Goal: Task Accomplishment & Management: Manage account settings

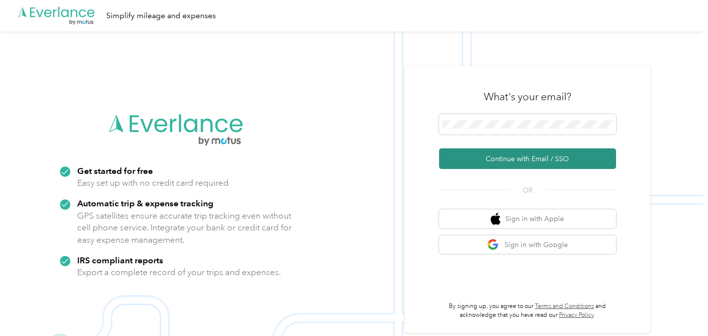
click at [526, 161] on button "Continue with Email / SSO" at bounding box center [527, 159] width 177 height 21
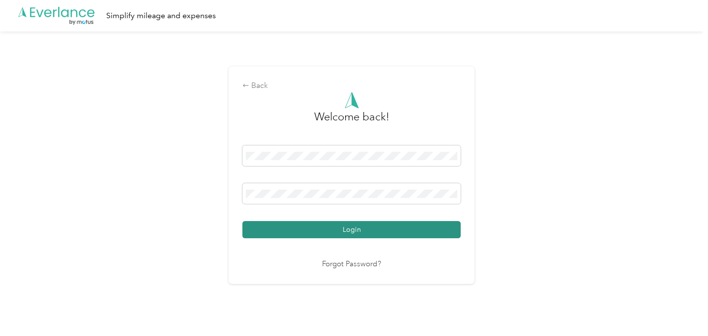
click at [337, 226] on button "Login" at bounding box center [351, 229] width 218 height 17
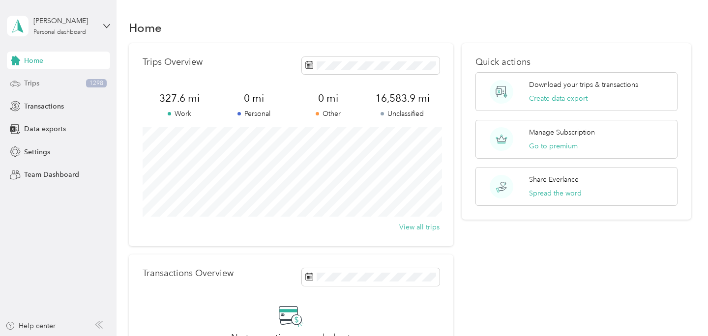
click at [48, 89] on div "Trips 1298" at bounding box center [58, 84] width 103 height 18
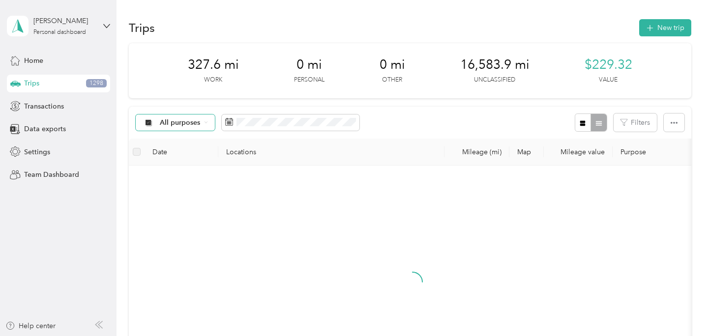
click at [176, 124] on span "All purposes" at bounding box center [180, 122] width 41 height 7
click at [175, 160] on span "Unclassified" at bounding box center [184, 157] width 48 height 10
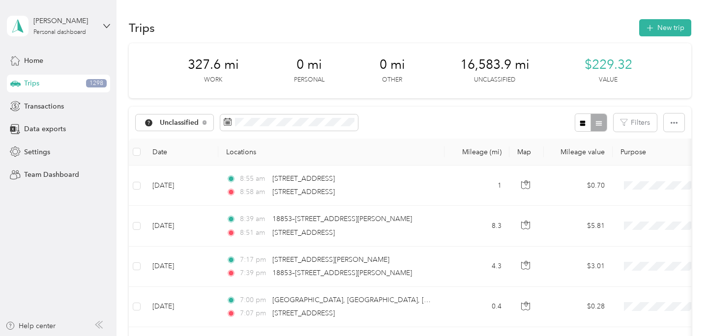
click at [164, 152] on th "Date" at bounding box center [182, 152] width 74 height 27
click at [167, 149] on th "Date" at bounding box center [182, 152] width 74 height 27
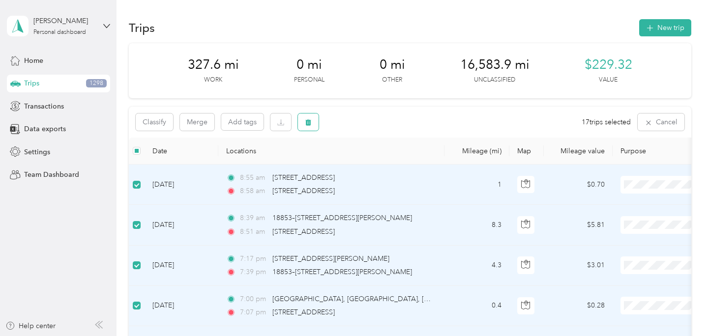
click at [312, 119] on button "button" at bounding box center [308, 122] width 21 height 17
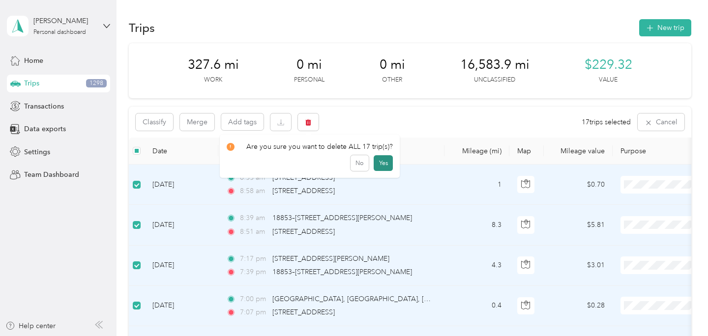
click at [380, 164] on button "Yes" at bounding box center [383, 163] width 19 height 16
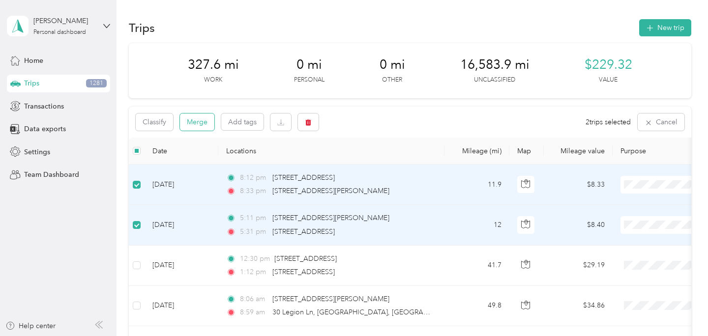
click at [204, 122] on button "Merge" at bounding box center [197, 122] width 34 height 17
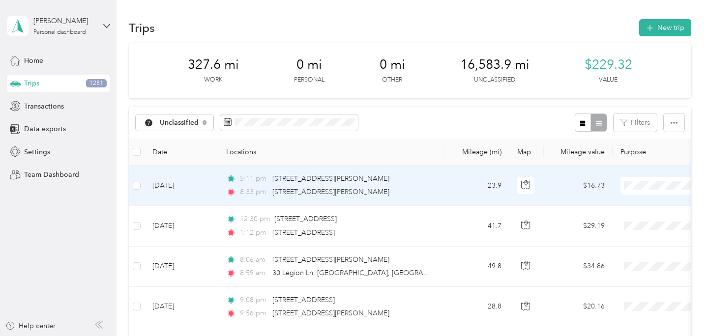
click at [456, 200] on td "23.9" at bounding box center [477, 186] width 65 height 40
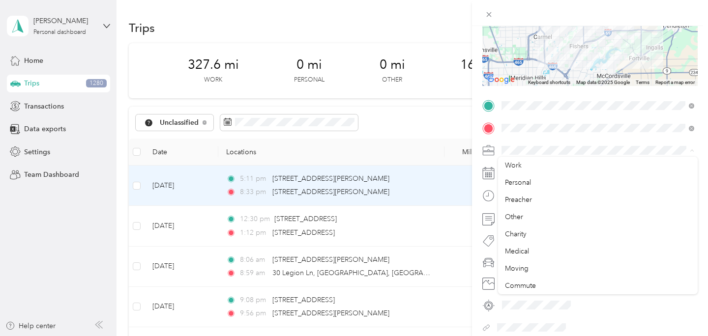
scroll to position [140, 0]
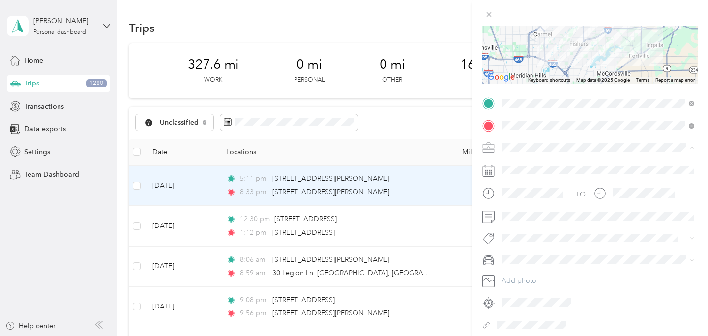
click at [516, 201] on li "Preacher" at bounding box center [598, 199] width 200 height 17
click at [514, 267] on span at bounding box center [598, 260] width 200 height 16
click at [513, 294] on span "Rebeccas Car" at bounding box center [526, 294] width 42 height 8
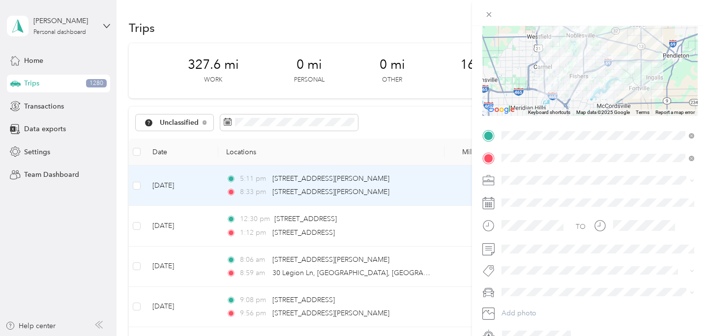
scroll to position [0, 0]
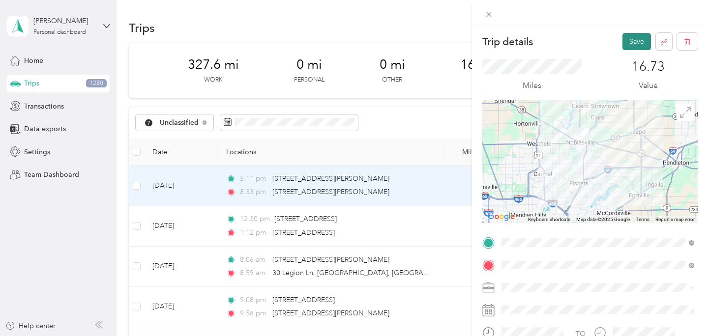
click at [635, 46] on button "Save" at bounding box center [637, 41] width 29 height 17
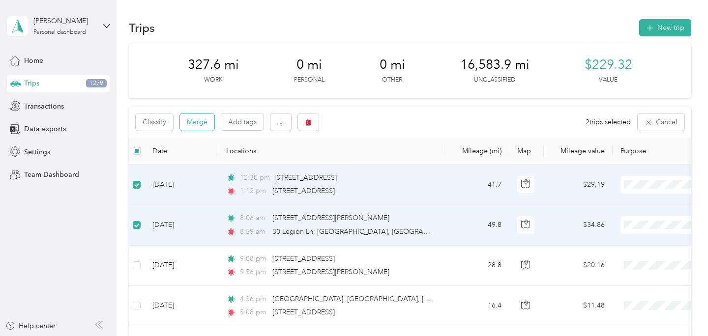
click at [200, 121] on button "Merge" at bounding box center [197, 122] width 34 height 17
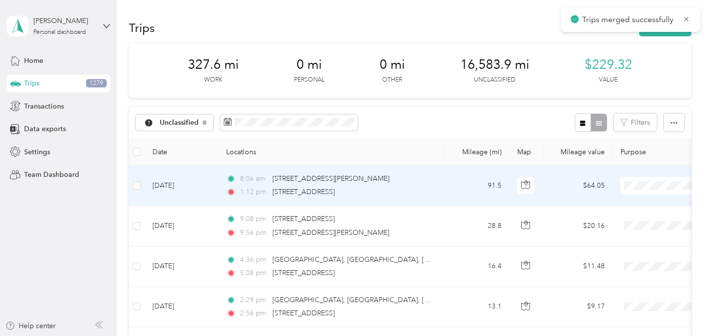
click at [445, 185] on td "91.5" at bounding box center [477, 186] width 65 height 40
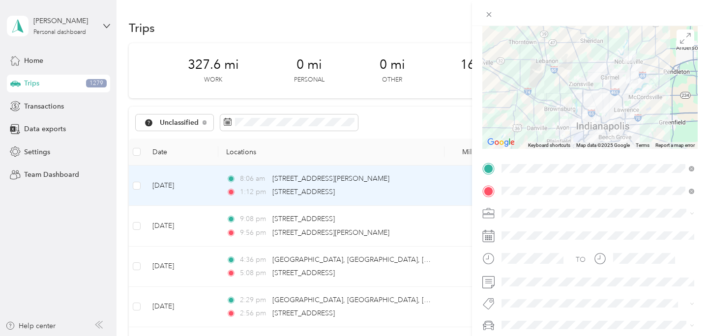
scroll to position [86, 0]
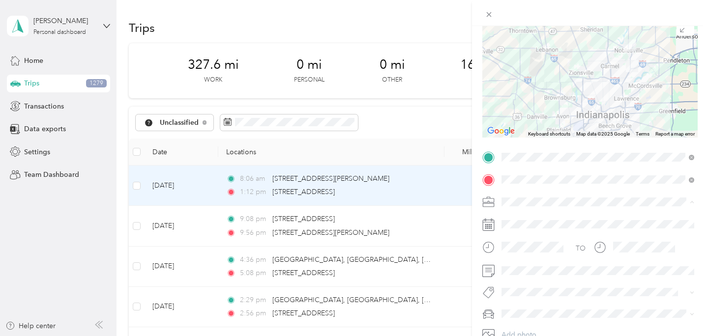
click at [528, 96] on span "Preacher" at bounding box center [518, 98] width 27 height 8
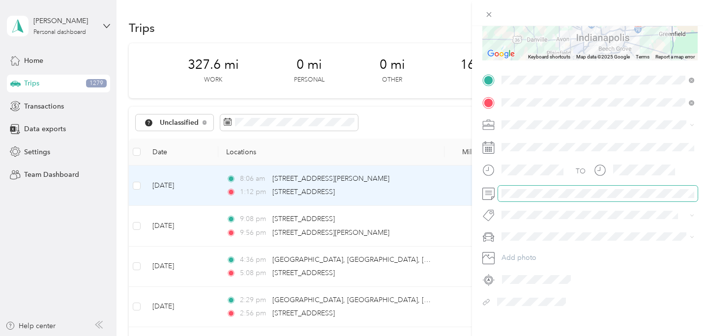
scroll to position [163, 0]
click at [526, 240] on span at bounding box center [598, 237] width 200 height 16
click at [515, 286] on span "Chases Car" at bounding box center [522, 288] width 35 height 8
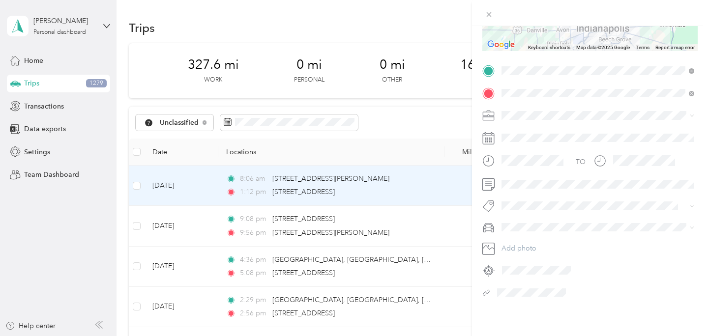
scroll to position [0, 0]
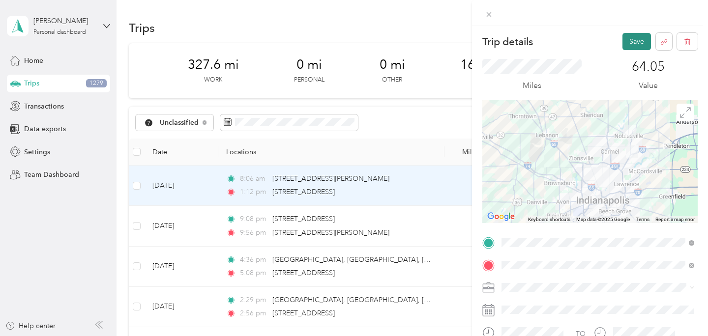
click at [636, 41] on button "Save" at bounding box center [637, 41] width 29 height 17
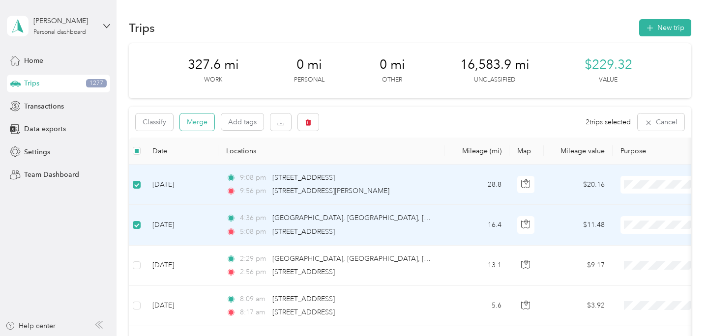
click at [195, 125] on button "Merge" at bounding box center [197, 122] width 34 height 17
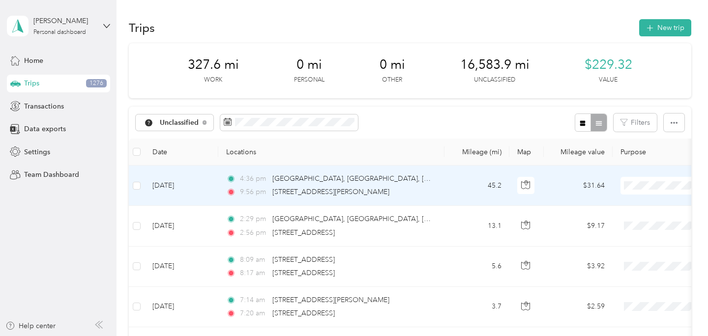
click at [447, 191] on td "45.2" at bounding box center [477, 186] width 65 height 40
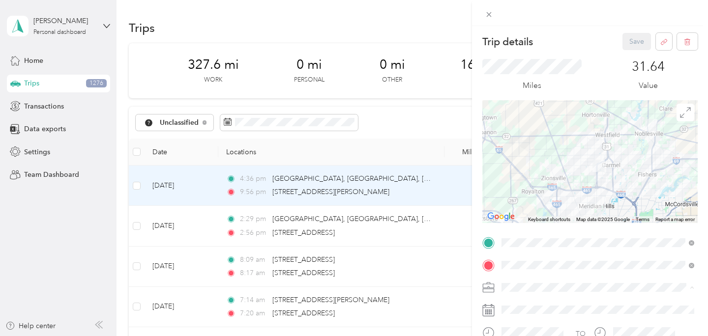
click at [530, 176] on li "Preacher" at bounding box center [598, 184] width 200 height 17
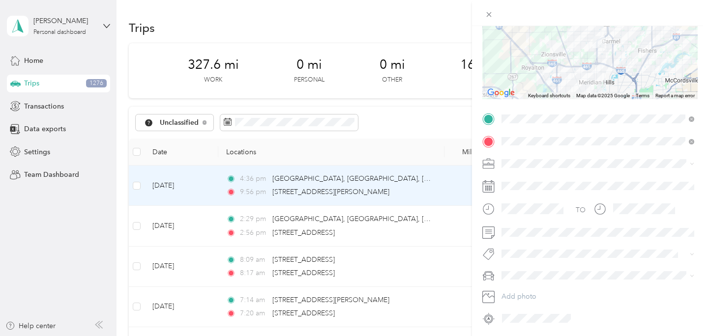
scroll to position [127, 0]
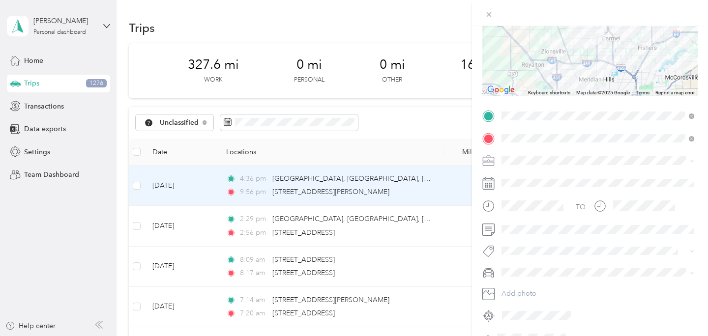
click at [508, 278] on span at bounding box center [598, 273] width 200 height 16
click at [509, 310] on div "Rebeccas Car" at bounding box center [598, 307] width 186 height 10
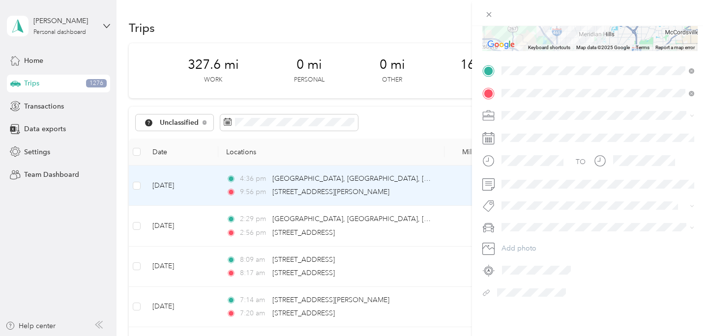
scroll to position [0, 0]
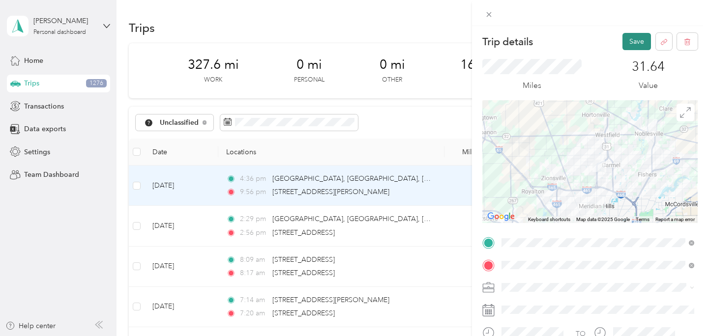
click at [640, 44] on button "Save" at bounding box center [637, 41] width 29 height 17
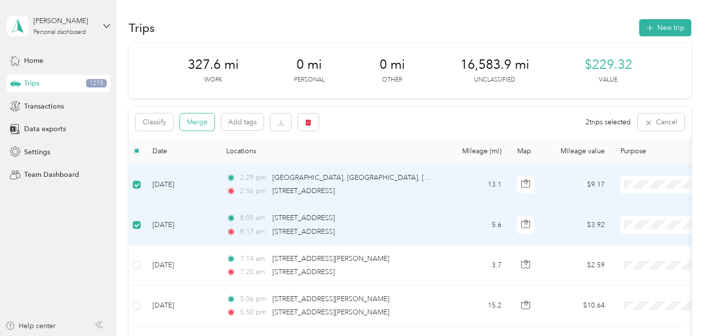
click at [192, 118] on button "Merge" at bounding box center [197, 122] width 34 height 17
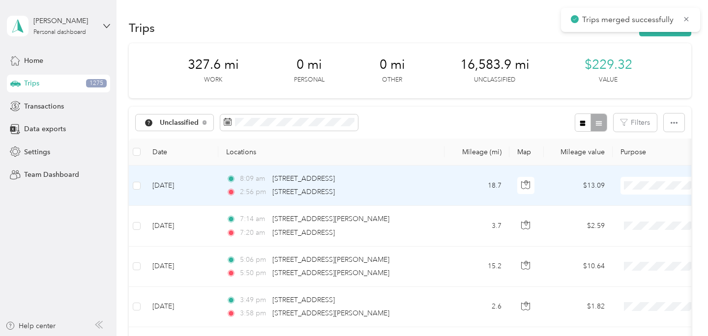
click at [452, 180] on td "18.7" at bounding box center [477, 186] width 65 height 40
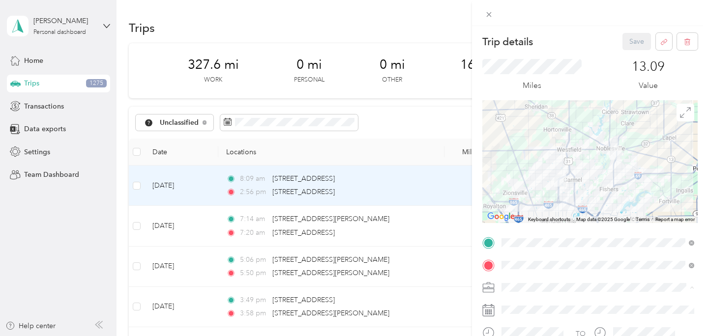
click at [532, 184] on span "Preacher" at bounding box center [518, 184] width 27 height 8
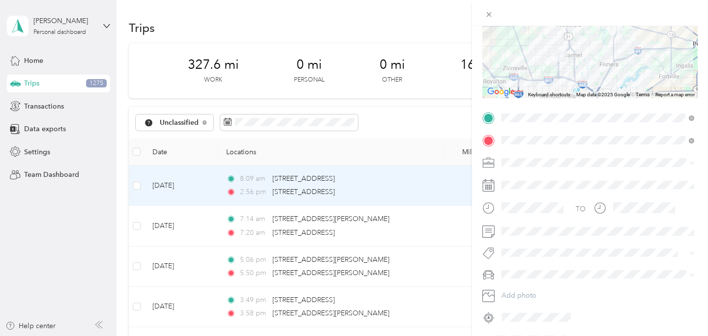
scroll to position [129, 0]
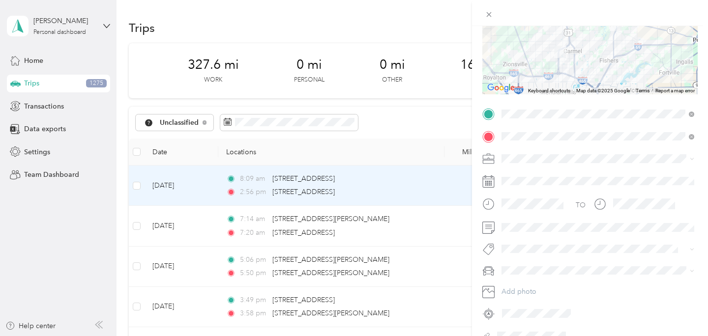
click at [511, 318] on div "Chases Car" at bounding box center [598, 321] width 186 height 10
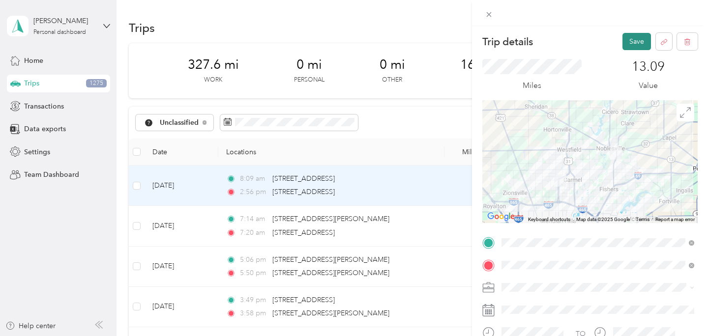
click at [637, 39] on button "Save" at bounding box center [637, 41] width 29 height 17
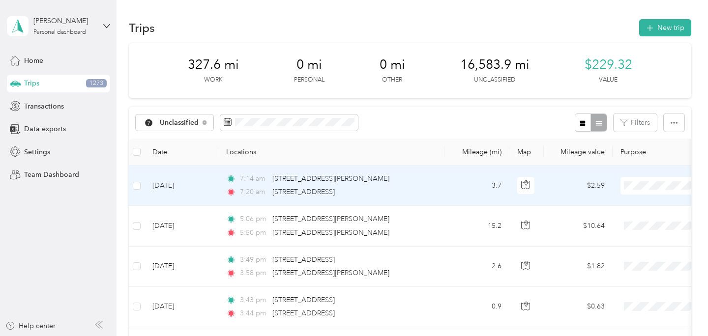
click at [441, 194] on td "7:14 am [STREET_ADDRESS][PERSON_NAME] 7:20 am [STREET_ADDRESS]" at bounding box center [331, 186] width 226 height 40
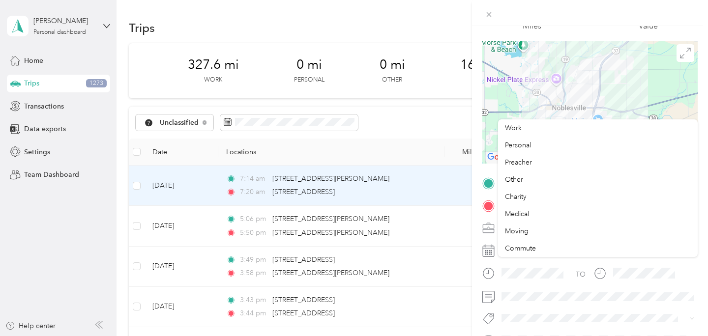
scroll to position [60, 0]
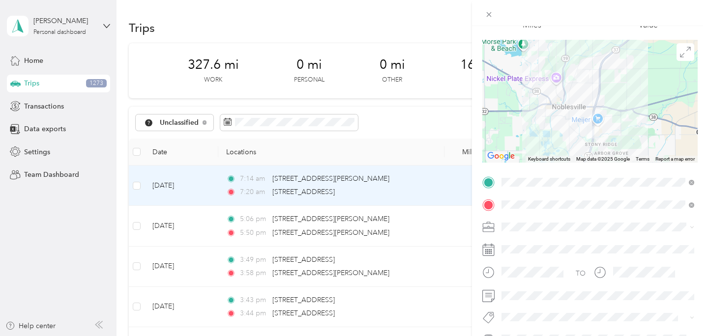
click at [518, 125] on span "Preacher" at bounding box center [518, 123] width 27 height 8
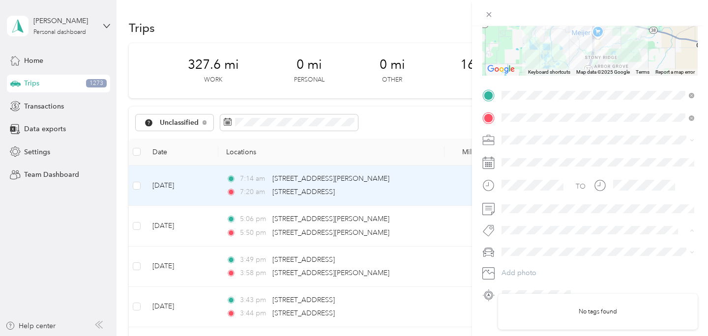
scroll to position [150, 0]
click at [538, 314] on div "Trip details Save This trip cannot be edited because it is either under review,…" at bounding box center [590, 194] width 236 height 336
click at [520, 266] on span "Chases Truck" at bounding box center [525, 267] width 41 height 8
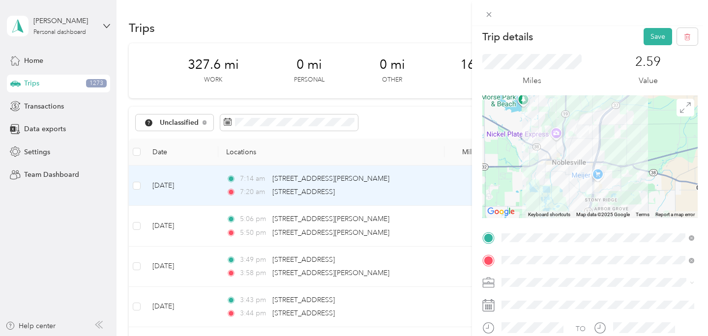
scroll to position [0, 0]
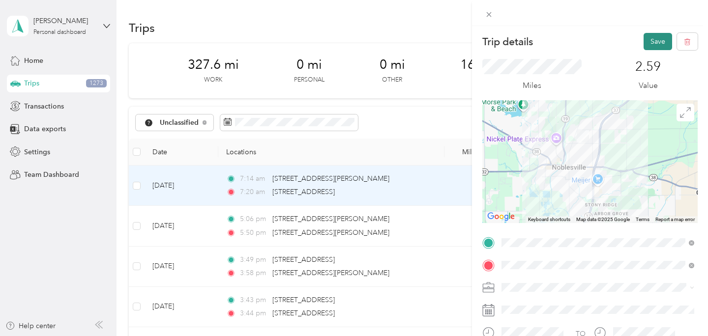
click at [658, 43] on button "Save" at bounding box center [658, 41] width 29 height 17
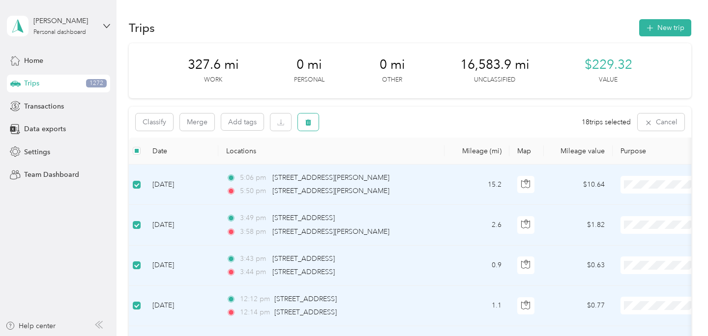
click at [310, 119] on icon "button" at bounding box center [308, 122] width 7 height 7
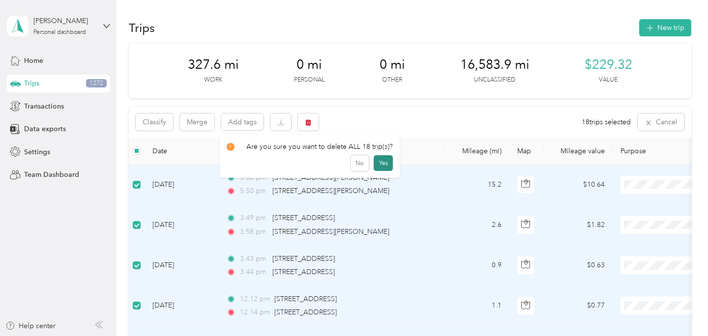
click at [378, 159] on button "Yes" at bounding box center [383, 163] width 19 height 16
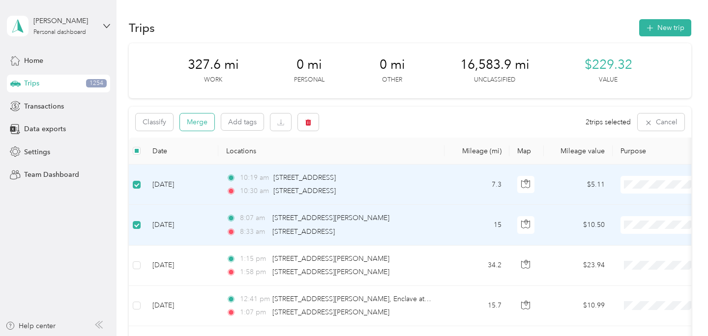
click at [198, 118] on button "Merge" at bounding box center [197, 122] width 34 height 17
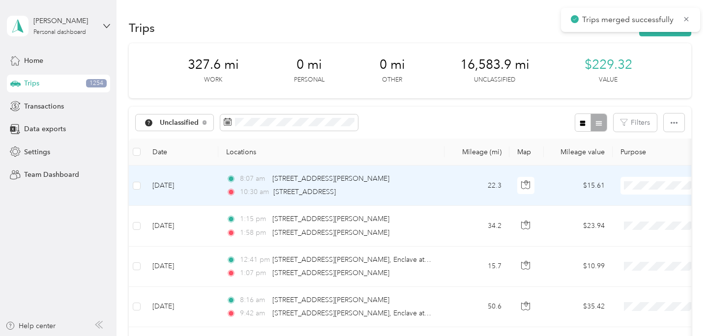
click at [453, 185] on td "22.3" at bounding box center [477, 186] width 65 height 40
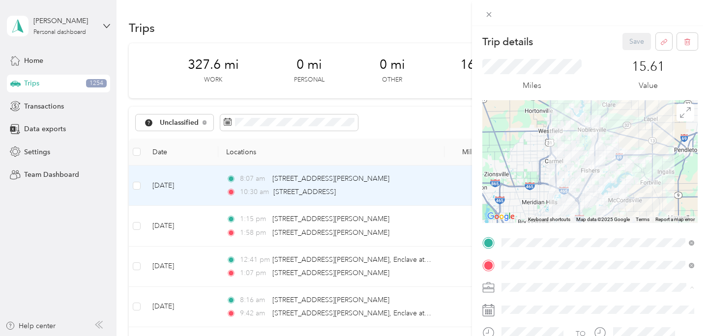
click at [531, 186] on span "Preacher" at bounding box center [518, 184] width 27 height 8
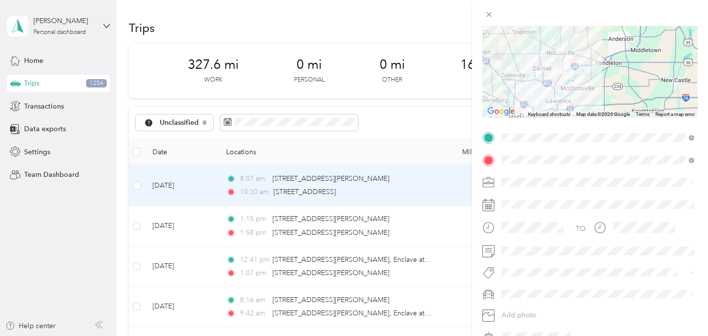
scroll to position [110, 0]
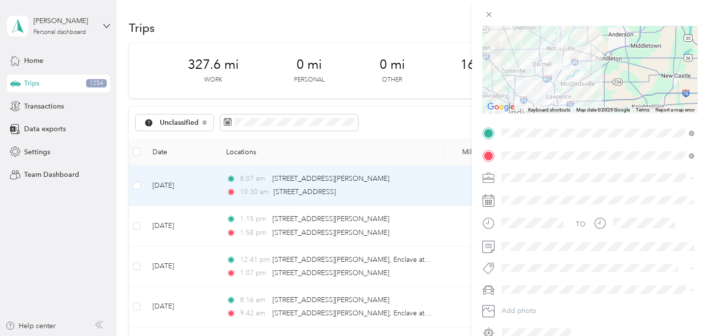
click at [526, 276] on li "Chases Car" at bounding box center [598, 272] width 200 height 17
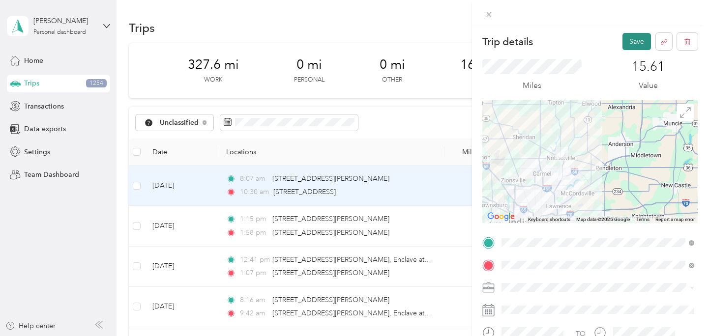
click at [632, 46] on button "Save" at bounding box center [637, 41] width 29 height 17
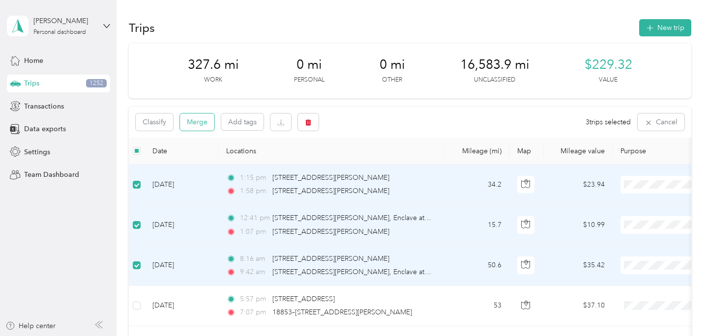
click at [191, 124] on button "Merge" at bounding box center [197, 122] width 34 height 17
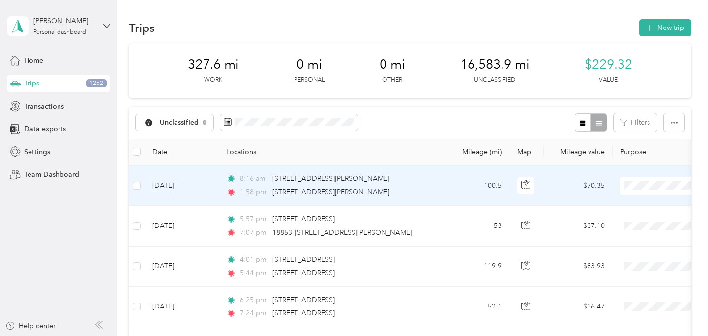
click at [470, 192] on td "100.5" at bounding box center [477, 186] width 65 height 40
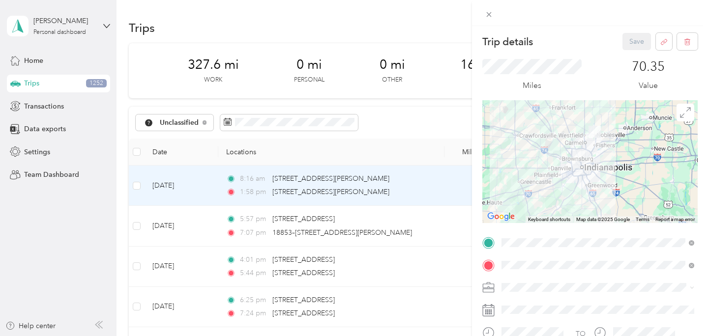
click at [528, 186] on span "Preacher" at bounding box center [518, 184] width 27 height 8
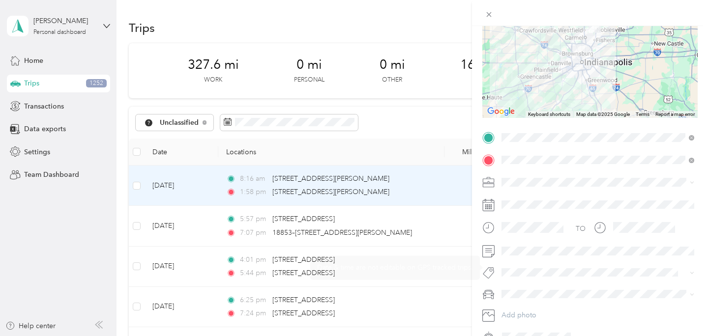
scroll to position [106, 0]
click at [517, 263] on li "Rebeccas Car" at bounding box center [598, 258] width 200 height 17
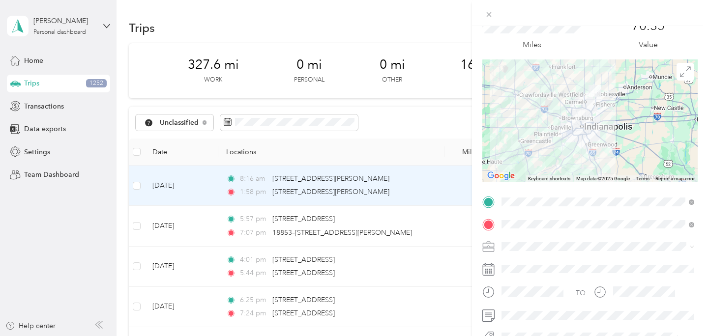
scroll to position [0, 0]
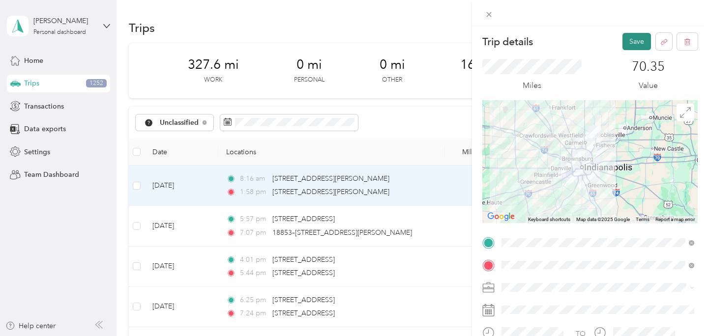
click at [635, 45] on button "Save" at bounding box center [637, 41] width 29 height 17
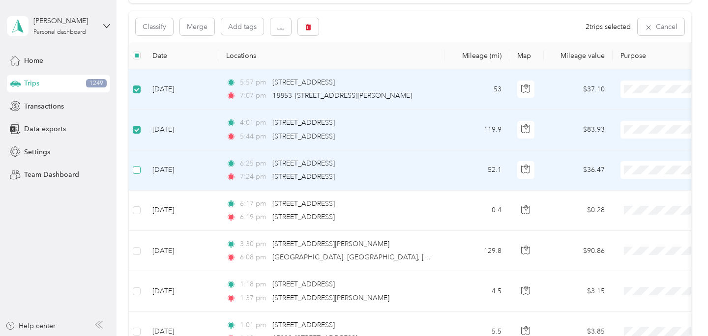
scroll to position [101, 0]
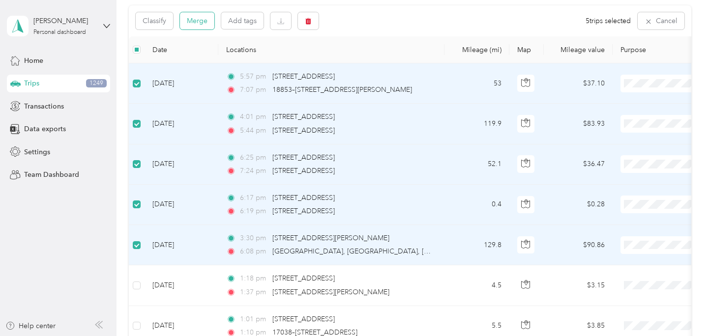
click at [195, 22] on button "Merge" at bounding box center [197, 20] width 34 height 17
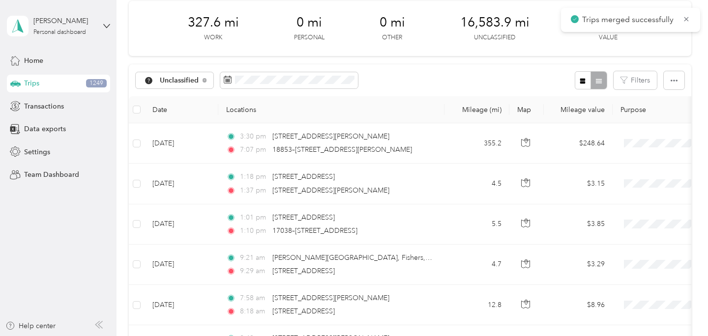
scroll to position [36, 0]
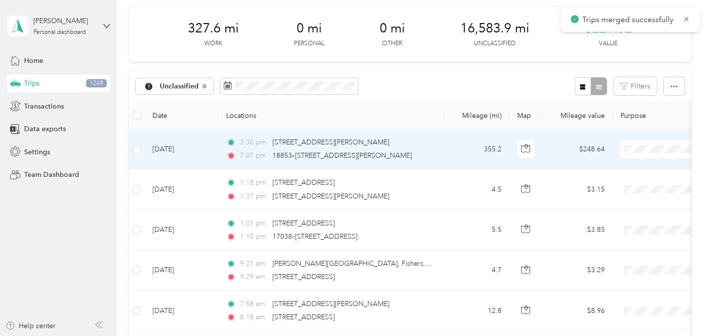
click at [453, 138] on td "355.2" at bounding box center [477, 149] width 65 height 40
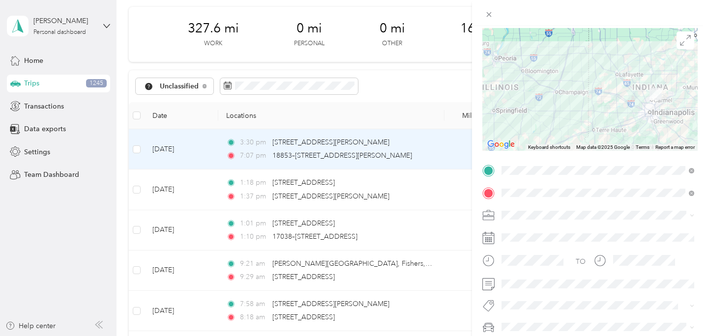
scroll to position [91, 0]
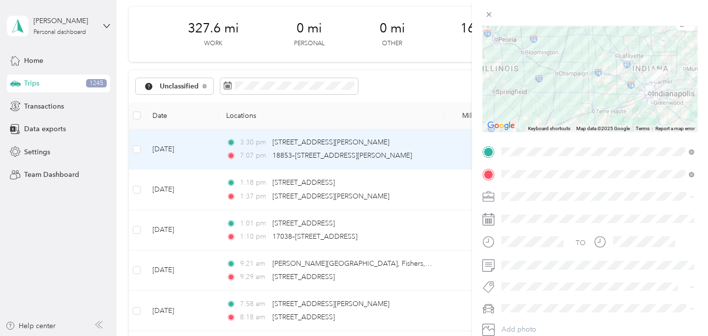
click at [531, 89] on div "Preacher" at bounding box center [598, 93] width 186 height 10
click at [529, 292] on span "Chases Car" at bounding box center [522, 291] width 35 height 8
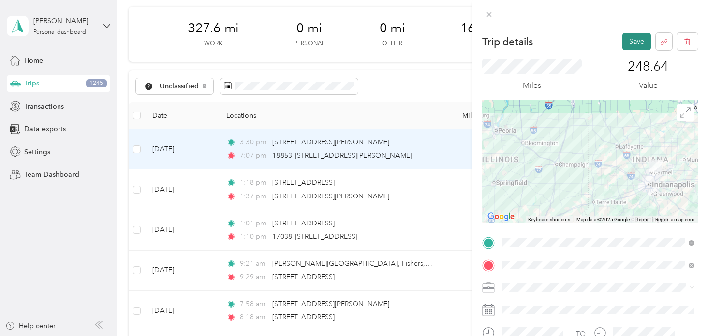
click at [636, 36] on button "Save" at bounding box center [637, 41] width 29 height 17
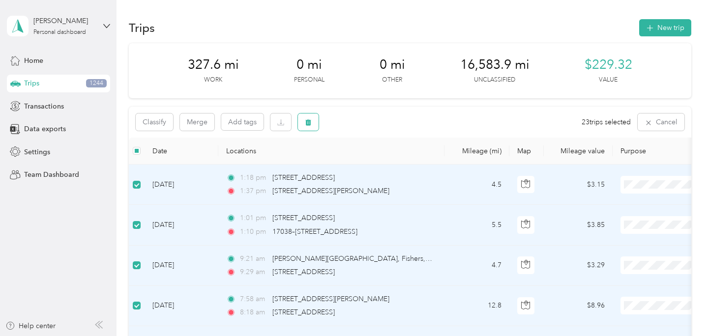
click at [309, 125] on icon "button" at bounding box center [308, 122] width 6 height 6
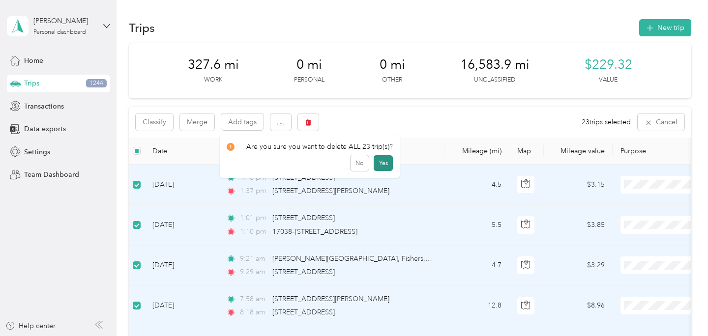
click at [383, 163] on button "Yes" at bounding box center [383, 163] width 19 height 16
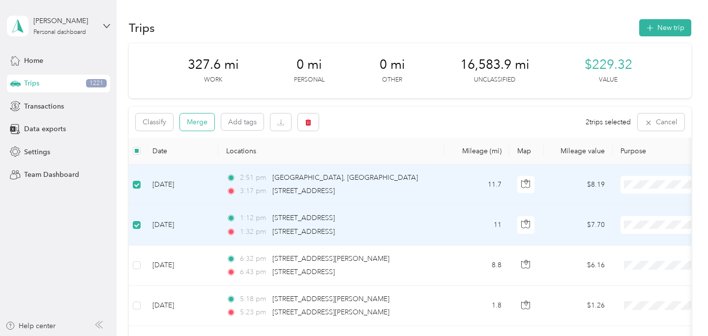
click at [199, 121] on button "Merge" at bounding box center [197, 122] width 34 height 17
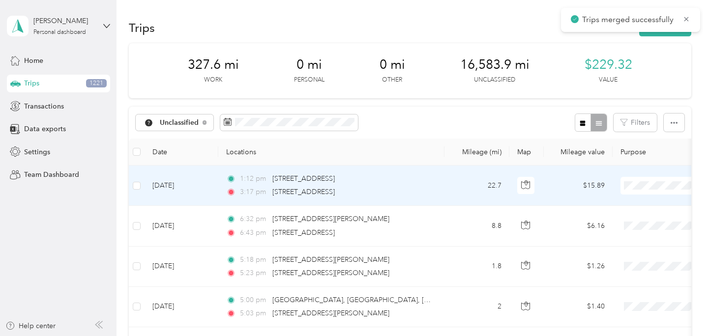
click at [417, 181] on div "1:12 pm [STREET_ADDRESS]" at bounding box center [329, 179] width 207 height 11
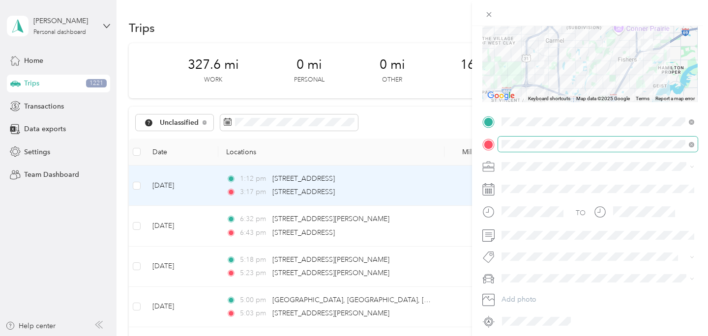
scroll to position [123, 0]
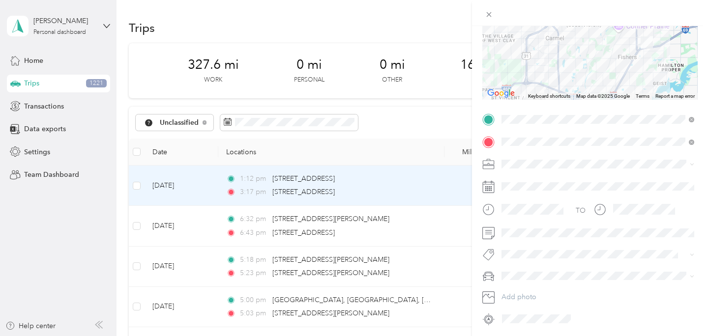
click at [527, 158] on span at bounding box center [598, 164] width 200 height 16
click at [520, 212] on span "Preacher" at bounding box center [518, 216] width 27 height 8
click at [519, 257] on span "Chases Car" at bounding box center [522, 259] width 35 height 8
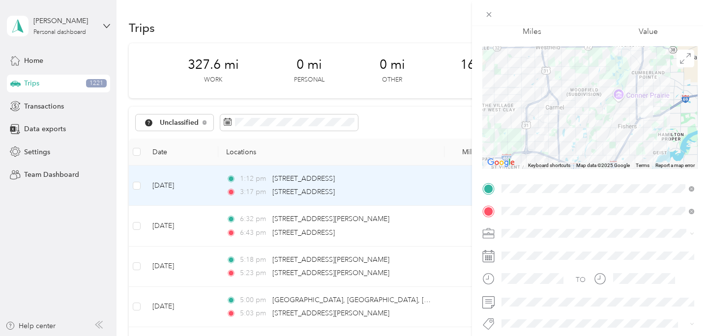
scroll to position [0, 0]
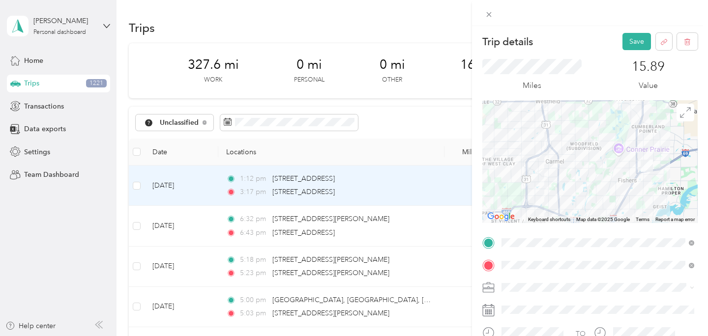
click at [635, 30] on div "Trip details Save This trip cannot be edited because it is either under review,…" at bounding box center [590, 194] width 236 height 336
click at [634, 39] on button "Save" at bounding box center [637, 41] width 29 height 17
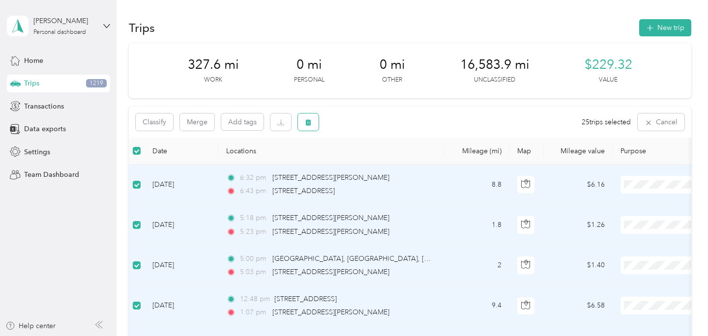
click at [303, 122] on button "button" at bounding box center [308, 122] width 21 height 17
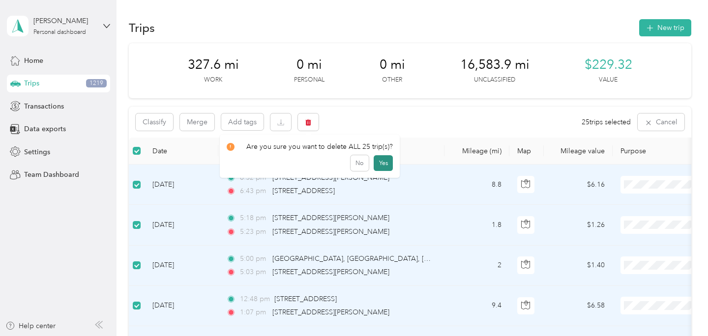
click at [381, 159] on button "Yes" at bounding box center [383, 163] width 19 height 16
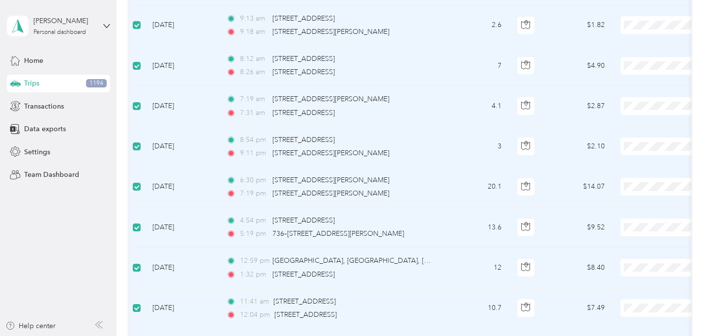
scroll to position [444, 0]
click at [138, 190] on label at bounding box center [137, 185] width 8 height 11
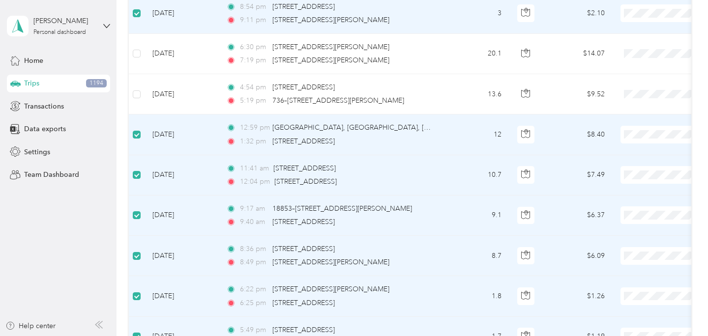
scroll to position [0, 0]
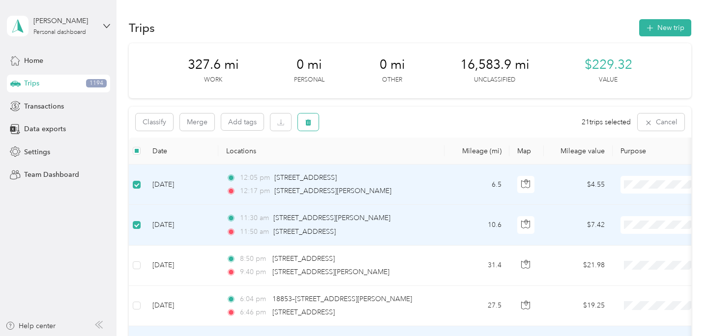
click at [311, 126] on button "button" at bounding box center [308, 122] width 21 height 17
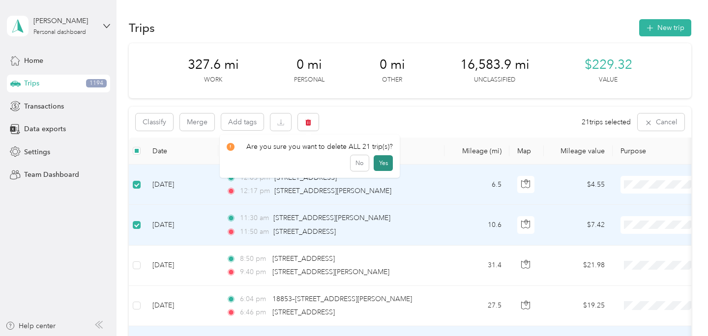
click at [379, 161] on button "Yes" at bounding box center [383, 163] width 19 height 16
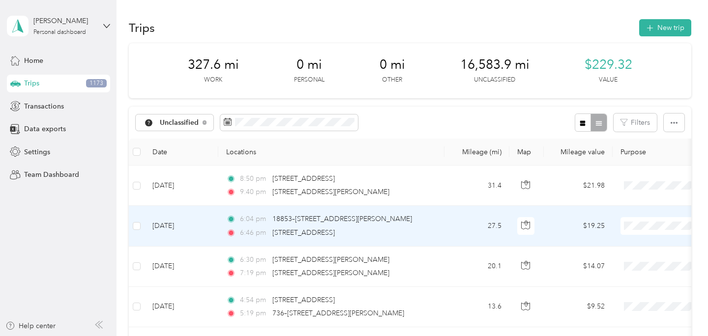
click at [455, 219] on td "27.5" at bounding box center [477, 226] width 65 height 40
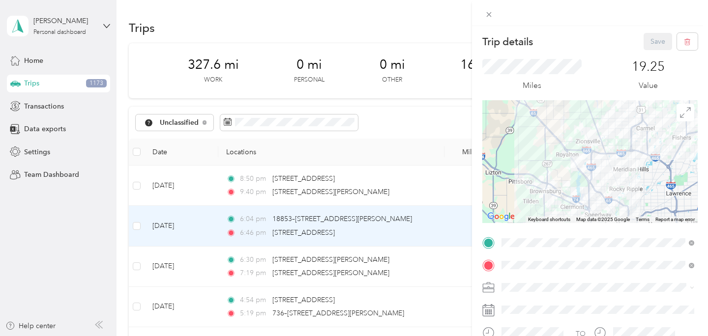
drag, startPoint x: 532, startPoint y: 173, endPoint x: 574, endPoint y: 136, distance: 55.7
click at [574, 136] on div at bounding box center [589, 161] width 215 height 123
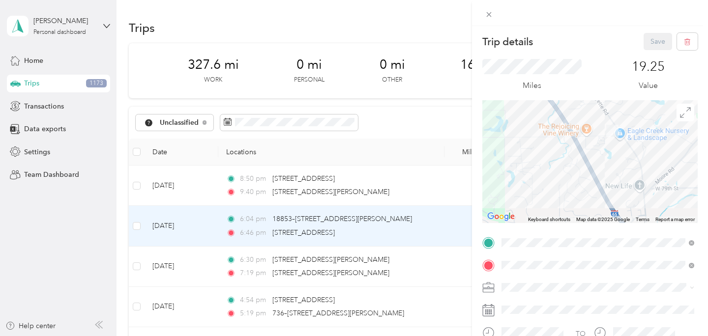
drag, startPoint x: 642, startPoint y: 158, endPoint x: 554, endPoint y: 195, distance: 95.0
click at [554, 195] on div at bounding box center [589, 161] width 215 height 123
click at [431, 119] on div "Trip details Save This trip cannot be edited because it is either under review,…" at bounding box center [354, 168] width 708 height 336
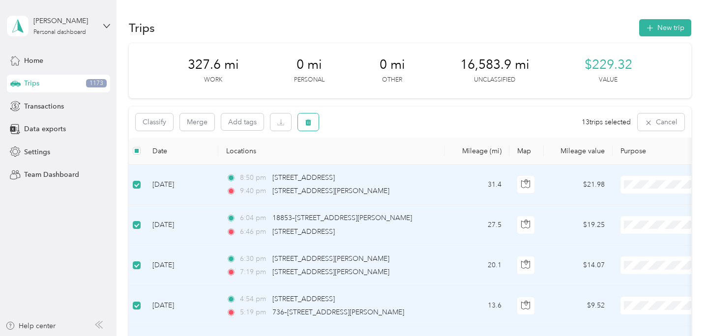
click at [308, 126] on button "button" at bounding box center [308, 122] width 21 height 17
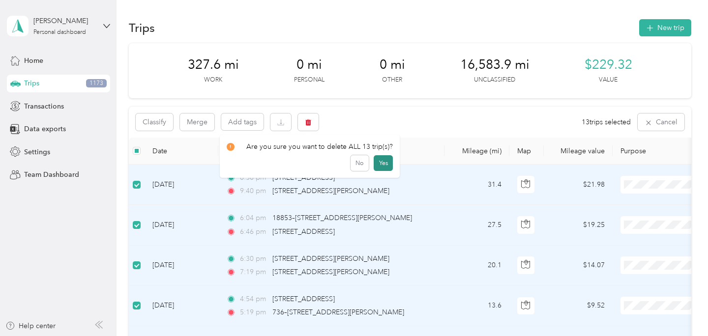
click at [382, 167] on button "Yes" at bounding box center [383, 163] width 19 height 16
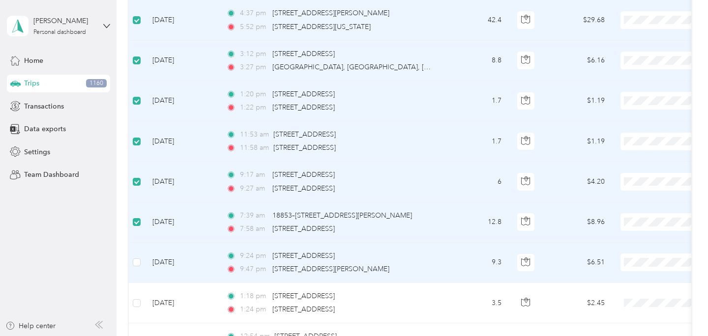
scroll to position [680, 0]
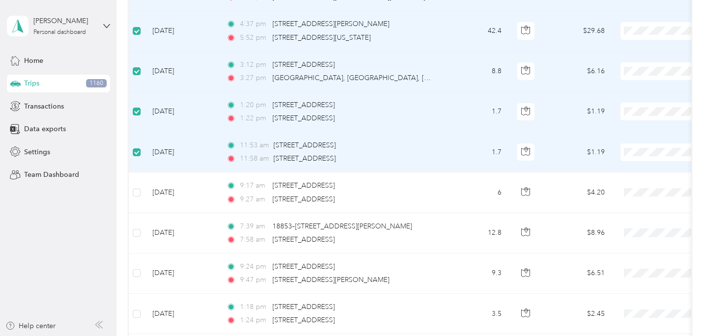
click at [142, 149] on td at bounding box center [137, 152] width 16 height 40
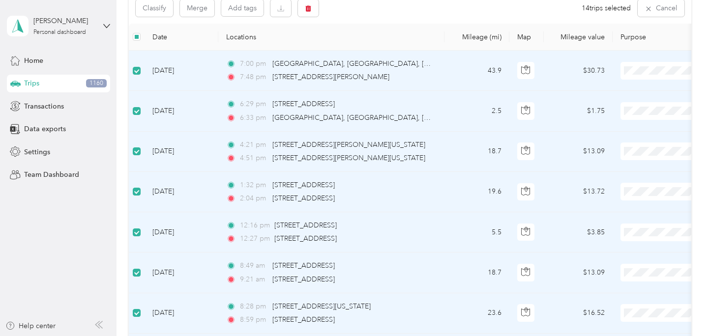
scroll to position [0, 0]
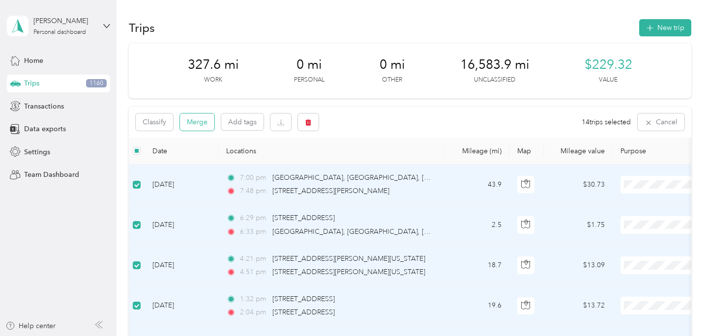
click at [198, 121] on button "Merge" at bounding box center [197, 122] width 34 height 17
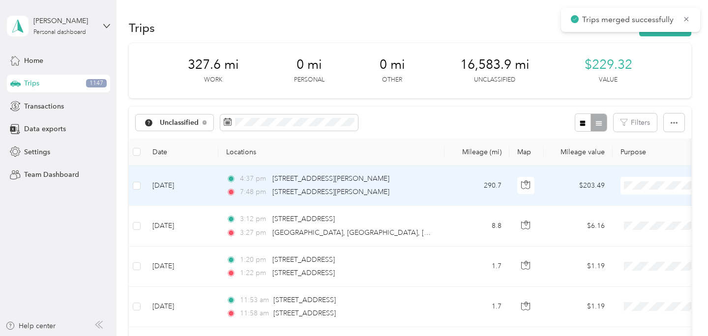
click at [453, 199] on td "290.7" at bounding box center [477, 186] width 65 height 40
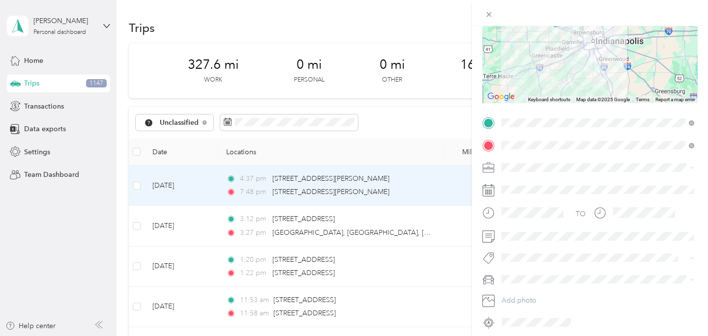
scroll to position [172, 0]
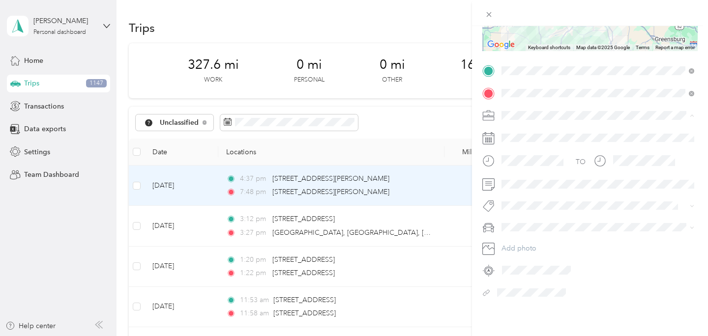
click at [524, 171] on div "Preacher" at bounding box center [598, 167] width 186 height 10
click at [524, 232] on span at bounding box center [598, 228] width 200 height 16
click at [522, 256] on li "Rebeccas Car" at bounding box center [598, 260] width 200 height 17
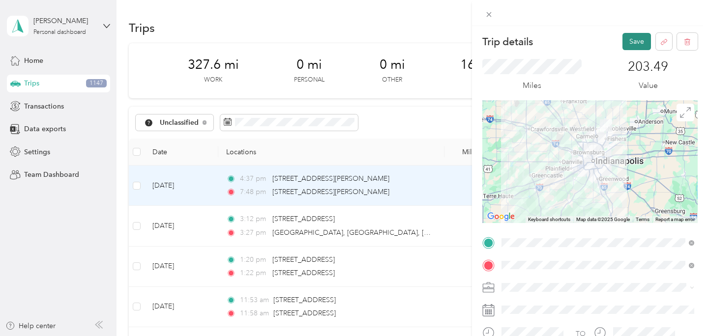
click at [636, 37] on button "Save" at bounding box center [637, 41] width 29 height 17
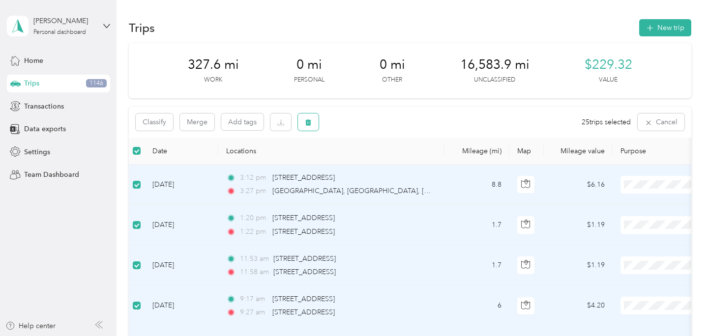
click at [309, 127] on button "button" at bounding box center [308, 122] width 21 height 17
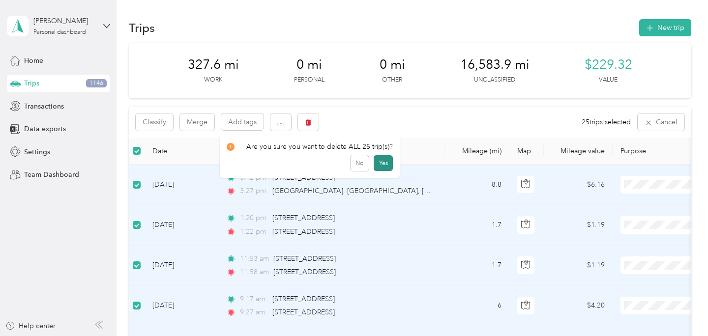
click at [384, 164] on button "Yes" at bounding box center [383, 163] width 19 height 16
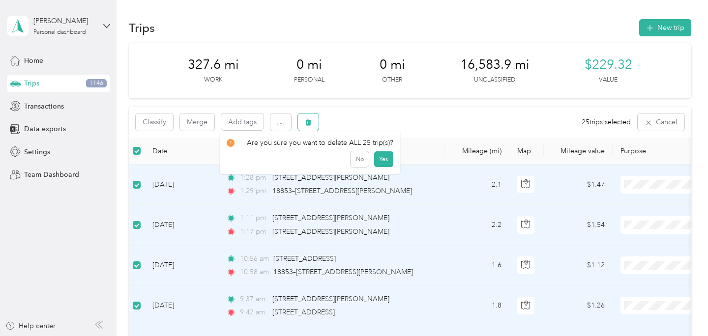
click at [309, 120] on icon "button" at bounding box center [308, 122] width 6 height 6
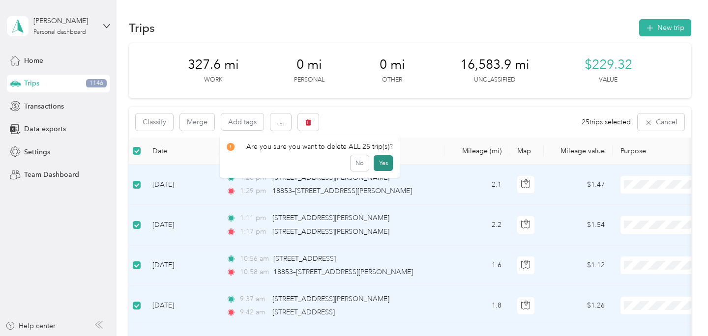
click at [381, 165] on button "Yes" at bounding box center [383, 163] width 19 height 16
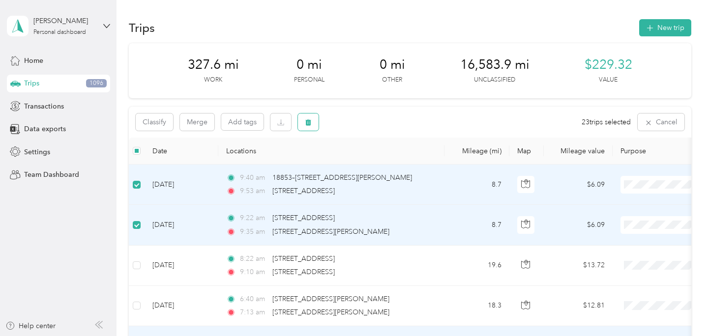
click at [307, 118] on span "button" at bounding box center [308, 122] width 7 height 8
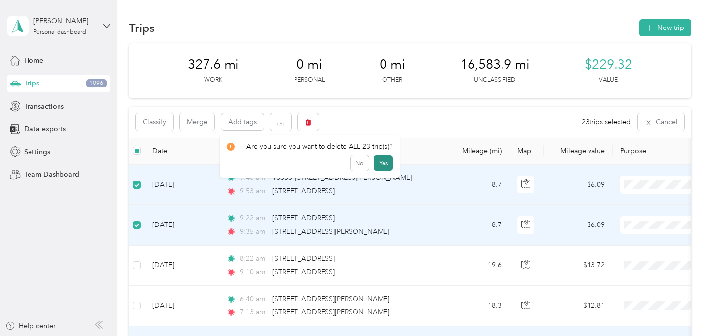
click at [377, 161] on button "Yes" at bounding box center [383, 163] width 19 height 16
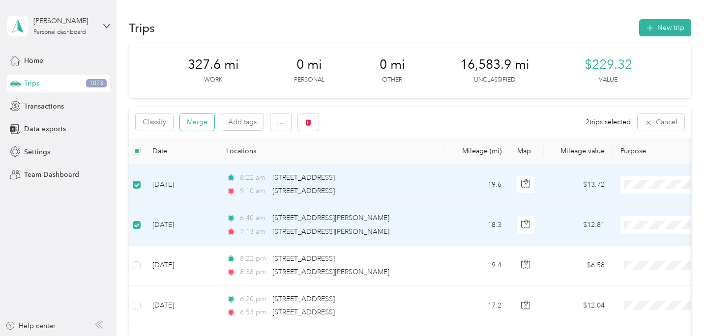
click at [195, 127] on button "Merge" at bounding box center [197, 122] width 34 height 17
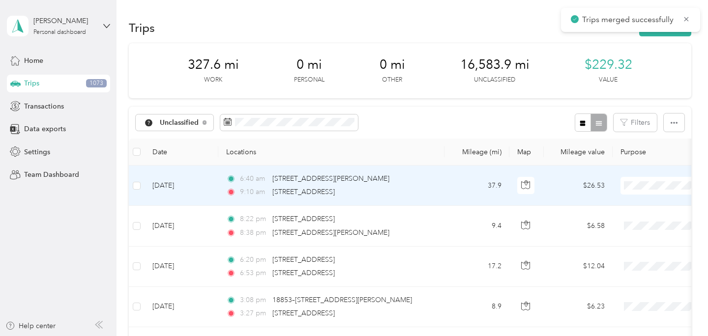
click at [455, 187] on td "37.9" at bounding box center [477, 186] width 65 height 40
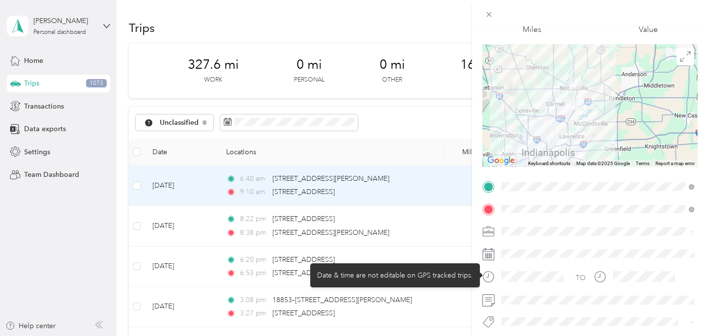
scroll to position [70, 0]
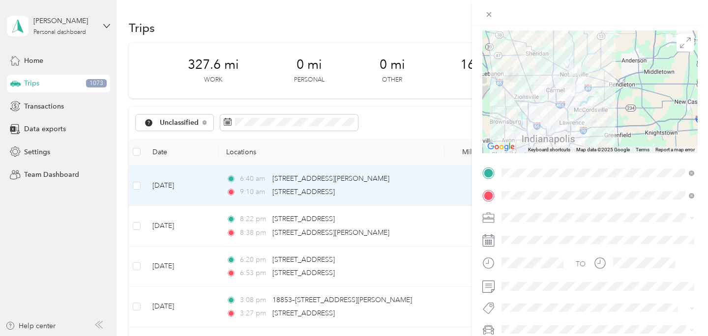
click at [528, 110] on span "Preacher" at bounding box center [518, 114] width 27 height 8
click at [513, 291] on span at bounding box center [598, 287] width 200 height 16
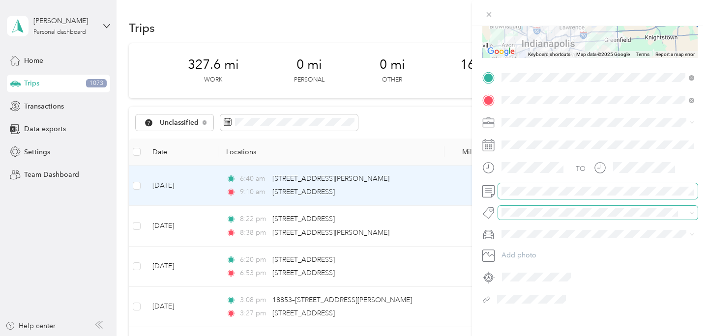
scroll to position [168, 0]
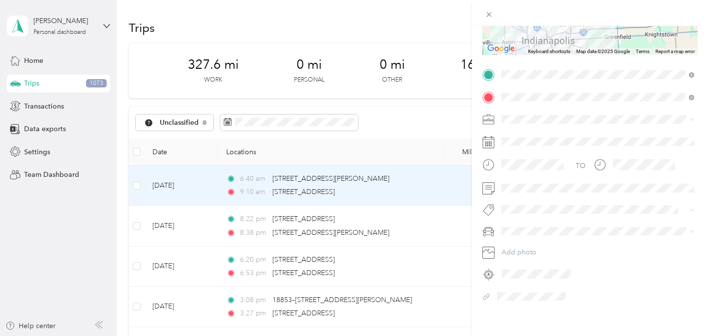
click at [527, 220] on div "TO Add photo" at bounding box center [589, 186] width 215 height 238
click at [519, 277] on li "Chases Car" at bounding box center [598, 282] width 200 height 17
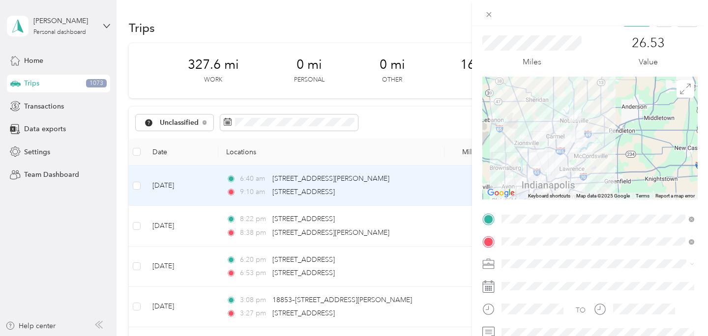
scroll to position [0, 0]
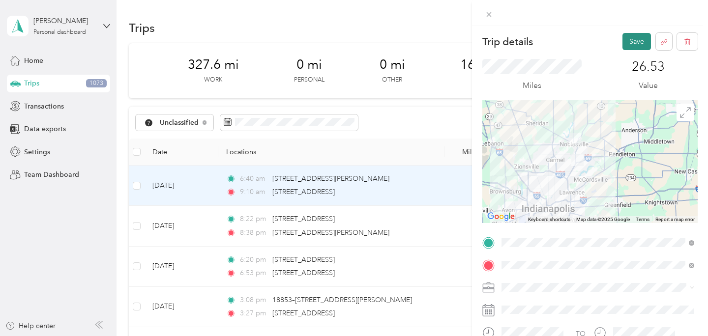
click at [636, 37] on button "Save" at bounding box center [637, 41] width 29 height 17
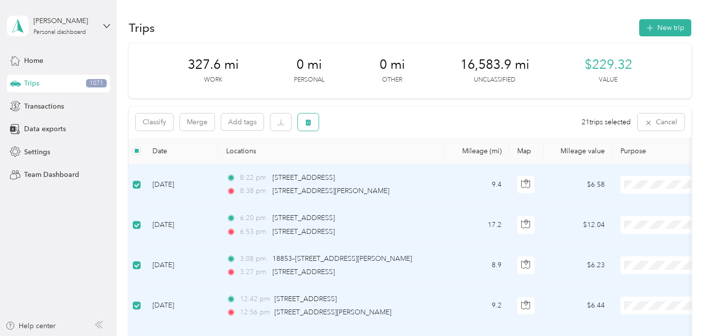
click at [305, 121] on icon "button" at bounding box center [308, 122] width 7 height 7
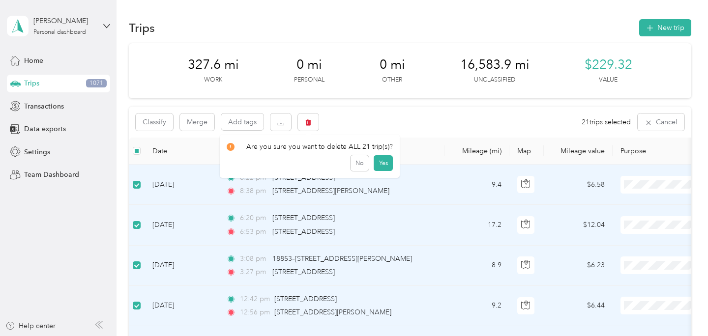
click at [371, 108] on div "Classify Merge Add tags 21 trips selected Cancel" at bounding box center [410, 122] width 563 height 31
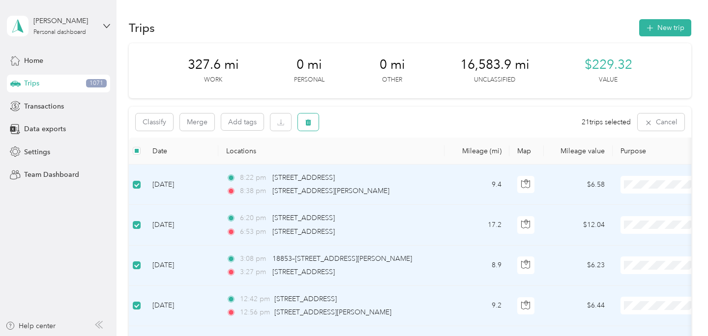
click at [313, 123] on button "button" at bounding box center [308, 122] width 21 height 17
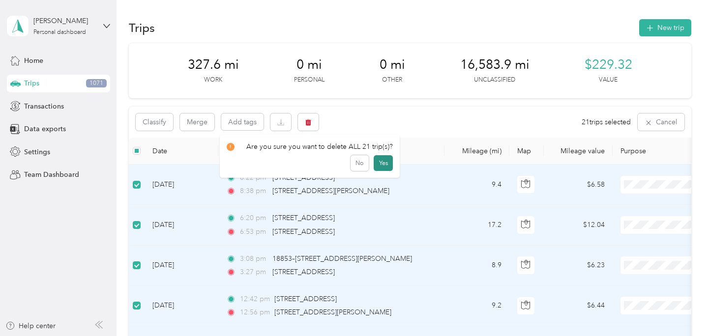
click at [382, 165] on button "Yes" at bounding box center [383, 163] width 19 height 16
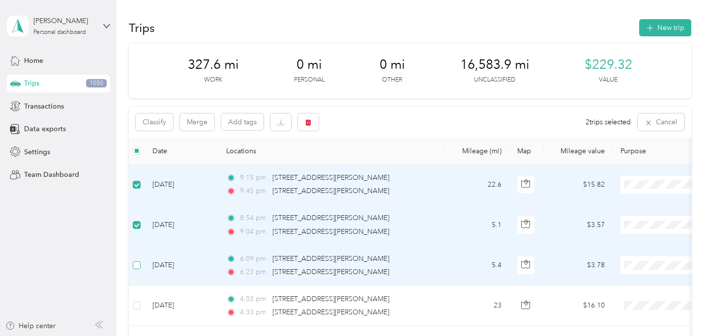
click at [138, 270] on label at bounding box center [137, 265] width 8 height 11
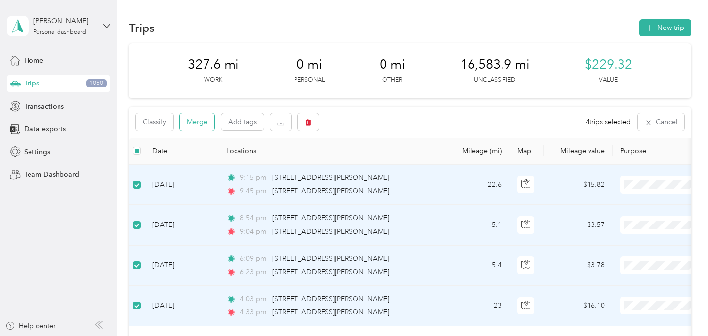
click at [204, 121] on button "Merge" at bounding box center [197, 122] width 34 height 17
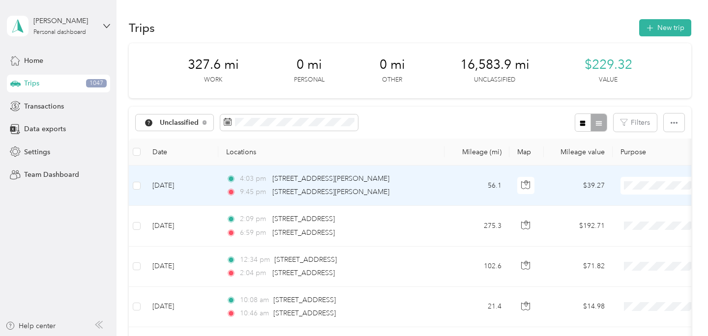
click at [456, 197] on td "56.1" at bounding box center [477, 186] width 65 height 40
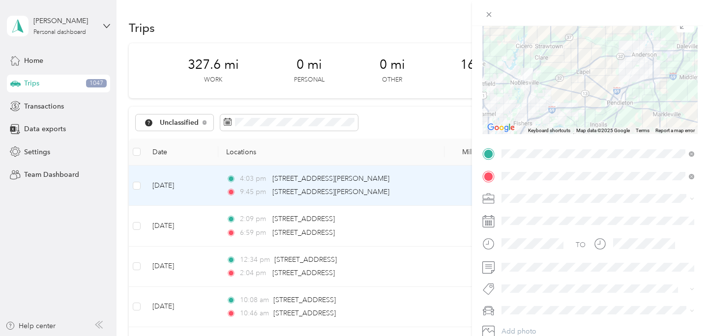
scroll to position [90, 0]
click at [514, 203] on span at bounding box center [598, 198] width 200 height 16
click at [535, 90] on div "Preacher" at bounding box center [598, 95] width 186 height 10
click at [516, 318] on span at bounding box center [598, 310] width 200 height 16
click at [519, 279] on div "Rebeccas Car" at bounding box center [598, 275] width 186 height 10
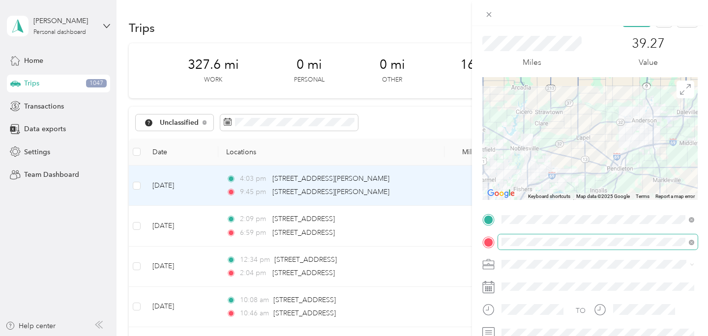
scroll to position [0, 0]
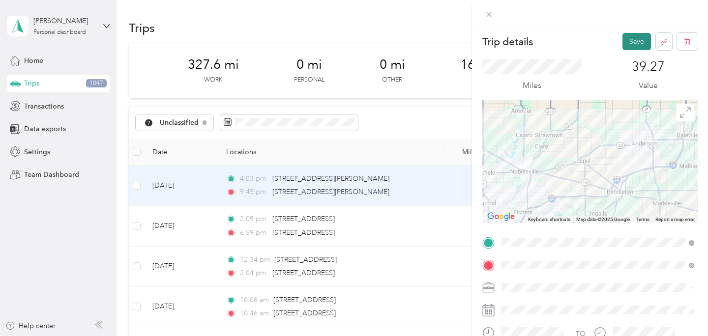
click at [636, 43] on button "Save" at bounding box center [637, 41] width 29 height 17
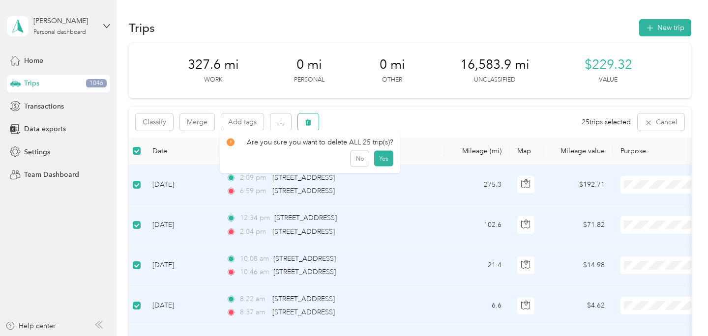
click at [307, 115] on button "button" at bounding box center [308, 122] width 21 height 17
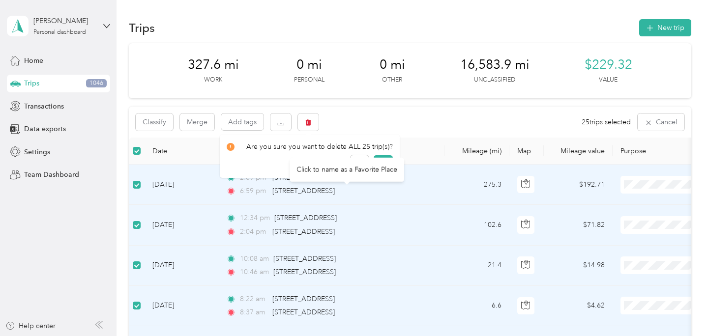
click at [385, 167] on div "Click to name as a Favorite Place" at bounding box center [347, 170] width 115 height 24
click at [380, 159] on div "Click to name as a Favorite Place" at bounding box center [347, 170] width 115 height 24
click at [381, 163] on button "Yes" at bounding box center [383, 163] width 19 height 16
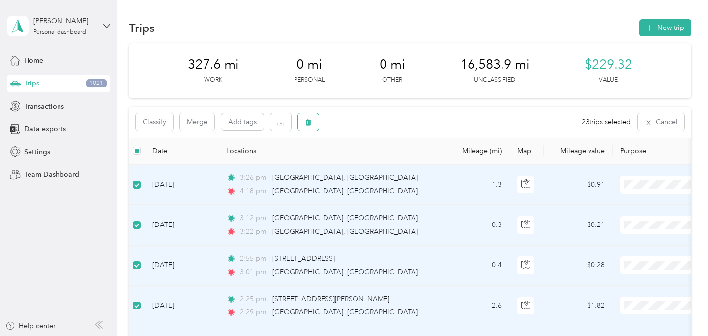
click at [304, 121] on button "button" at bounding box center [308, 122] width 21 height 17
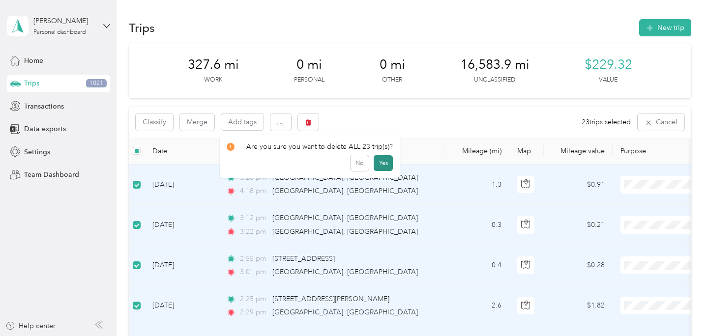
click at [382, 166] on button "Yes" at bounding box center [383, 163] width 19 height 16
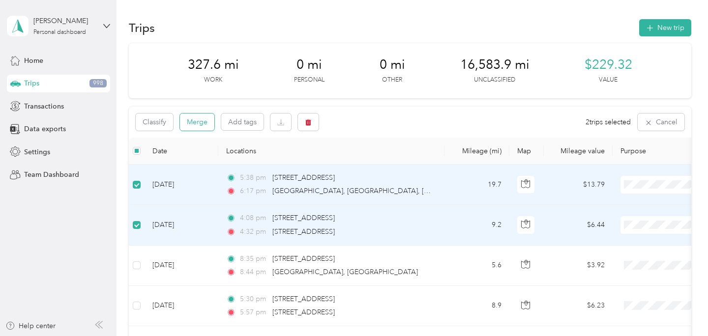
click at [193, 119] on button "Merge" at bounding box center [197, 122] width 34 height 17
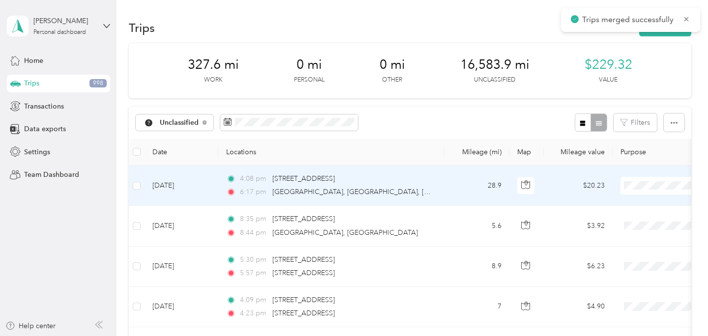
click at [449, 190] on td "28.9" at bounding box center [477, 186] width 65 height 40
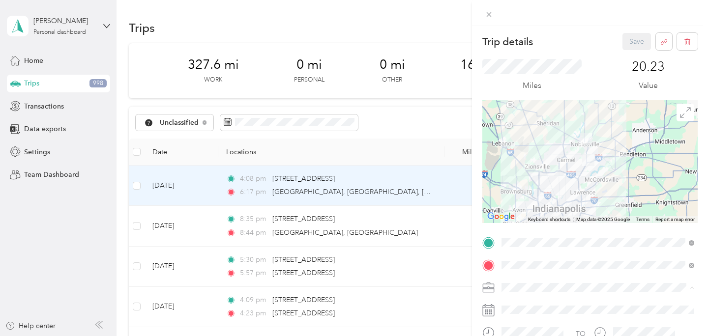
click at [524, 181] on span "Preacher" at bounding box center [518, 184] width 27 height 8
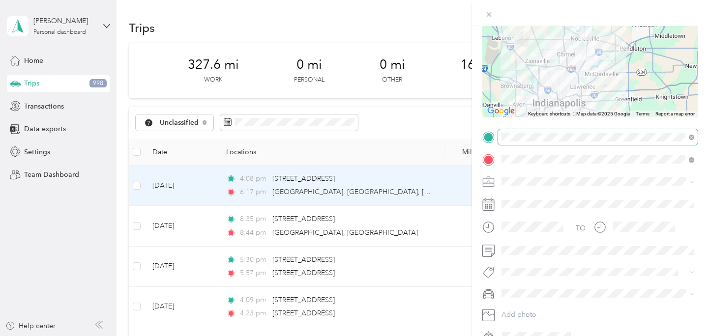
scroll to position [106, 0]
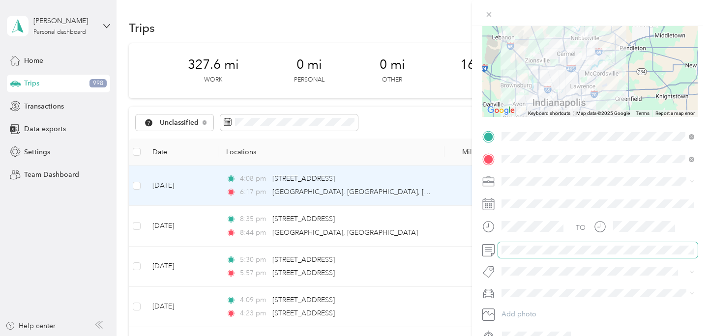
drag, startPoint x: 516, startPoint y: 237, endPoint x: 516, endPoint y: 245, distance: 7.9
click at [516, 245] on span at bounding box center [598, 250] width 200 height 16
click at [528, 277] on span "Chases Car" at bounding box center [522, 276] width 35 height 8
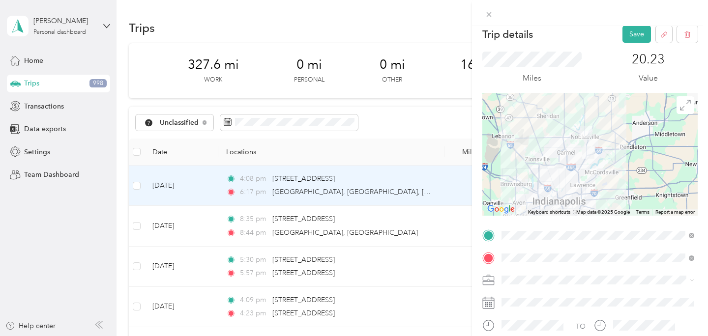
scroll to position [0, 0]
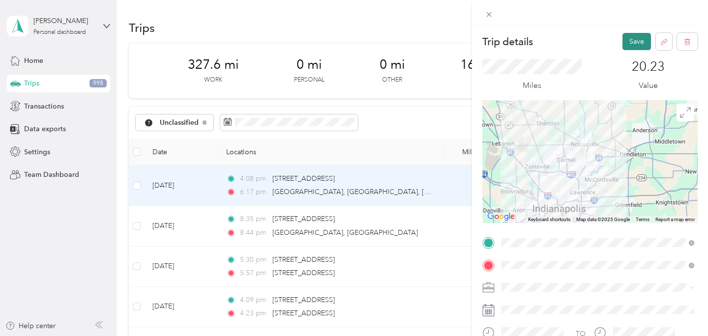
click at [638, 38] on button "Save" at bounding box center [637, 41] width 29 height 17
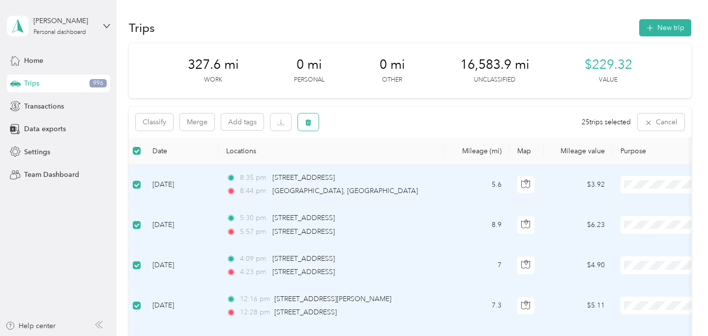
click at [315, 119] on button "button" at bounding box center [308, 122] width 21 height 17
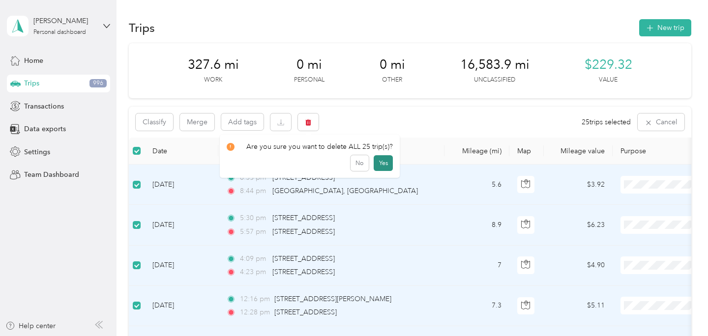
click at [379, 160] on button "Yes" at bounding box center [383, 163] width 19 height 16
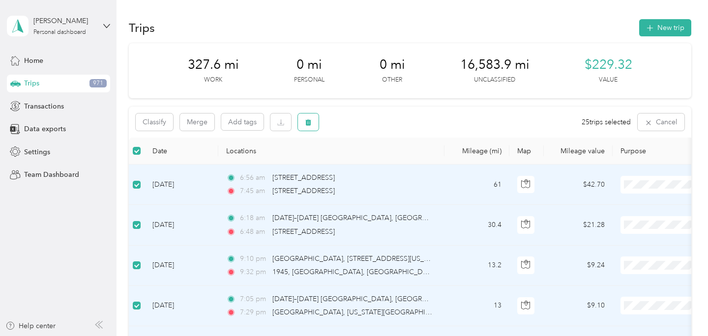
click at [302, 122] on button "button" at bounding box center [308, 122] width 21 height 17
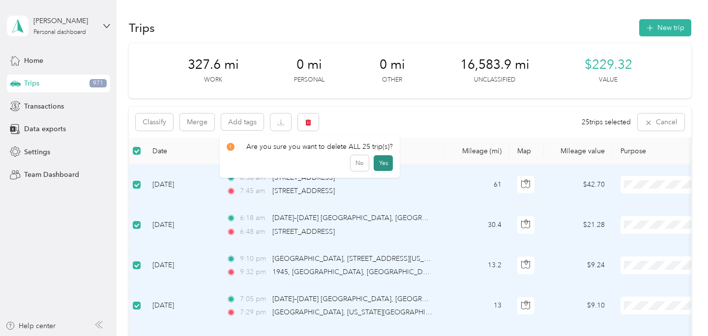
click at [377, 159] on button "Yes" at bounding box center [383, 163] width 19 height 16
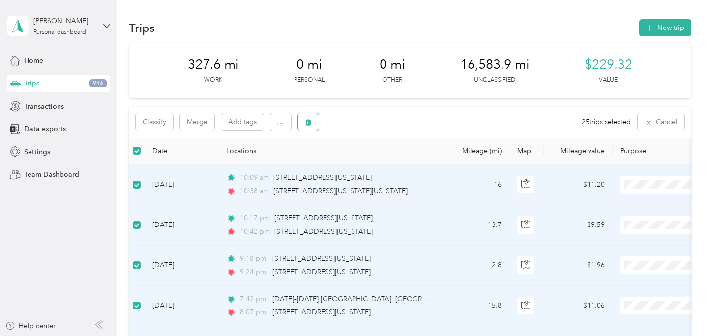
click at [307, 122] on icon "button" at bounding box center [308, 122] width 6 height 6
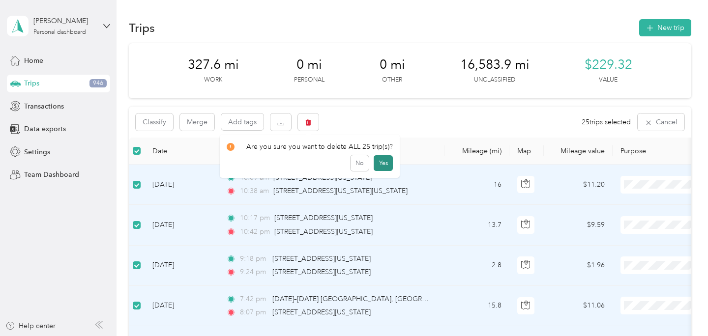
click at [384, 163] on button "Yes" at bounding box center [383, 163] width 19 height 16
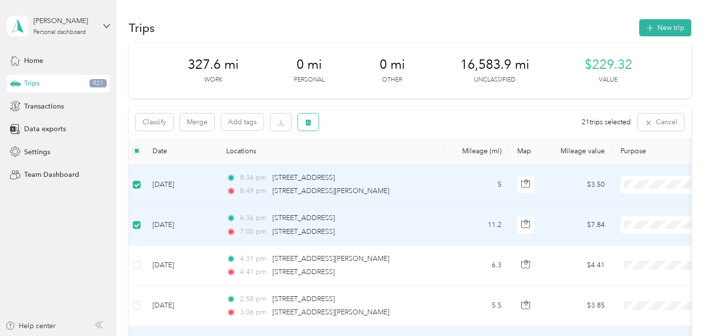
click at [316, 119] on button "button" at bounding box center [308, 122] width 21 height 17
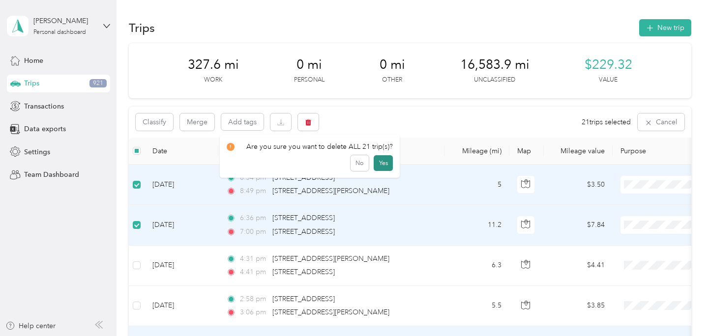
click at [378, 165] on button "Yes" at bounding box center [383, 163] width 19 height 16
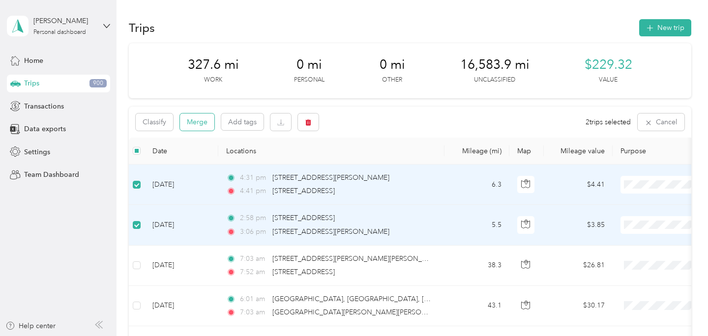
click at [209, 118] on button "Merge" at bounding box center [197, 122] width 34 height 17
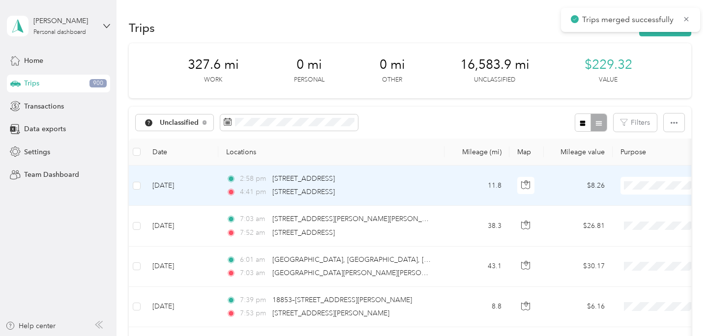
click at [431, 181] on div "2:58 pm [STREET_ADDRESS]" at bounding box center [329, 179] width 207 height 11
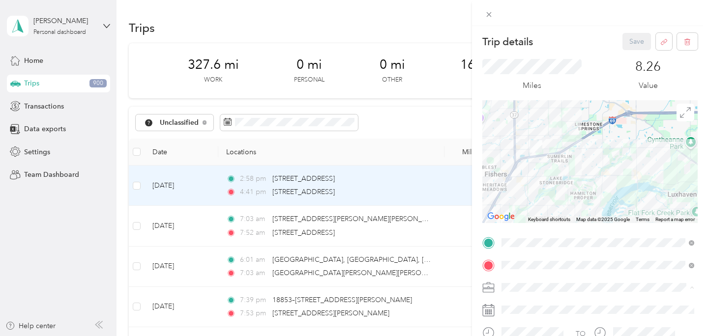
click at [525, 181] on span "Preacher" at bounding box center [518, 184] width 27 height 8
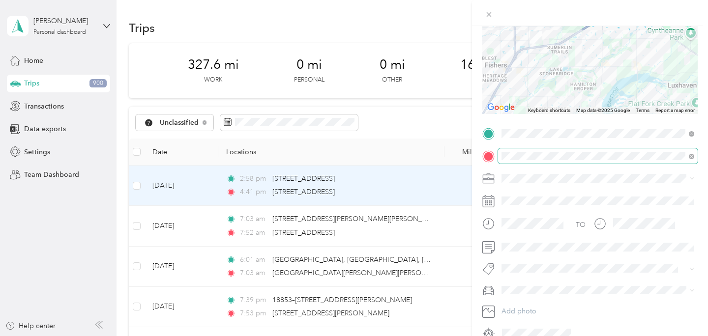
scroll to position [110, 0]
click at [521, 274] on li "Chases Car" at bounding box center [598, 272] width 200 height 17
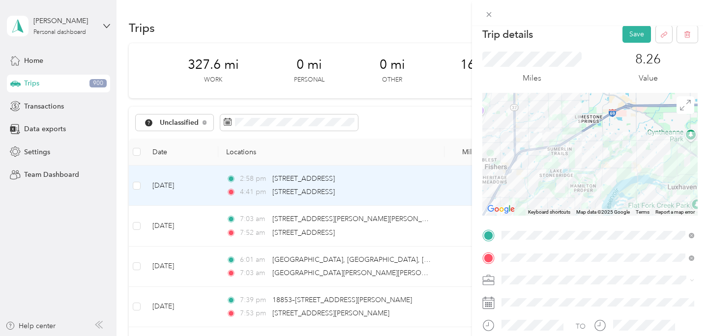
scroll to position [0, 0]
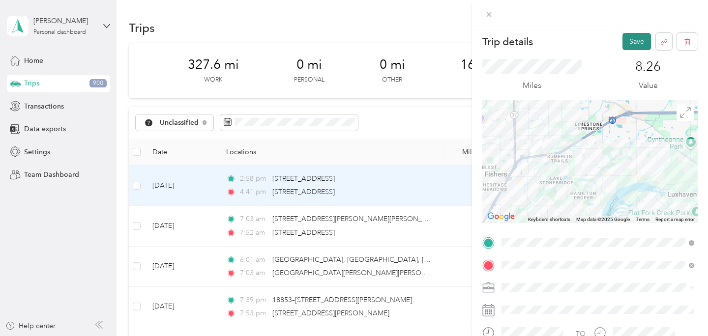
click at [638, 41] on button "Save" at bounding box center [637, 41] width 29 height 17
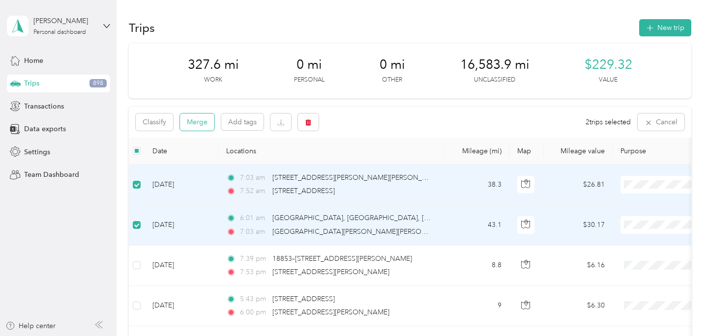
click at [196, 129] on button "Merge" at bounding box center [197, 122] width 34 height 17
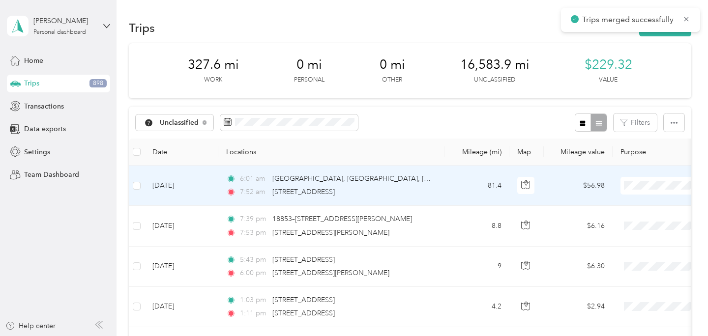
click at [447, 175] on td "81.4" at bounding box center [477, 186] width 65 height 40
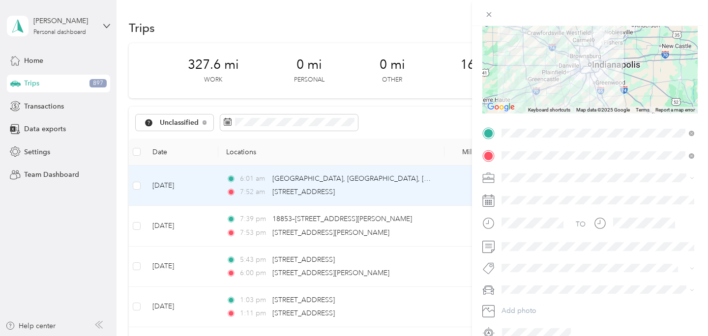
scroll to position [172, 0]
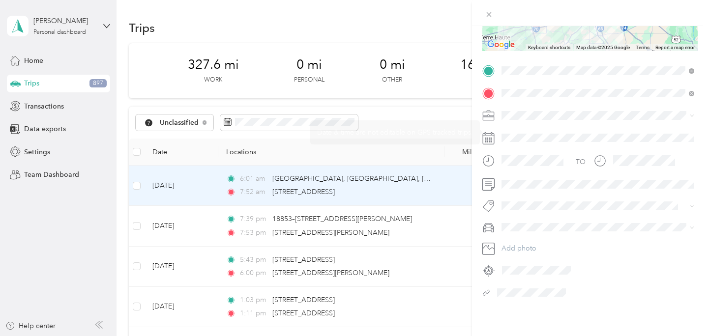
click at [511, 119] on span at bounding box center [598, 116] width 200 height 16
click at [536, 167] on div "Preacher" at bounding box center [598, 167] width 186 height 10
click at [543, 276] on div "Chases Car" at bounding box center [598, 279] width 186 height 10
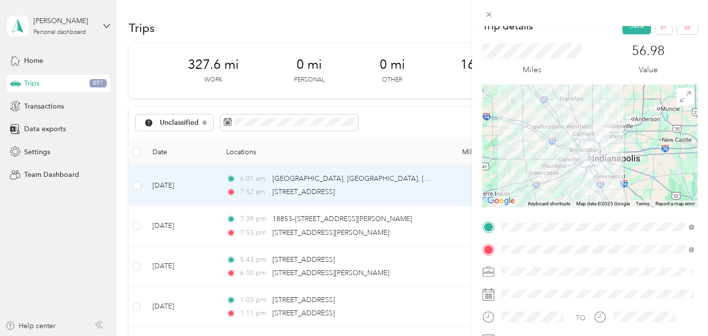
scroll to position [0, 0]
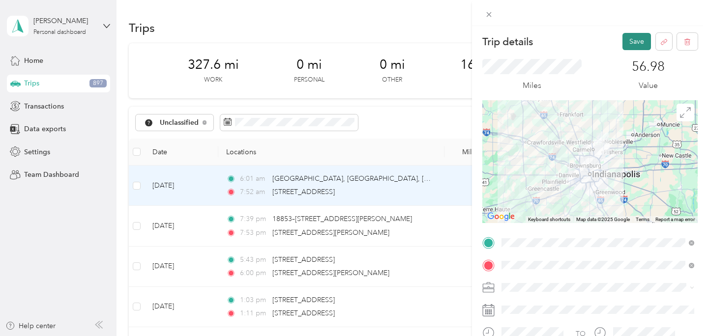
click at [635, 44] on button "Save" at bounding box center [637, 41] width 29 height 17
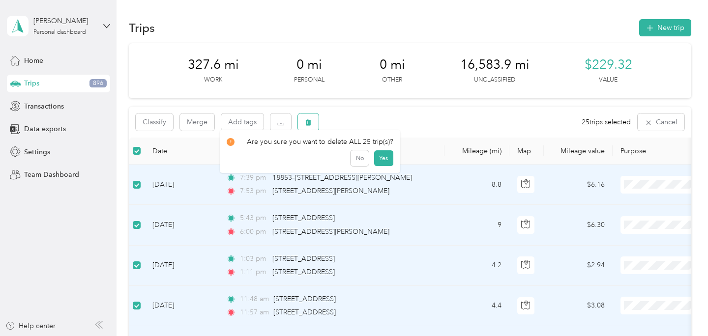
click at [315, 119] on button "button" at bounding box center [308, 122] width 21 height 17
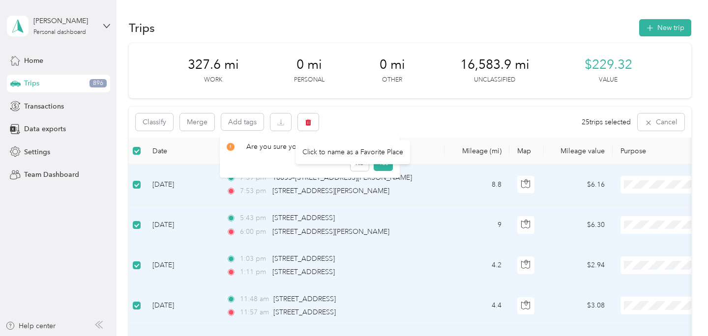
click at [381, 161] on div "Click to name as a Favorite Place" at bounding box center [353, 152] width 115 height 24
click at [382, 161] on button "Yes" at bounding box center [383, 163] width 19 height 16
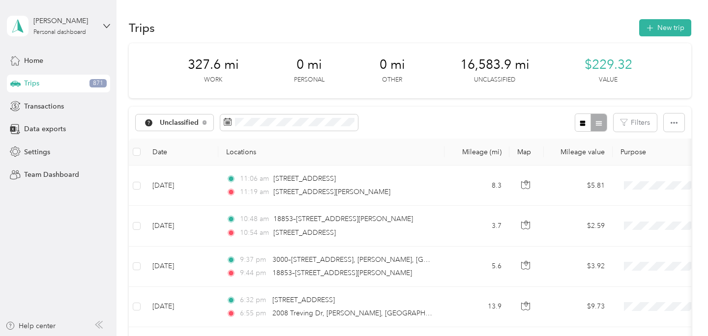
click at [141, 149] on th at bounding box center [137, 152] width 16 height 27
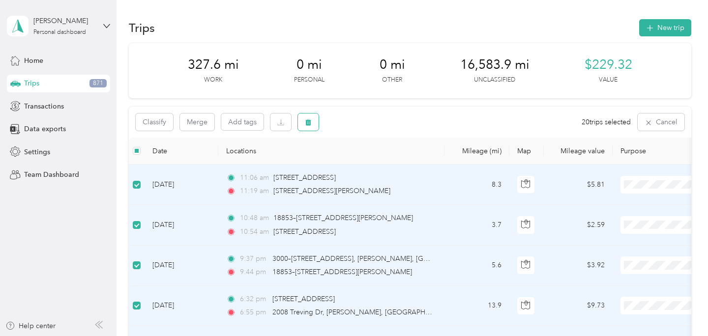
click at [311, 121] on icon "button" at bounding box center [308, 122] width 7 height 7
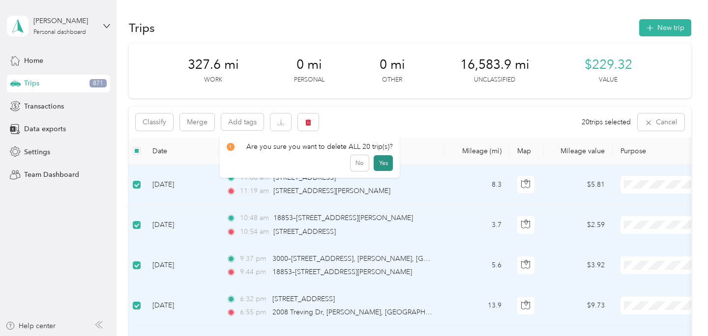
click at [382, 158] on button "Yes" at bounding box center [383, 163] width 19 height 16
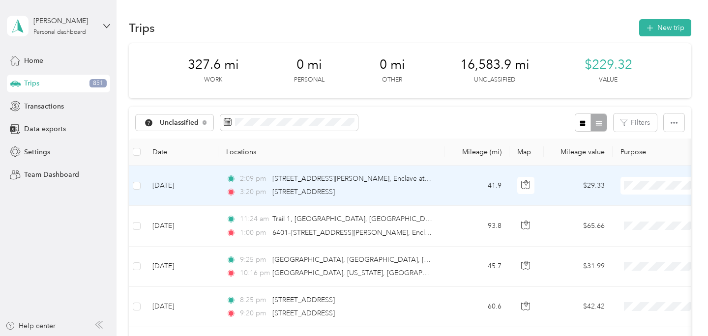
click at [141, 185] on td at bounding box center [137, 186] width 16 height 40
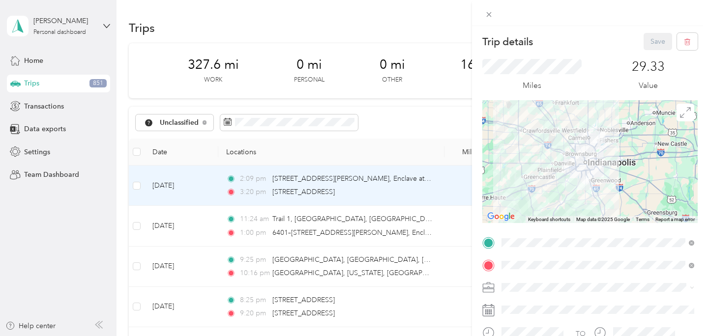
click at [119, 215] on div "Trip details Save This trip cannot be edited because it is either under review,…" at bounding box center [354, 168] width 708 height 336
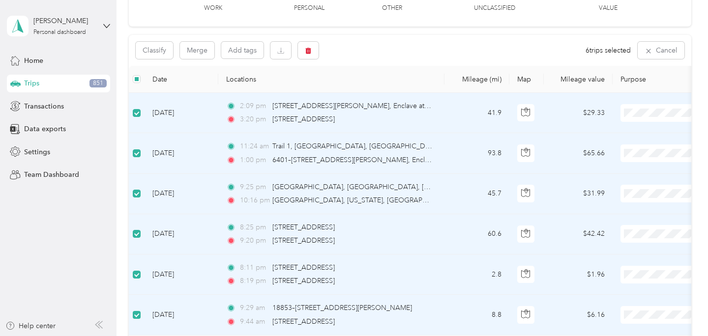
scroll to position [71, 0]
click at [195, 53] on button "Merge" at bounding box center [197, 50] width 34 height 17
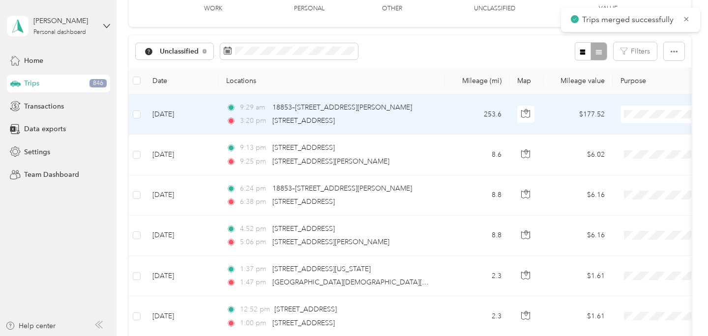
click at [444, 130] on td "9:29 am 18853–[STREET_ADDRESS][PERSON_NAME] 3:20 pm [STREET_ADDRESS]" at bounding box center [331, 114] width 226 height 40
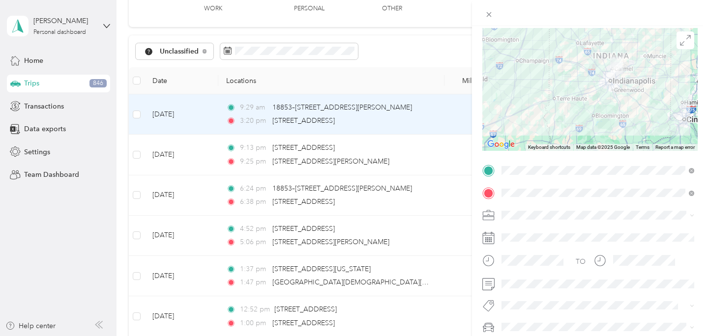
scroll to position [93, 0]
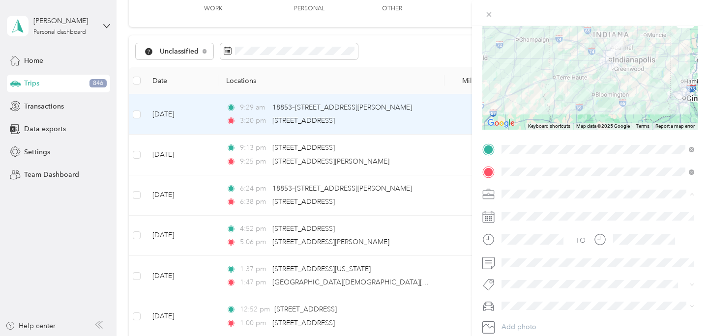
click at [527, 96] on li "Preacher" at bounding box center [598, 90] width 200 height 17
click at [506, 312] on span at bounding box center [598, 306] width 200 height 16
click at [515, 289] on span "Chases Car" at bounding box center [522, 288] width 35 height 8
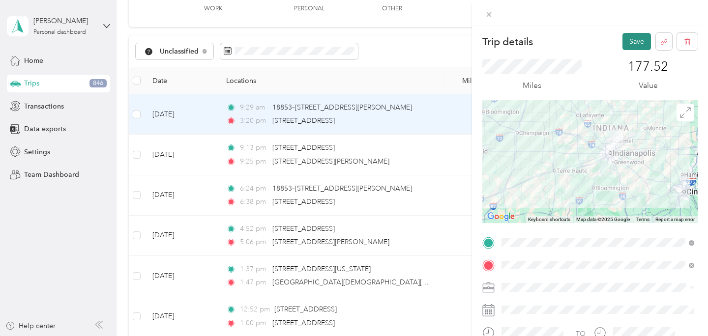
click at [629, 36] on button "Save" at bounding box center [637, 41] width 29 height 17
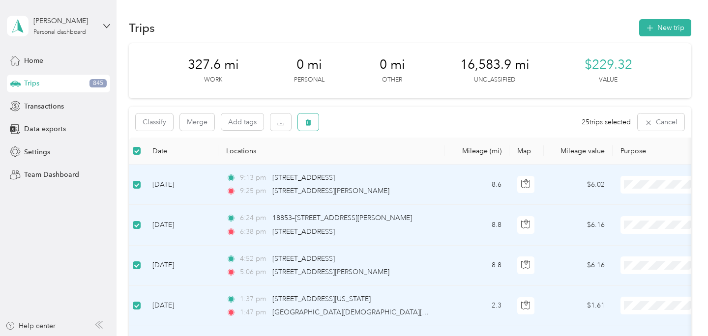
click at [312, 125] on button "button" at bounding box center [308, 122] width 21 height 17
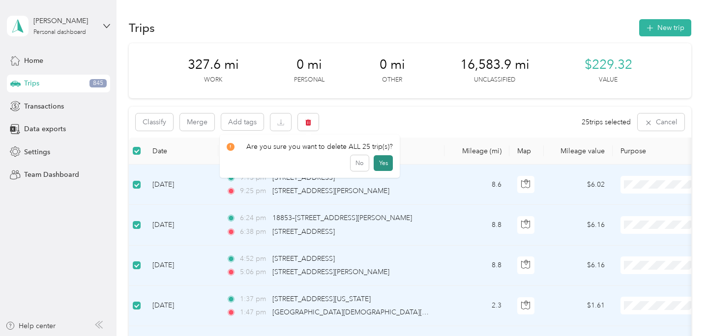
click at [384, 162] on button "Yes" at bounding box center [383, 163] width 19 height 16
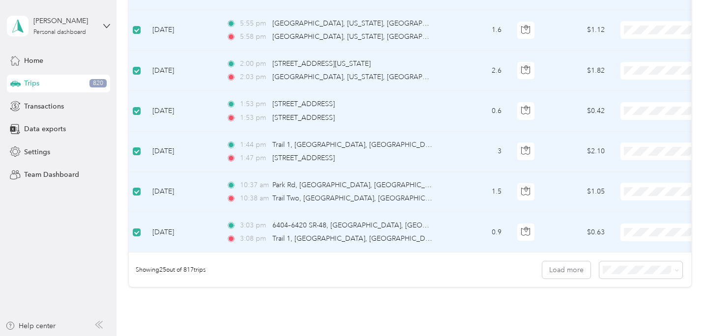
scroll to position [921, 0]
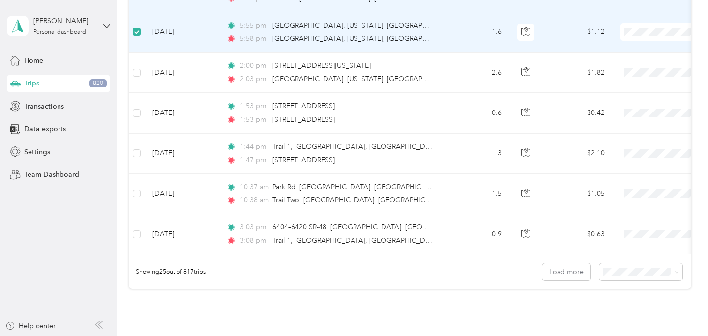
click at [137, 36] on label at bounding box center [137, 32] width 8 height 11
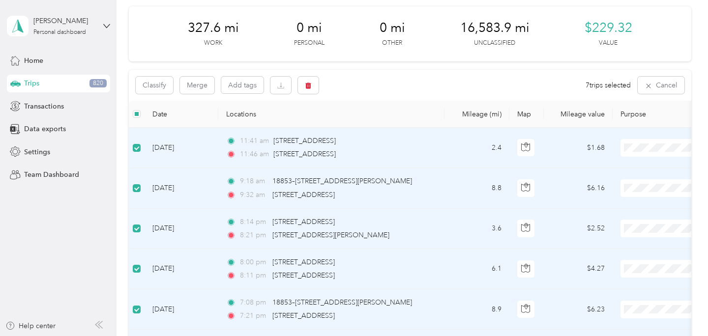
scroll to position [0, 0]
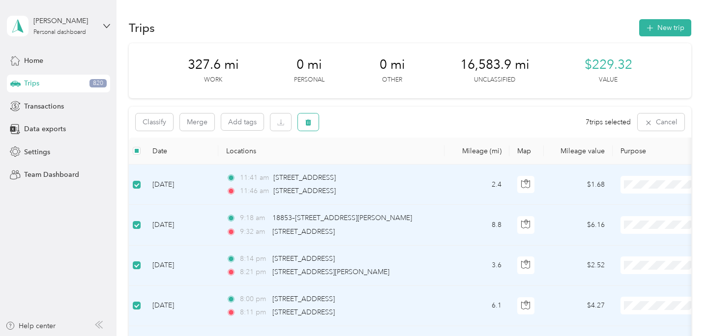
click at [314, 120] on button "button" at bounding box center [308, 122] width 21 height 17
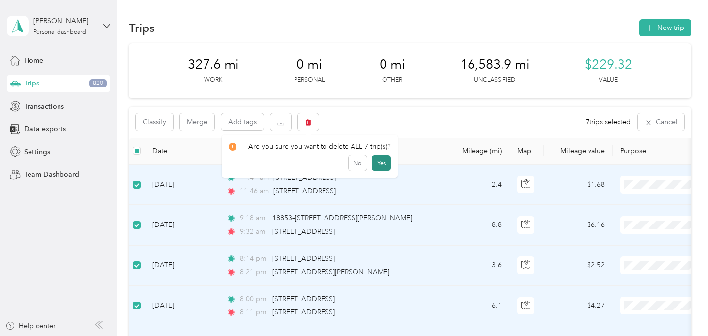
click at [376, 163] on button "Yes" at bounding box center [381, 163] width 19 height 16
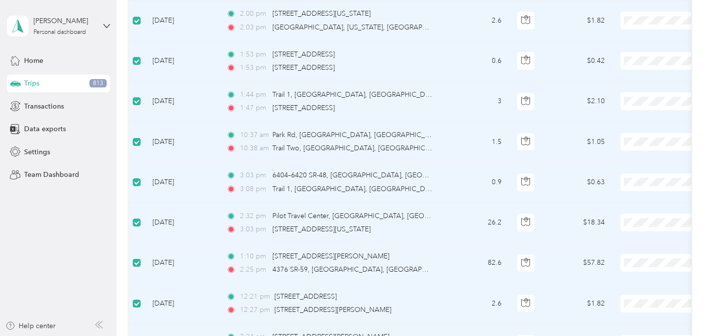
scroll to position [1010, 0]
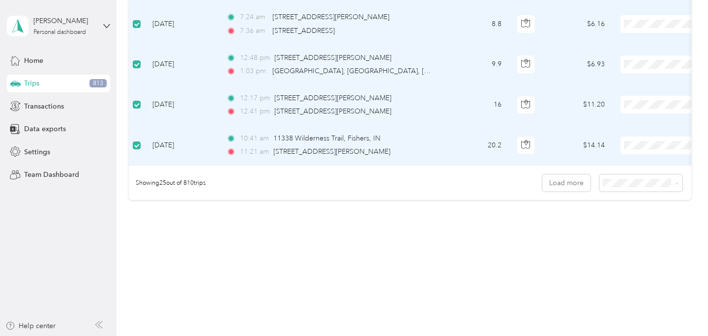
click at [635, 220] on span "50 per load" at bounding box center [629, 218] width 36 height 8
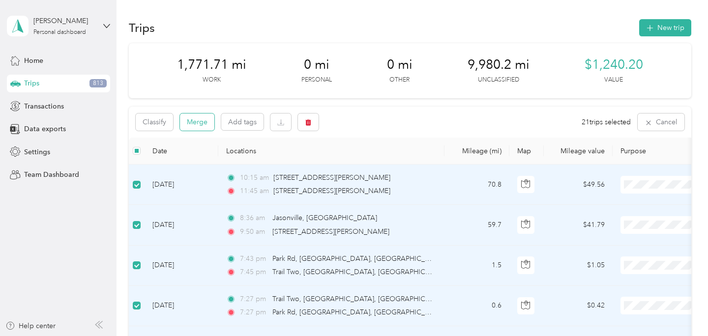
click at [202, 126] on button "Merge" at bounding box center [197, 122] width 34 height 17
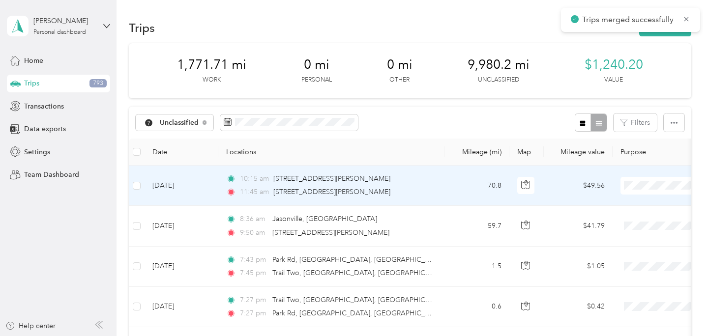
click at [455, 192] on td "70.8" at bounding box center [477, 186] width 65 height 40
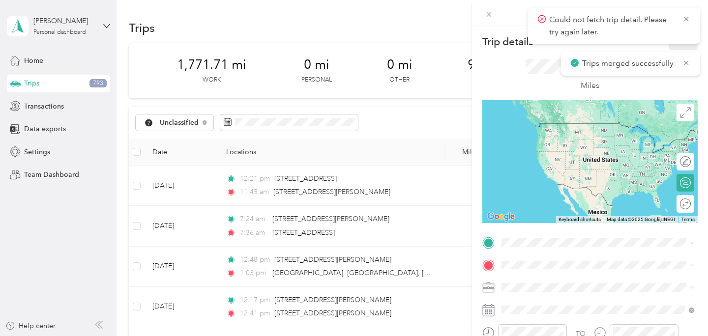
click at [438, 119] on div "Trip details Save This trip cannot be edited because it is either under review,…" at bounding box center [354, 168] width 708 height 336
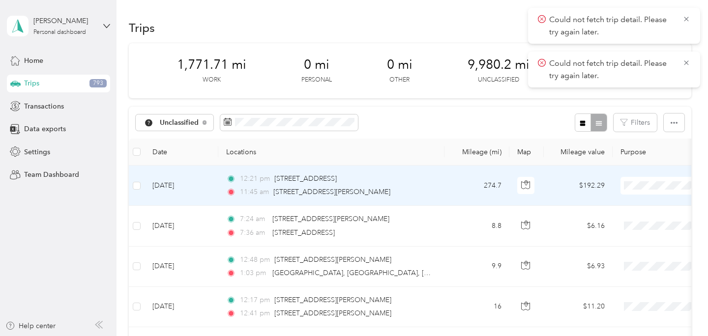
click at [443, 185] on td "12:21 pm [STREET_ADDRESS] 11:45 am [STREET_ADDRESS][PERSON_NAME]" at bounding box center [331, 186] width 226 height 40
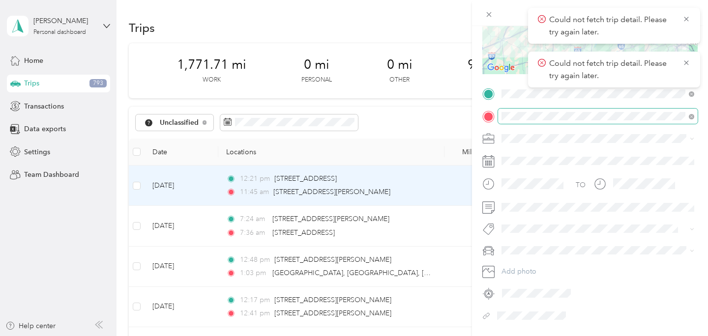
scroll to position [160, 0]
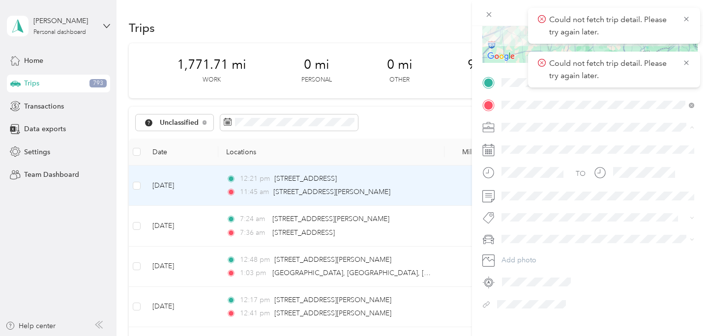
click at [526, 179] on span "Preacher" at bounding box center [518, 179] width 27 height 8
click at [517, 202] on span at bounding box center [598, 196] width 200 height 16
click at [515, 263] on li "Chases Truck" at bounding box center [598, 256] width 200 height 17
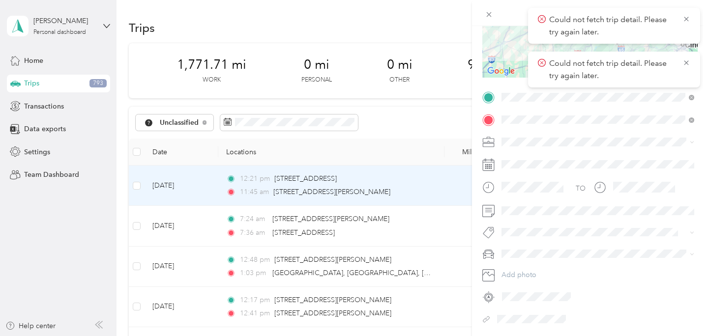
scroll to position [0, 0]
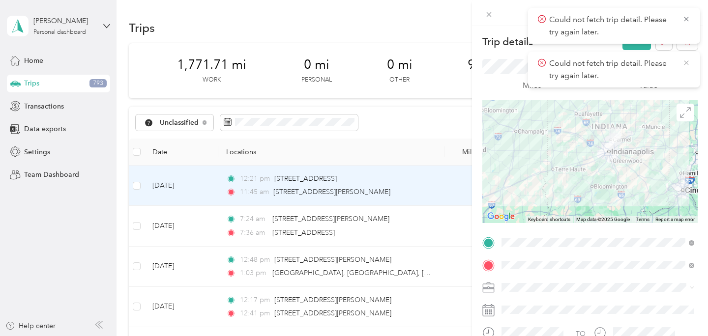
click at [687, 60] on icon at bounding box center [687, 63] width 8 height 9
click at [686, 17] on icon at bounding box center [687, 19] width 8 height 9
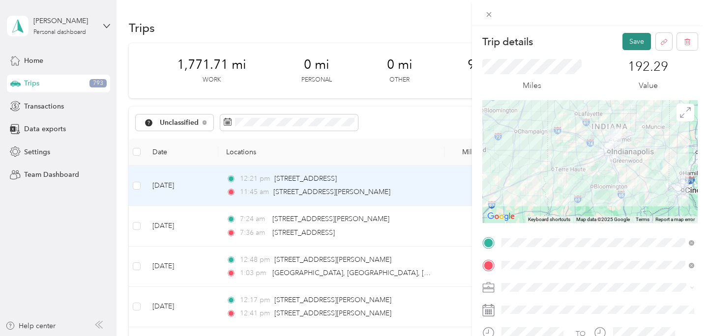
click at [645, 40] on button "Save" at bounding box center [637, 41] width 29 height 17
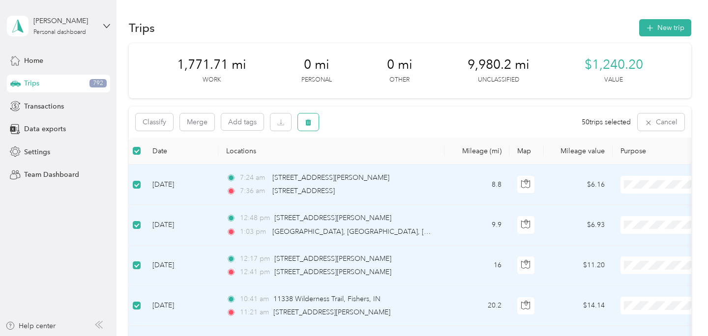
click at [307, 127] on button "button" at bounding box center [308, 122] width 21 height 17
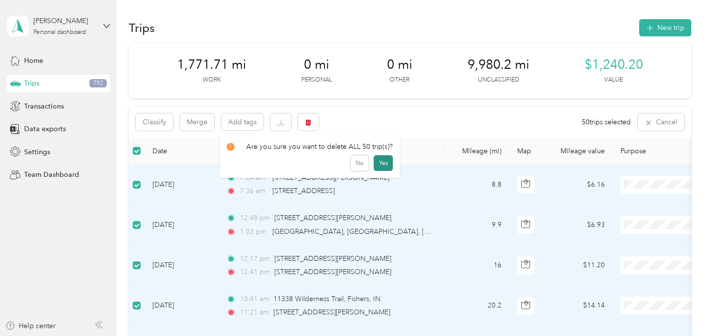
click at [375, 160] on button "Yes" at bounding box center [383, 163] width 19 height 16
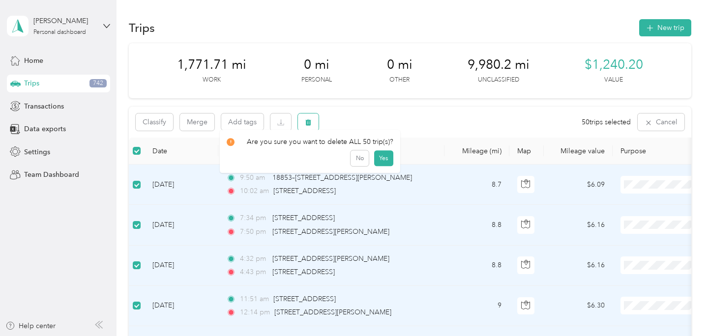
click at [309, 118] on span "button" at bounding box center [308, 122] width 7 height 8
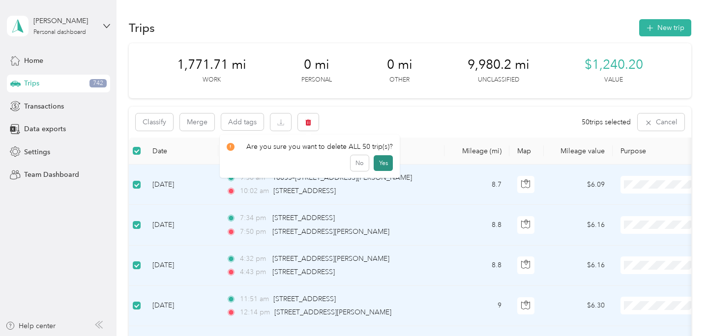
click at [376, 163] on button "Yes" at bounding box center [383, 163] width 19 height 16
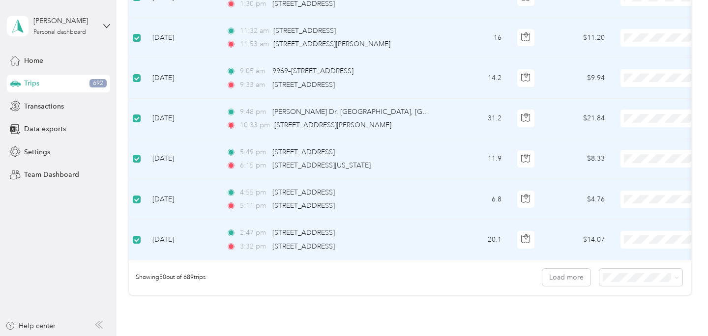
scroll to position [1912, 0]
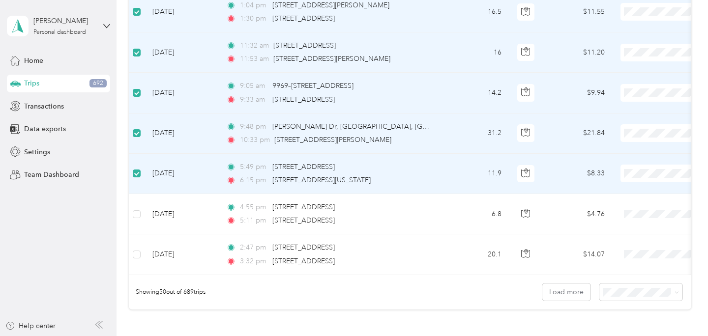
click at [141, 175] on td at bounding box center [137, 174] width 16 height 40
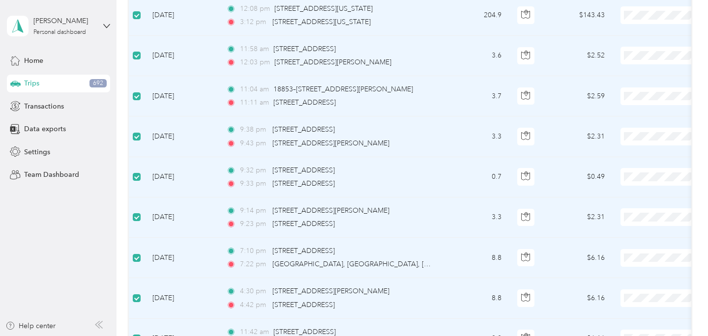
scroll to position [0, 0]
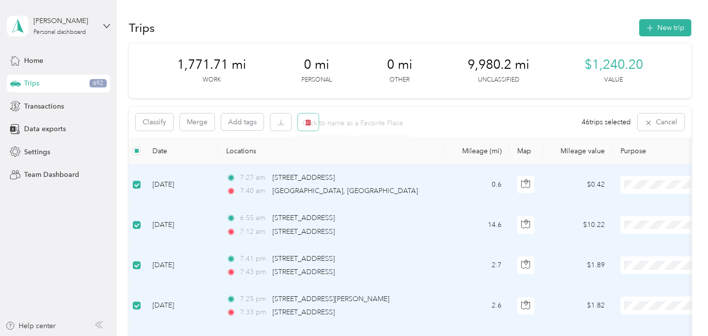
click at [306, 121] on icon "button" at bounding box center [308, 122] width 6 height 6
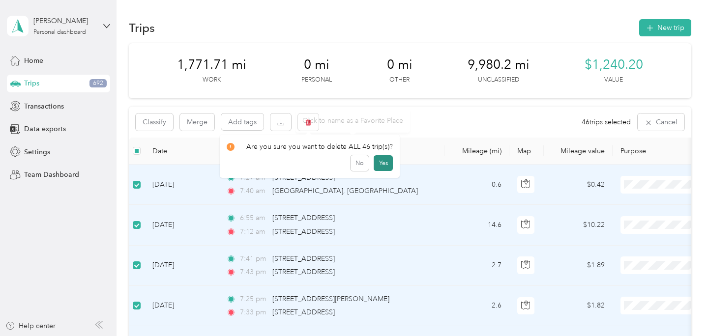
click at [380, 164] on button "Yes" at bounding box center [383, 163] width 19 height 16
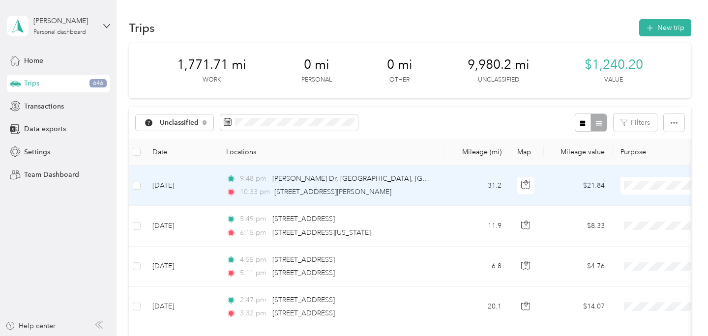
click at [474, 192] on td "31.2" at bounding box center [477, 186] width 65 height 40
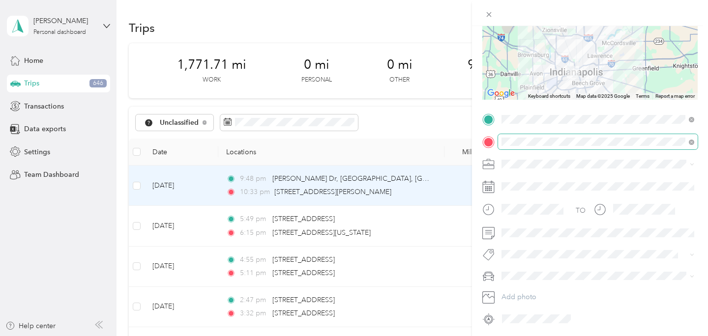
scroll to position [124, 0]
click at [429, 241] on div "Trip details Save This trip cannot be edited because it is either under review,…" at bounding box center [354, 168] width 708 height 336
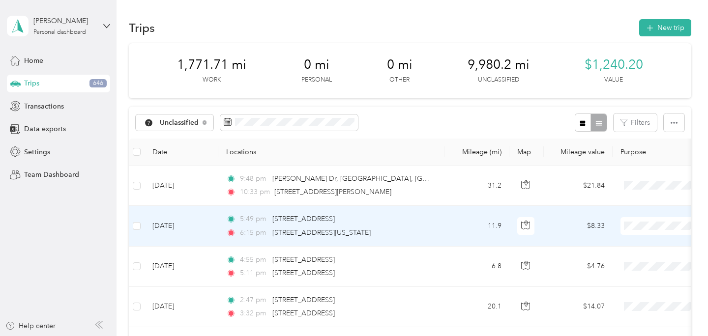
click at [431, 237] on div "6:15 pm [STREET_ADDRESS][US_STATE]" at bounding box center [329, 233] width 207 height 11
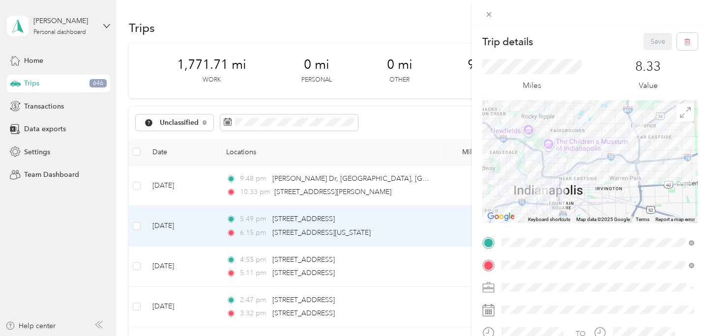
click at [49, 280] on div "Trip details Save This trip cannot be edited because it is either under review,…" at bounding box center [354, 168] width 708 height 336
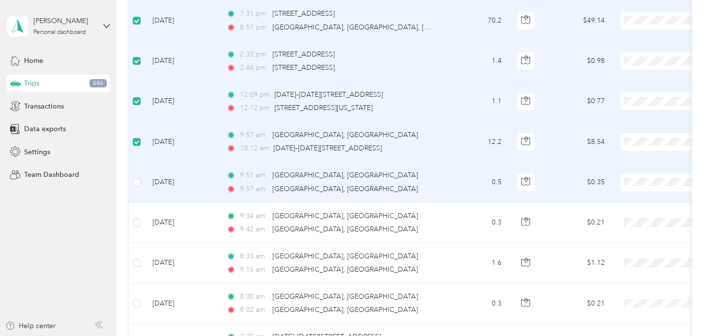
scroll to position [964, 0]
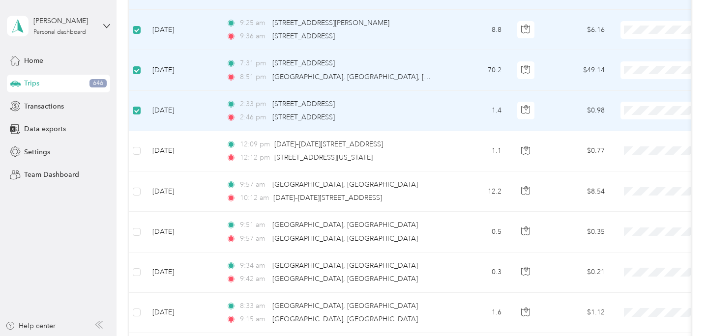
click at [138, 106] on label at bounding box center [137, 110] width 8 height 11
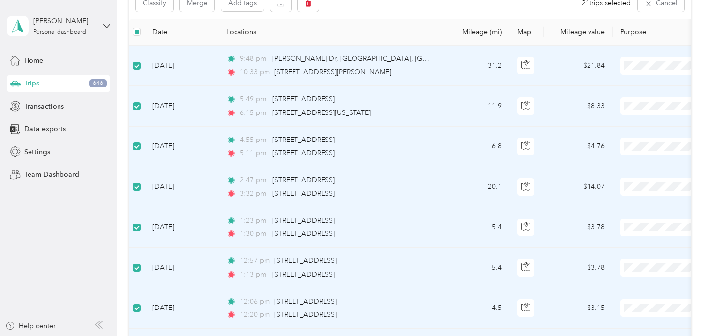
scroll to position [0, 0]
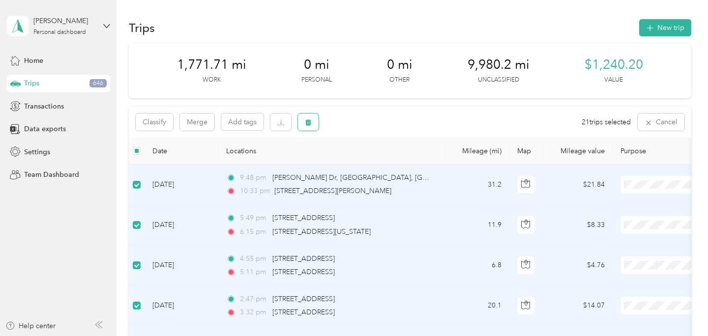
click at [308, 118] on span "button" at bounding box center [308, 122] width 7 height 8
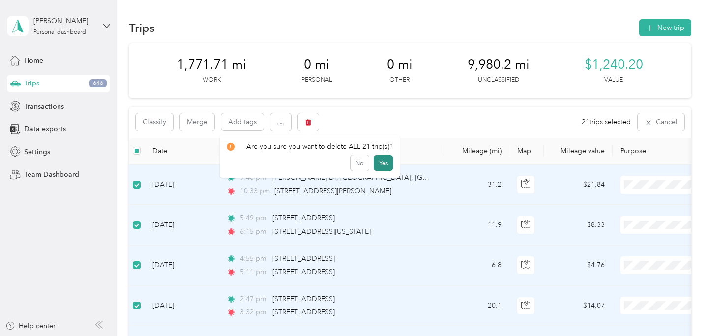
click at [375, 166] on button "Yes" at bounding box center [383, 163] width 19 height 16
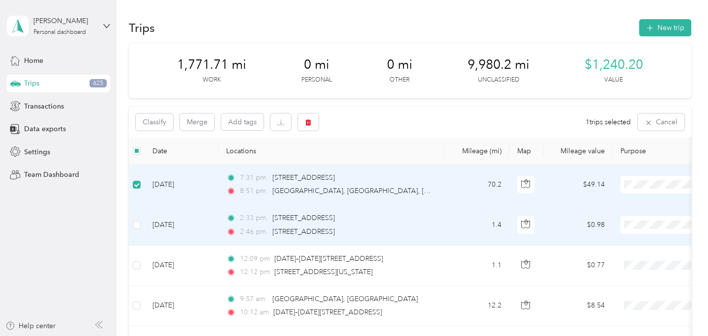
click at [141, 224] on td at bounding box center [137, 225] width 16 height 40
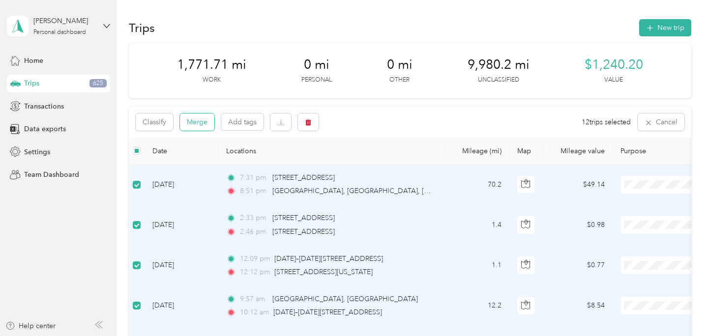
click at [191, 125] on button "Merge" at bounding box center [197, 122] width 34 height 17
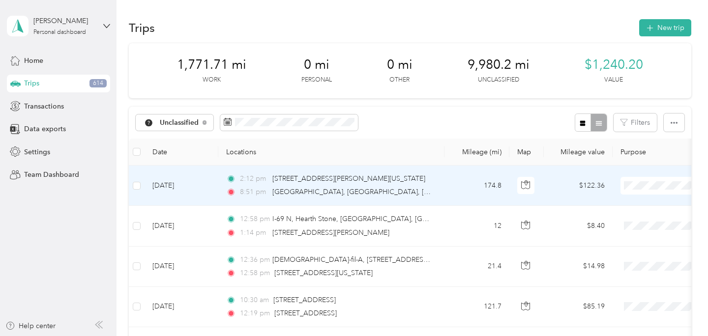
click at [438, 196] on td "2:12 pm [STREET_ADDRESS][PERSON_NAME][US_STATE] 8:51 pm [GEOGRAPHIC_DATA], [GEO…" at bounding box center [331, 186] width 226 height 40
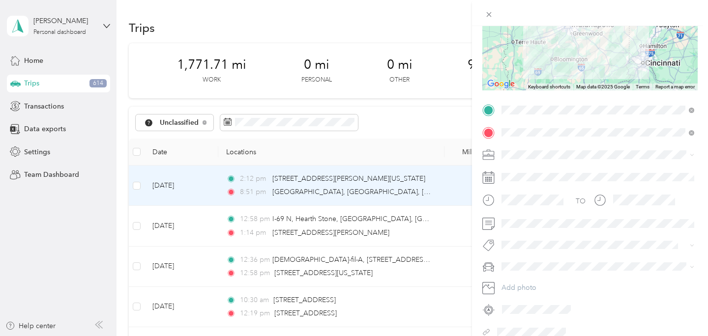
scroll to position [168, 0]
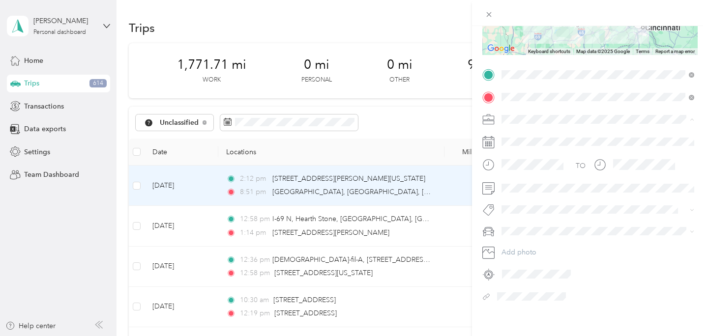
click at [527, 174] on div "Preacher" at bounding box center [598, 171] width 186 height 10
click at [520, 267] on span "Rebeccas Car" at bounding box center [526, 266] width 42 height 8
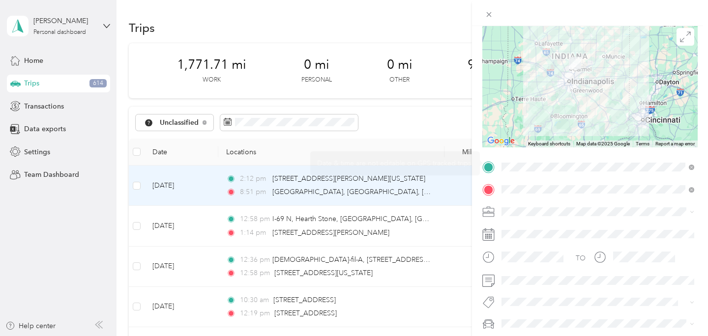
scroll to position [0, 0]
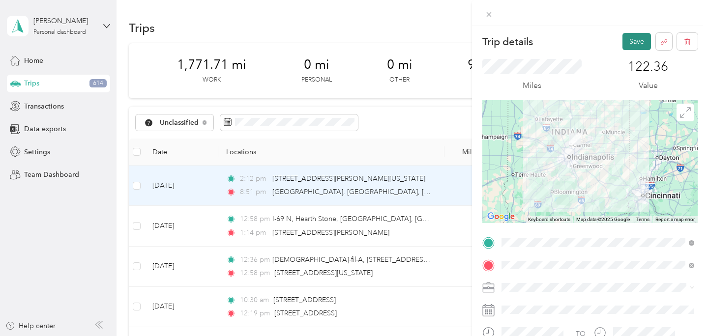
click at [640, 49] on button "Save" at bounding box center [637, 41] width 29 height 17
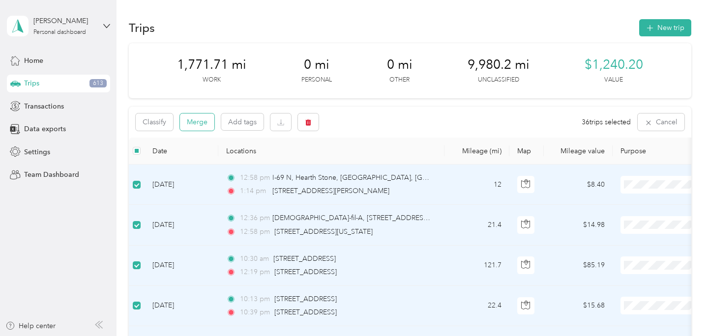
click at [194, 120] on button "Merge" at bounding box center [197, 122] width 34 height 17
click at [200, 122] on button "Merge" at bounding box center [197, 122] width 34 height 17
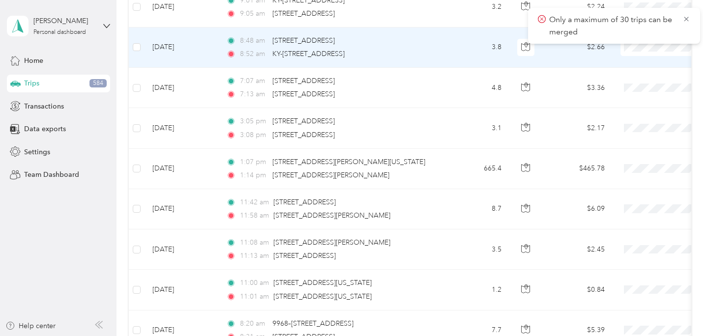
scroll to position [264, 0]
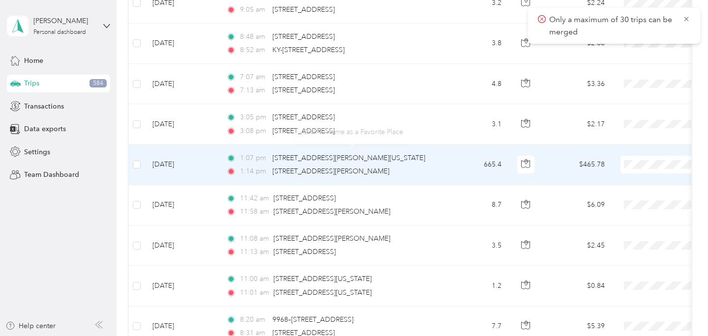
click at [455, 174] on td "665.4" at bounding box center [477, 165] width 65 height 40
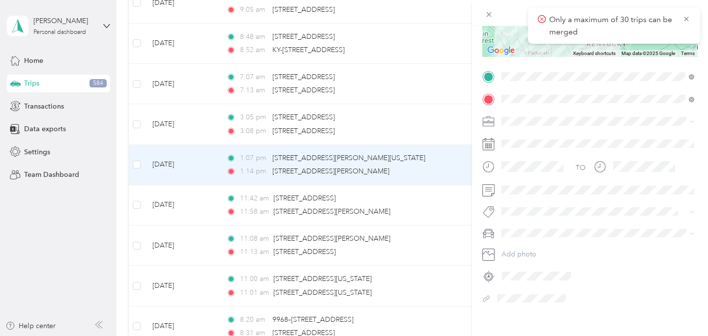
scroll to position [172, 0]
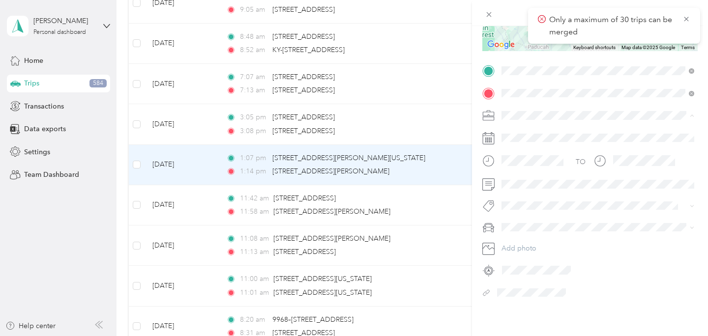
click at [517, 170] on li "Preacher" at bounding box center [598, 166] width 200 height 17
click at [518, 222] on span at bounding box center [598, 228] width 200 height 16
click at [529, 265] on li "Rebeccas Car" at bounding box center [598, 261] width 200 height 17
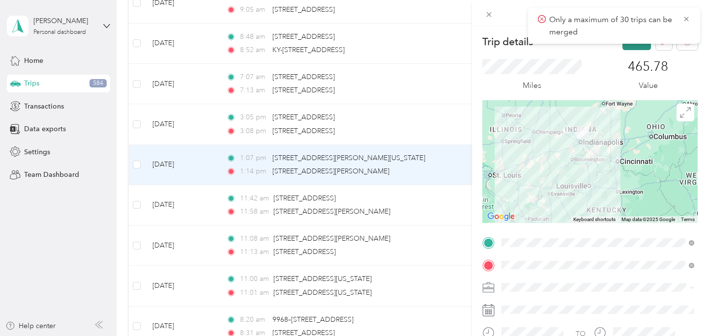
click at [638, 48] on button "Save" at bounding box center [637, 41] width 29 height 17
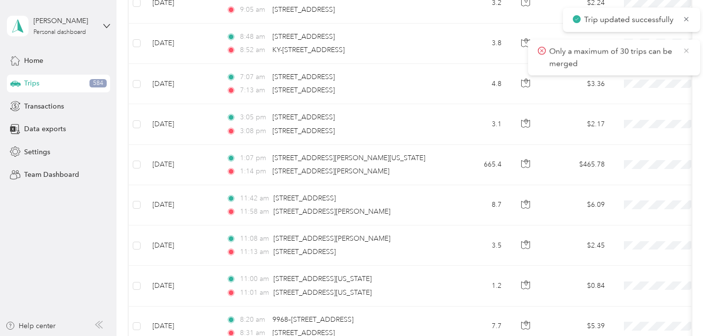
click at [689, 49] on icon at bounding box center [687, 50] width 8 height 9
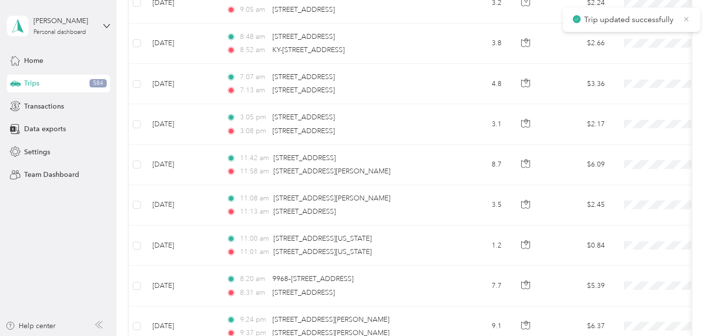
click at [687, 18] on icon at bounding box center [687, 19] width 8 height 9
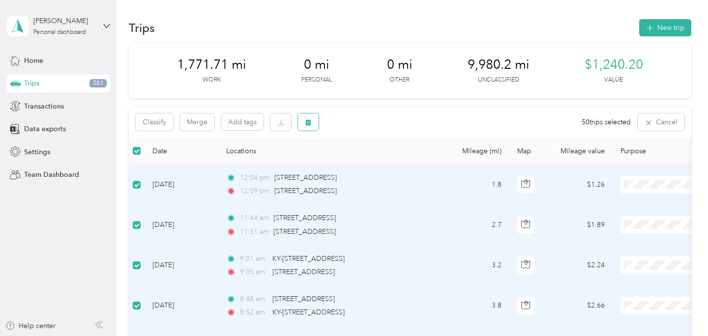
click at [316, 120] on button "button" at bounding box center [308, 122] width 21 height 17
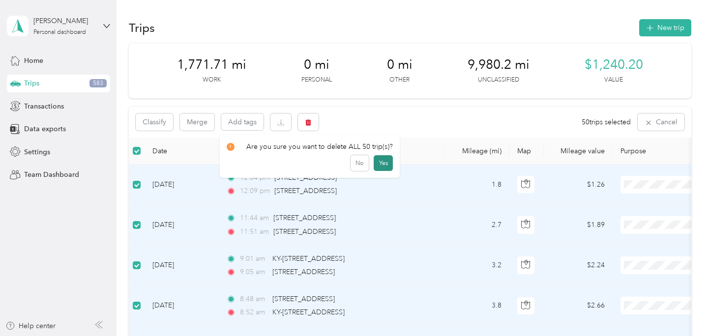
click at [379, 159] on button "Yes" at bounding box center [383, 163] width 19 height 16
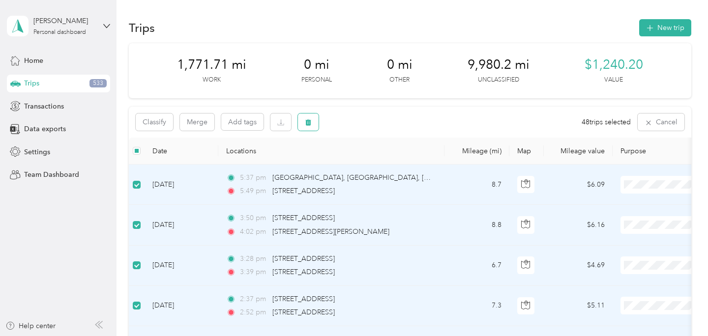
click at [308, 124] on icon "button" at bounding box center [308, 122] width 6 height 6
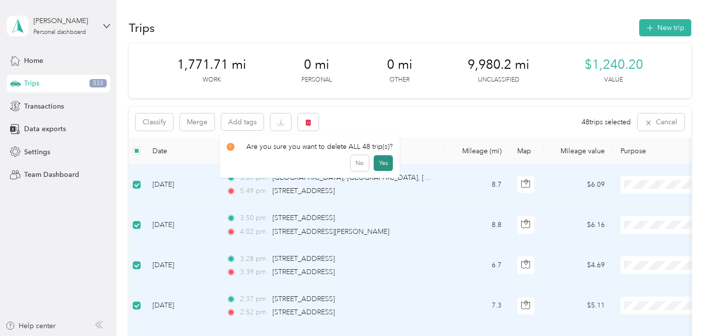
click at [381, 162] on button "Yes" at bounding box center [383, 163] width 19 height 16
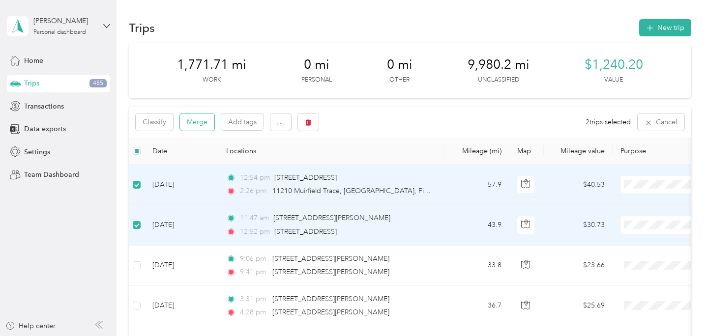
click at [205, 121] on button "Merge" at bounding box center [197, 122] width 34 height 17
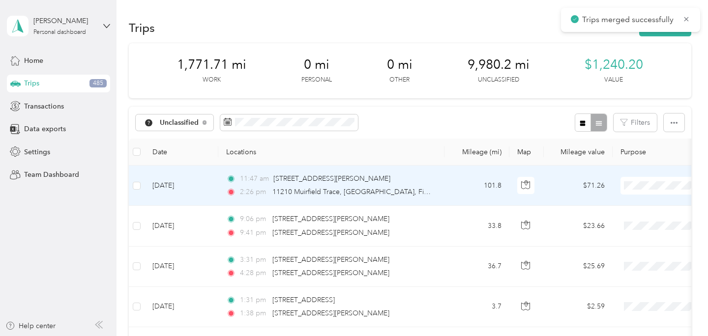
click at [447, 189] on td "101.8" at bounding box center [477, 186] width 65 height 40
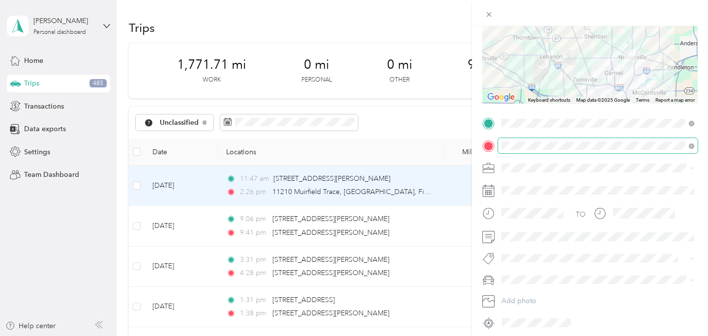
scroll to position [120, 0]
click at [526, 217] on span "Preacher" at bounding box center [518, 219] width 27 height 8
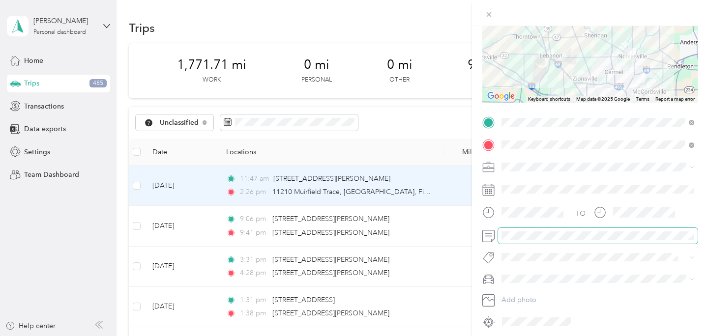
click at [521, 241] on span at bounding box center [598, 236] width 200 height 16
click at [522, 257] on div "Chases Car" at bounding box center [598, 262] width 186 height 10
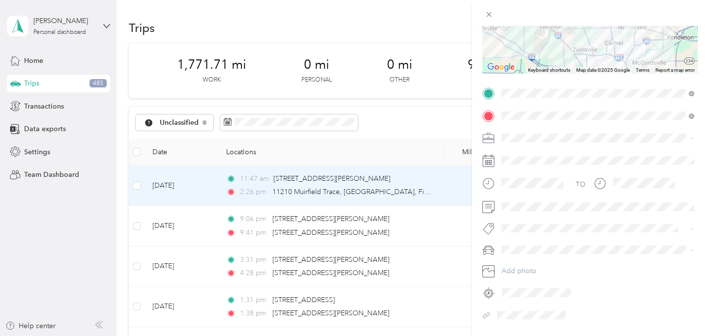
scroll to position [172, 0]
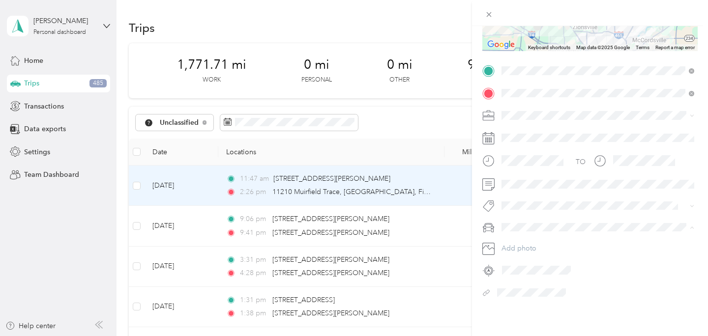
click at [530, 254] on li "Rebeccas Car" at bounding box center [598, 261] width 200 height 17
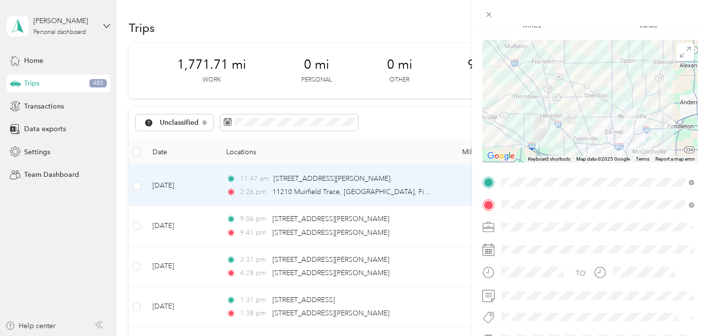
scroll to position [0, 0]
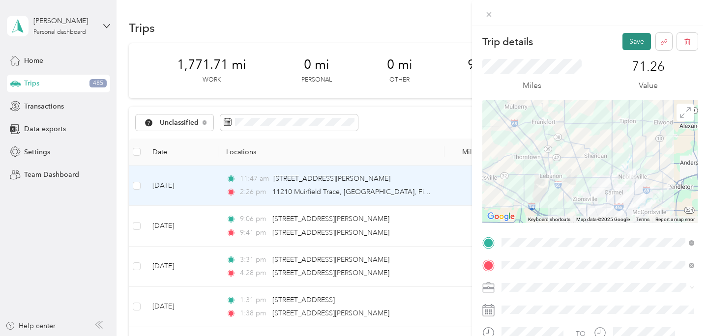
click at [639, 44] on button "Save" at bounding box center [637, 41] width 29 height 17
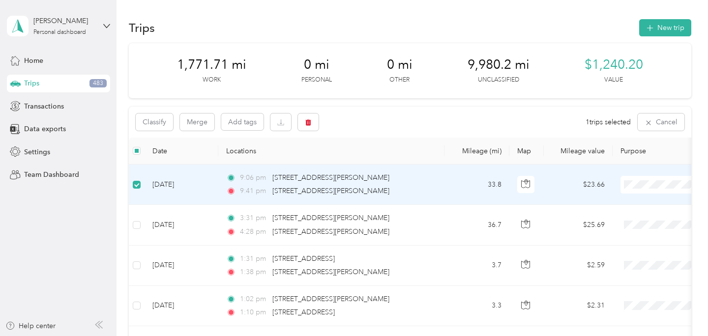
click at [449, 185] on td "33.8" at bounding box center [477, 185] width 65 height 40
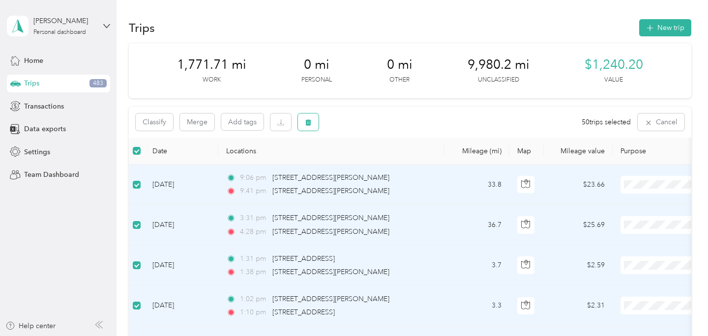
click at [316, 117] on button "button" at bounding box center [308, 122] width 21 height 17
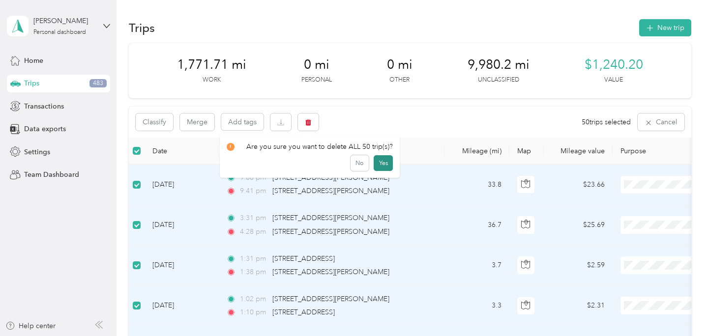
click at [380, 167] on button "Yes" at bounding box center [383, 163] width 19 height 16
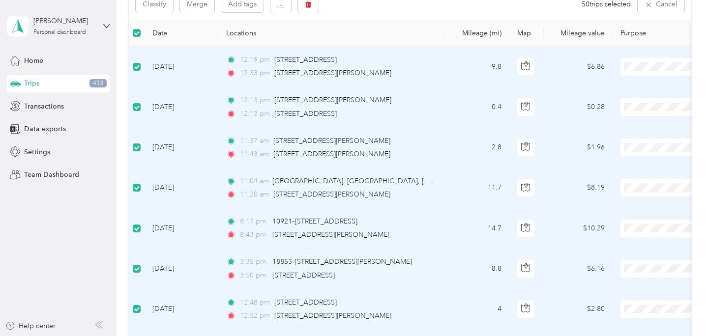
scroll to position [2, 0]
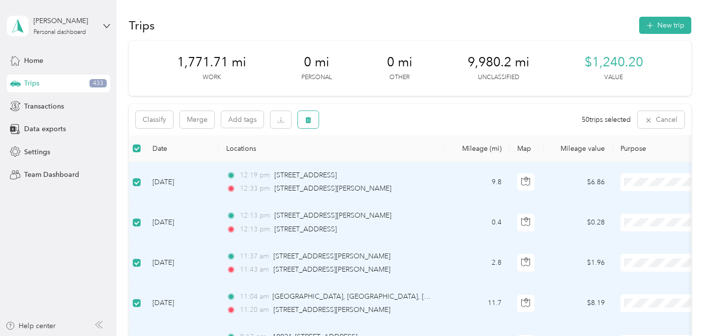
click at [310, 121] on icon "button" at bounding box center [308, 120] width 6 height 6
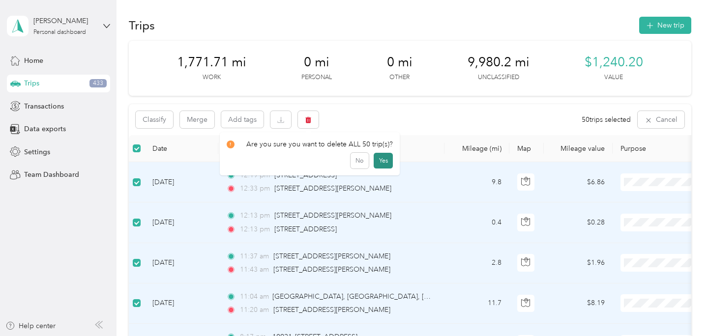
click at [382, 162] on button "Yes" at bounding box center [383, 161] width 19 height 16
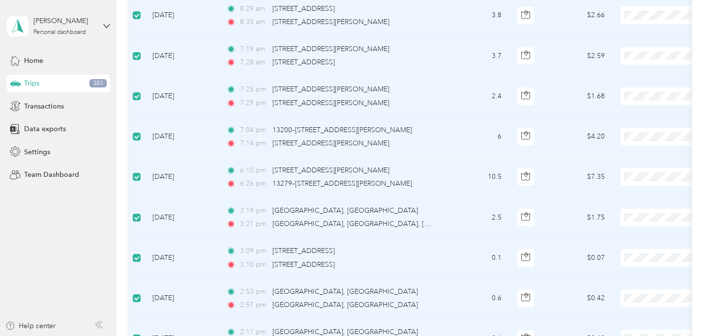
scroll to position [0, 0]
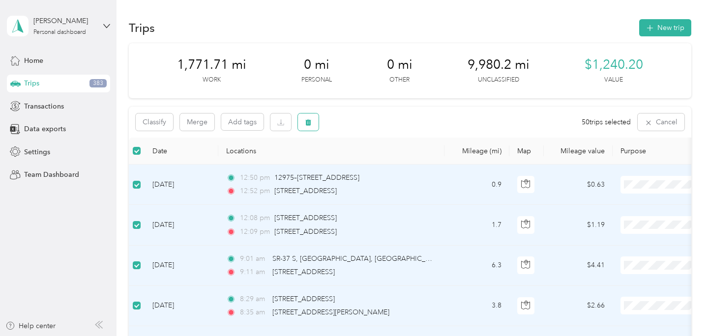
click at [306, 119] on span "button" at bounding box center [308, 122] width 7 height 8
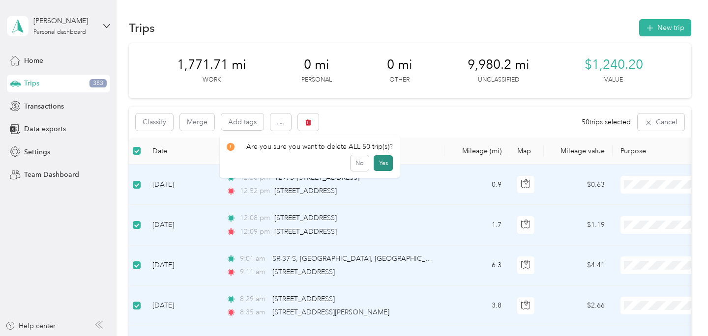
click at [378, 165] on button "Yes" at bounding box center [383, 163] width 19 height 16
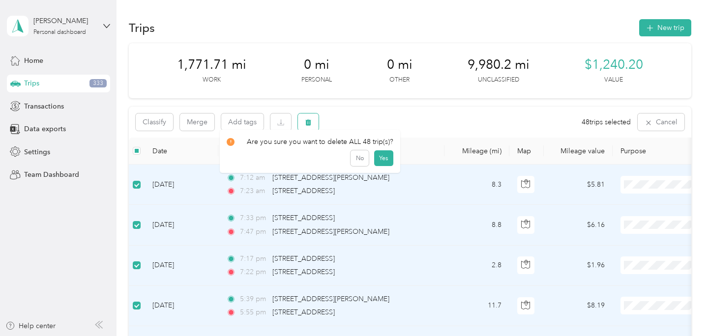
click at [307, 119] on icon "button" at bounding box center [308, 122] width 7 height 7
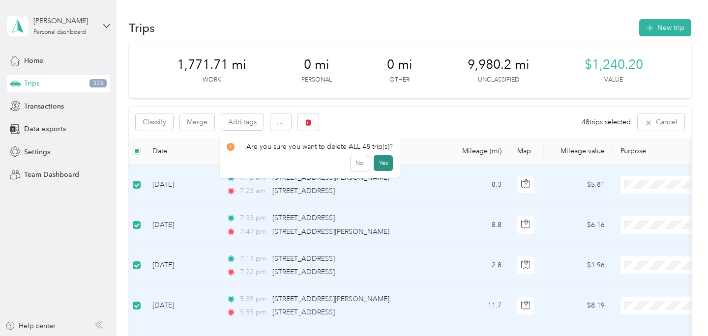
click at [382, 162] on button "Yes" at bounding box center [383, 163] width 19 height 16
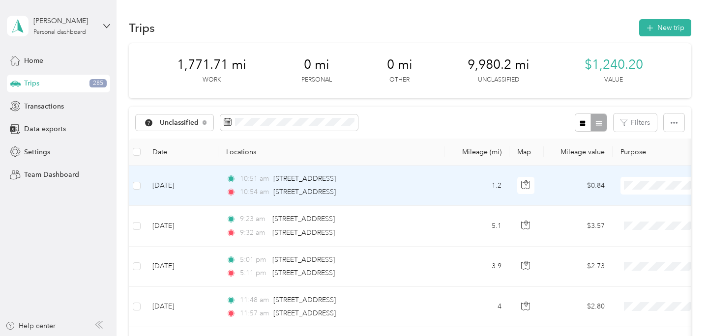
click at [447, 191] on td "1.2" at bounding box center [477, 186] width 65 height 40
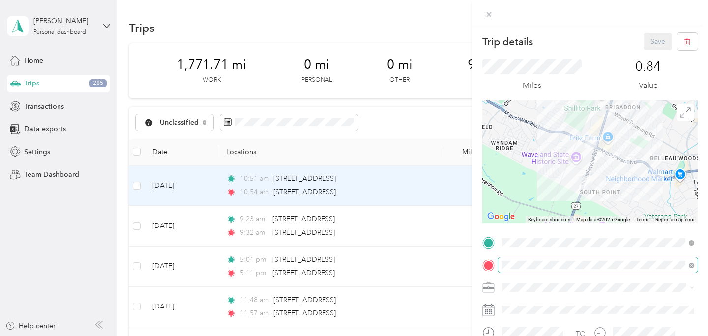
click at [634, 272] on span at bounding box center [598, 266] width 200 height 16
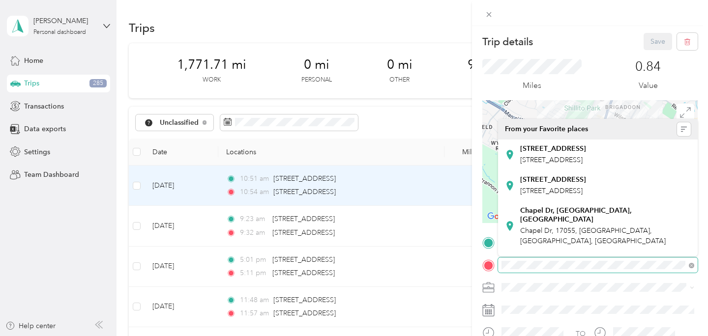
click at [488, 268] on div at bounding box center [589, 266] width 215 height 16
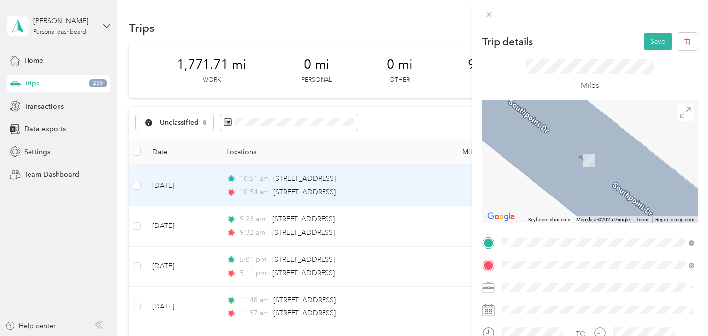
click at [562, 150] on span "[STREET_ADDRESS][US_STATE]" at bounding box center [569, 145] width 98 height 9
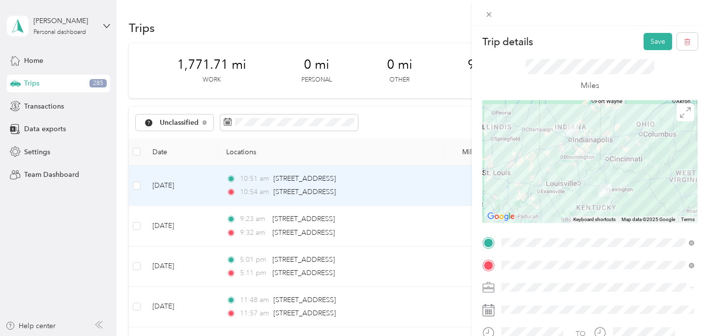
click at [527, 190] on li "Preacher" at bounding box center [598, 182] width 200 height 17
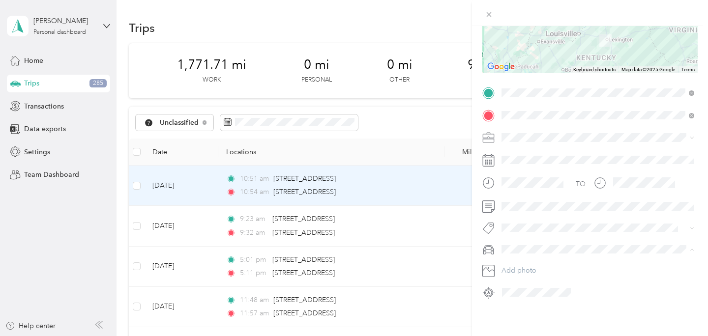
click at [525, 285] on span "Rebeccas Car" at bounding box center [526, 284] width 42 height 8
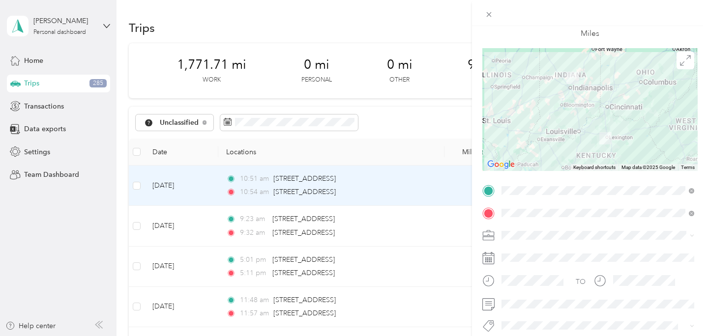
scroll to position [0, 0]
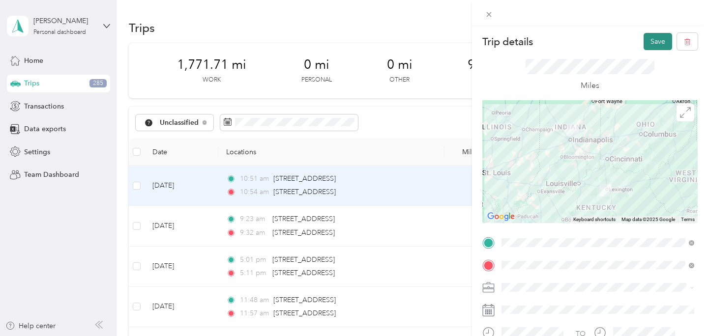
click at [661, 38] on button "Save" at bounding box center [658, 41] width 29 height 17
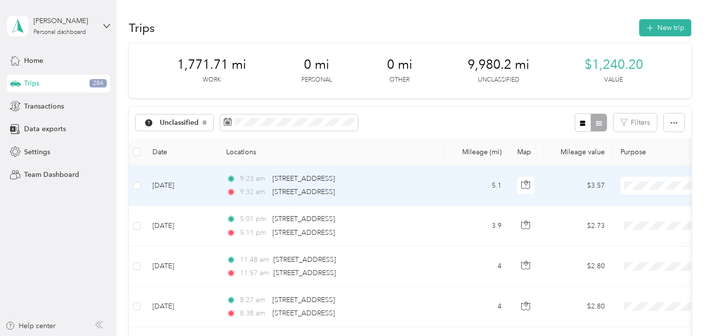
click at [466, 195] on td "5.1" at bounding box center [477, 186] width 65 height 40
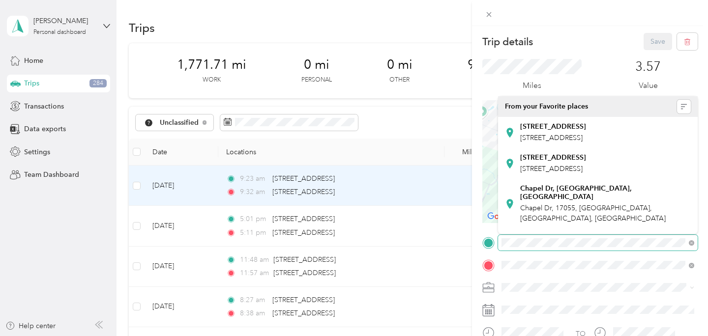
click at [442, 232] on div "Trip details Save This trip cannot be edited because it is either under review,…" at bounding box center [354, 168] width 708 height 336
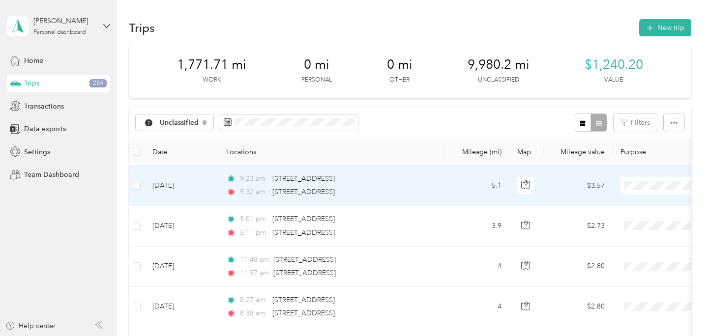
click at [458, 189] on td "5.1" at bounding box center [477, 186] width 65 height 40
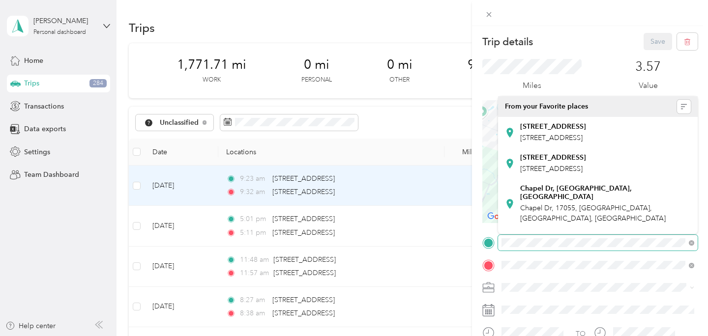
click at [497, 234] on div "Trip details Save This trip cannot be edited because it is either under review,…" at bounding box center [589, 242] width 215 height 418
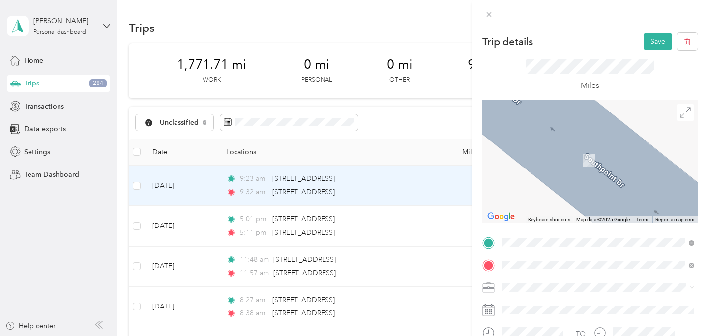
click at [542, 128] on span "[STREET_ADDRESS][US_STATE]" at bounding box center [569, 123] width 98 height 9
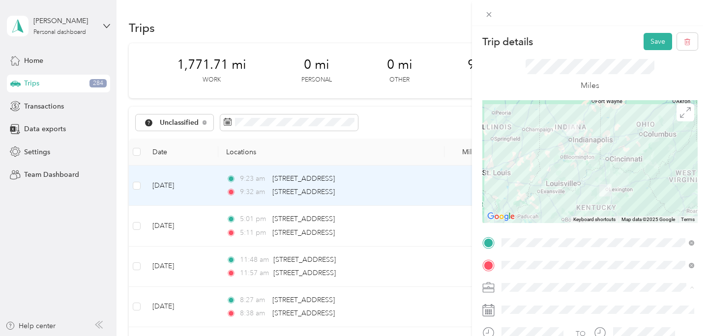
click at [528, 189] on li "Preacher" at bounding box center [598, 184] width 200 height 17
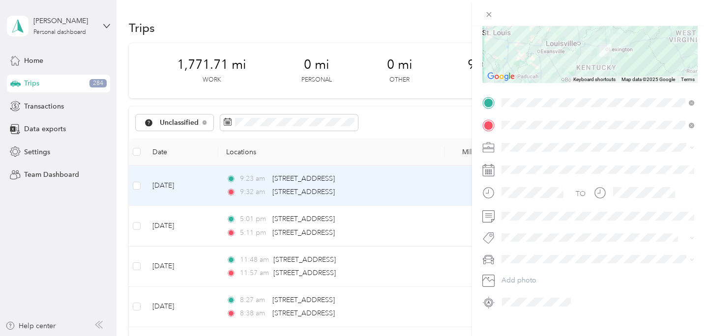
scroll to position [142, 0]
click at [523, 292] on span "Rebeccas Car" at bounding box center [526, 292] width 42 height 8
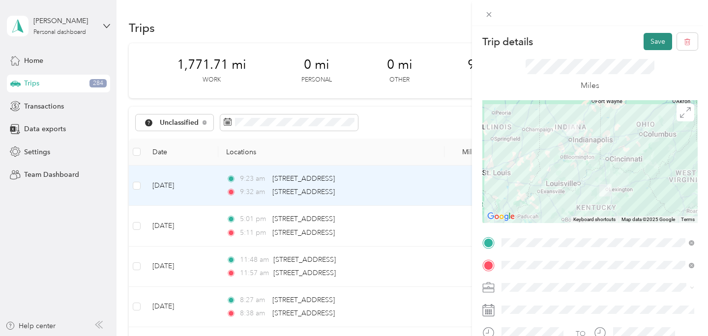
click at [651, 36] on button "Save" at bounding box center [658, 41] width 29 height 17
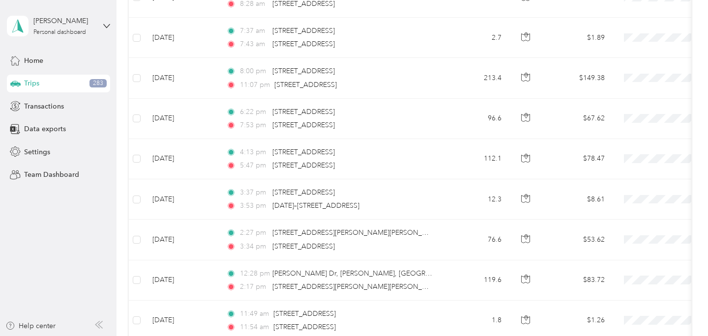
scroll to position [2022, 0]
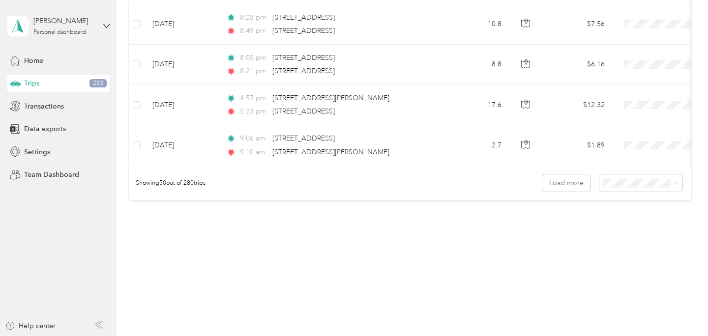
click at [636, 204] on li "25 per load" at bounding box center [646, 201] width 84 height 17
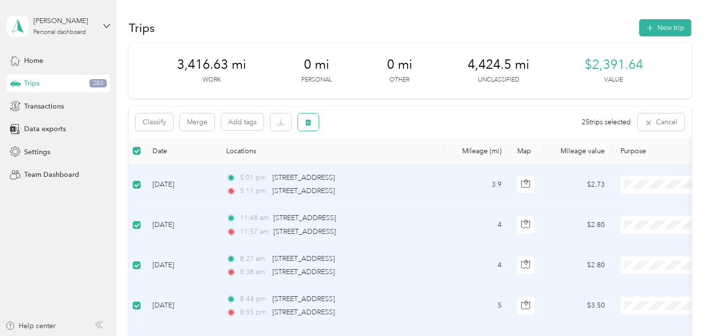
click at [309, 122] on icon "button" at bounding box center [308, 122] width 6 height 6
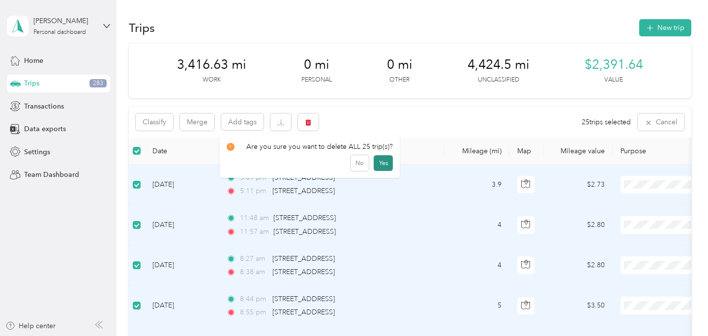
click at [376, 162] on button "Yes" at bounding box center [383, 163] width 19 height 16
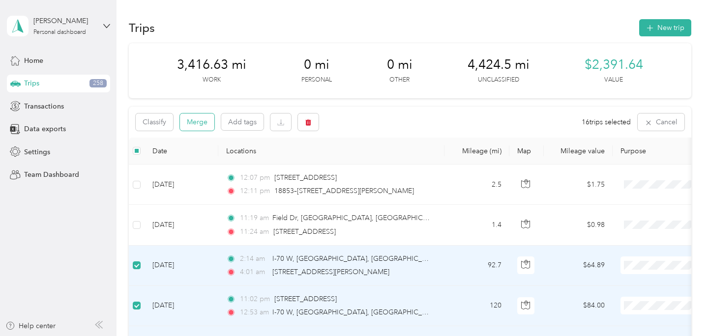
click at [205, 126] on button "Merge" at bounding box center [197, 122] width 34 height 17
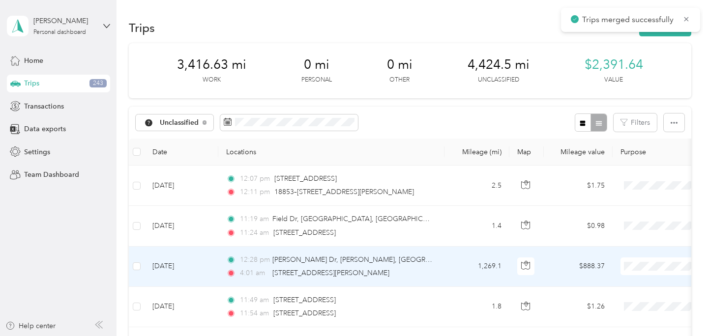
click at [454, 267] on td "1,269.1" at bounding box center [477, 267] width 65 height 40
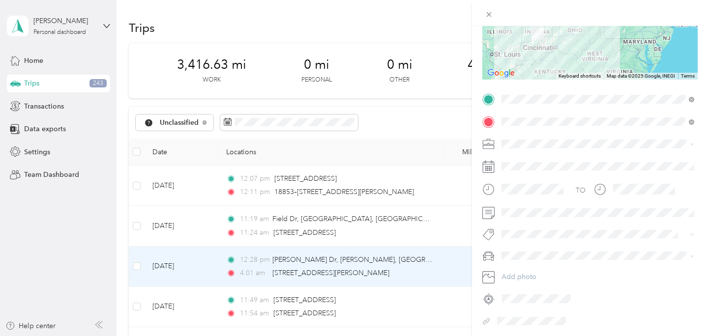
scroll to position [172, 0]
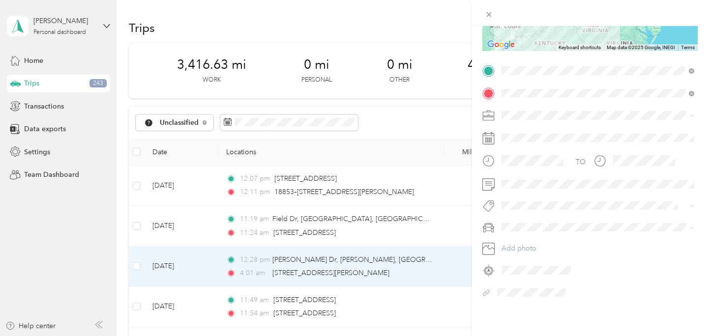
click at [523, 164] on span "Preacher" at bounding box center [518, 167] width 27 height 8
click at [529, 280] on span "Chases Car" at bounding box center [522, 279] width 35 height 8
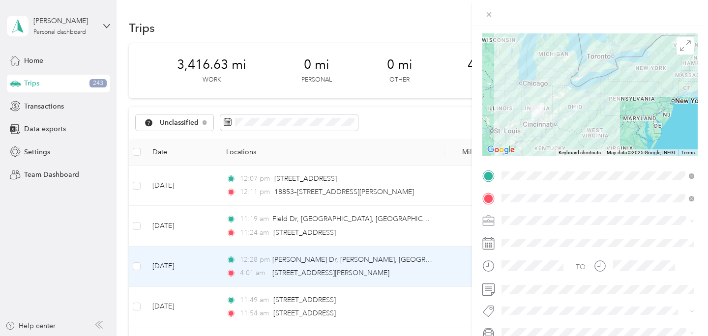
scroll to position [0, 0]
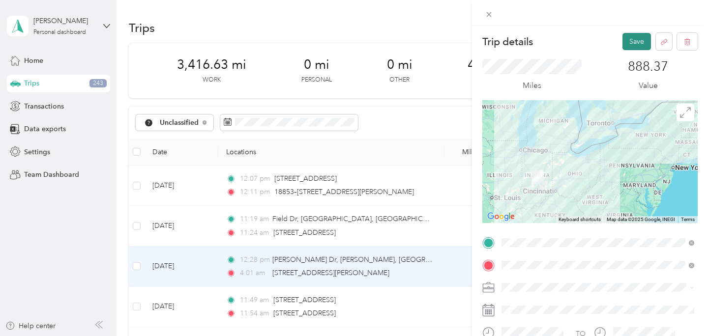
click at [635, 48] on button "Save" at bounding box center [637, 41] width 29 height 17
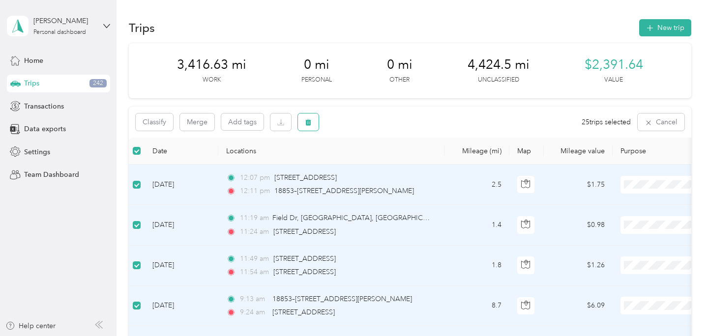
click at [312, 123] on button "button" at bounding box center [308, 122] width 21 height 17
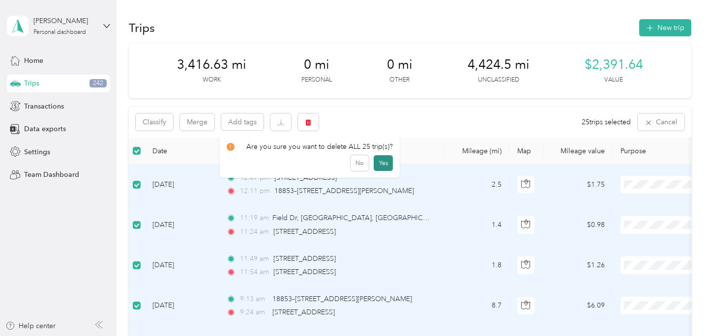
click at [383, 164] on button "Yes" at bounding box center [383, 163] width 19 height 16
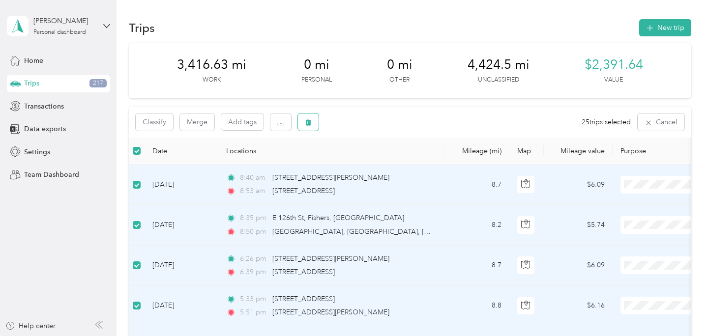
click at [315, 124] on button "button" at bounding box center [308, 122] width 21 height 17
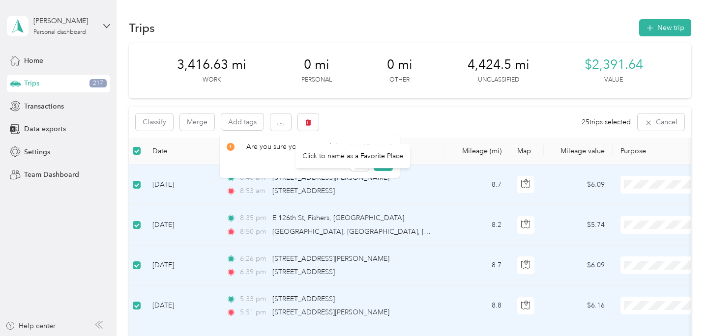
click at [383, 163] on div "Click to name as a Favorite Place" at bounding box center [353, 156] width 115 height 24
click at [377, 165] on div "Click to name as a Favorite Place" at bounding box center [353, 157] width 115 height 24
click at [383, 161] on button "Yes" at bounding box center [383, 163] width 19 height 16
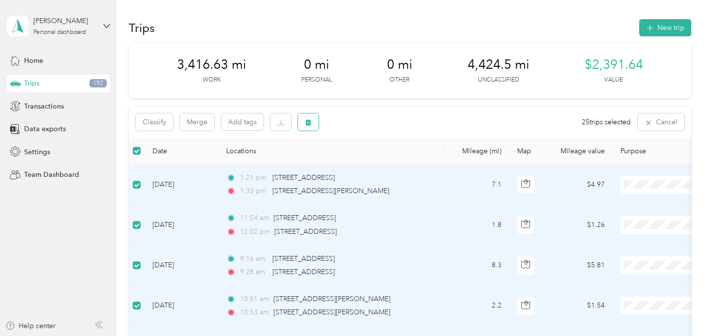
click at [311, 122] on icon "button" at bounding box center [308, 122] width 7 height 7
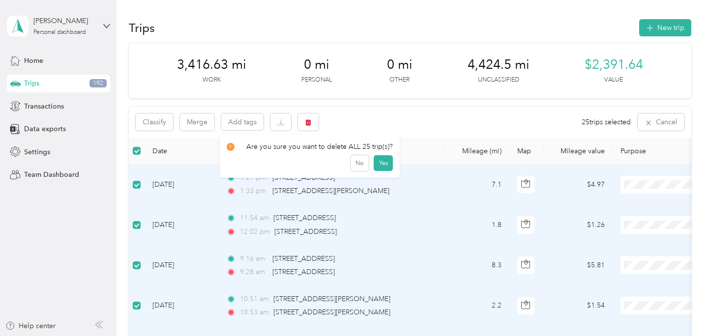
click at [370, 160] on div "No Yes" at bounding box center [310, 163] width 167 height 16
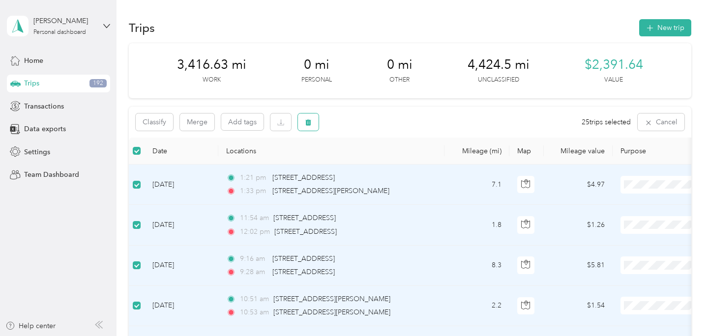
click at [312, 123] on button "button" at bounding box center [308, 122] width 21 height 17
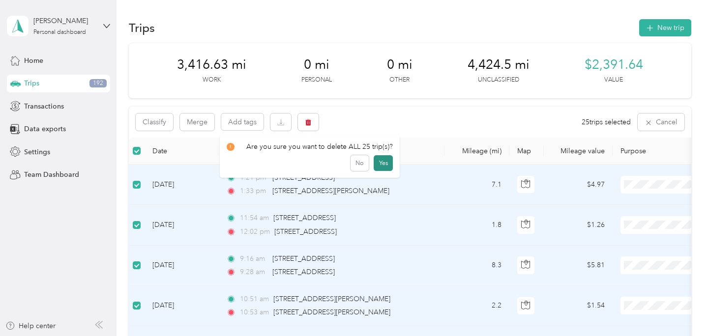
click at [380, 161] on button "Yes" at bounding box center [383, 163] width 19 height 16
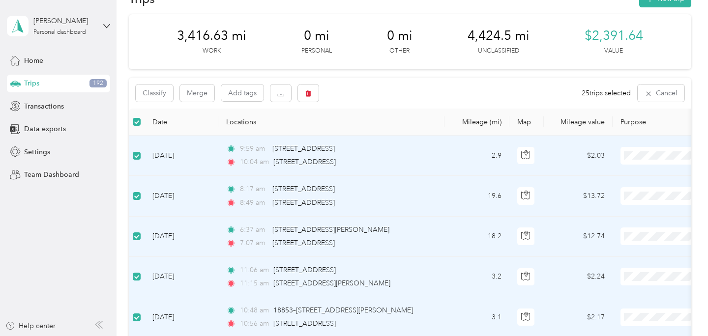
scroll to position [32, 0]
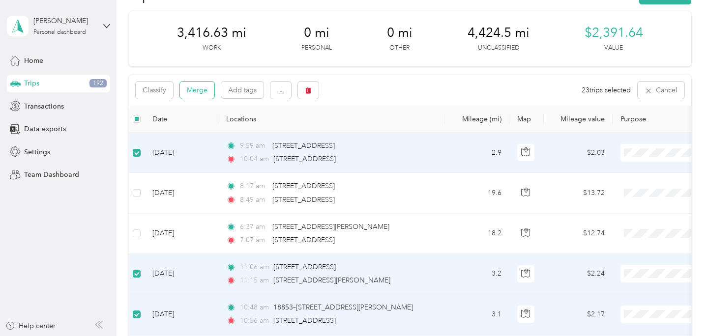
click at [204, 83] on button "Merge" at bounding box center [197, 90] width 34 height 17
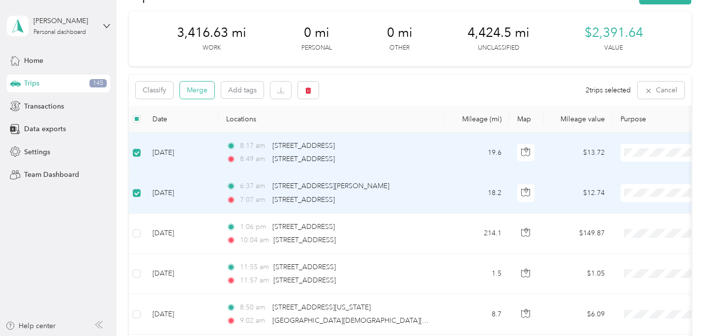
click at [207, 94] on button "Merge" at bounding box center [197, 90] width 34 height 17
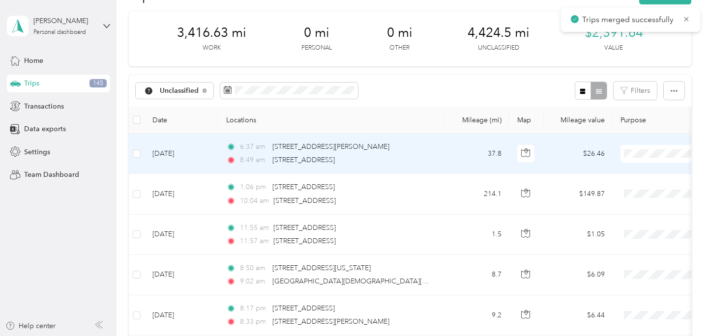
click at [450, 156] on td "37.8" at bounding box center [477, 154] width 65 height 40
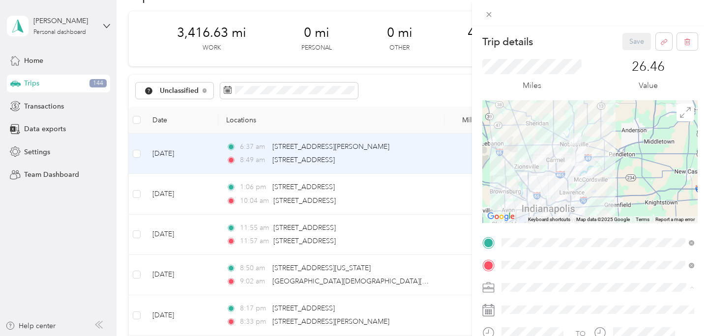
click at [521, 183] on span "Preacher" at bounding box center [518, 184] width 27 height 8
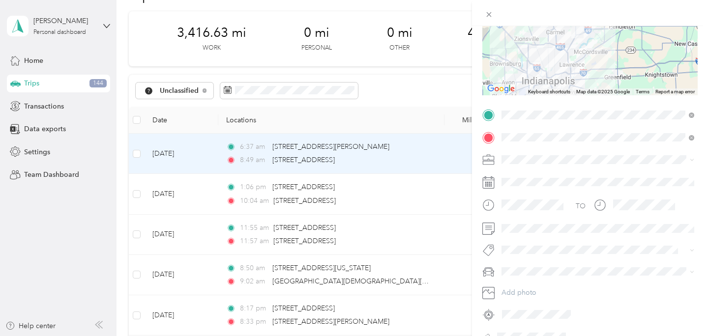
scroll to position [155, 0]
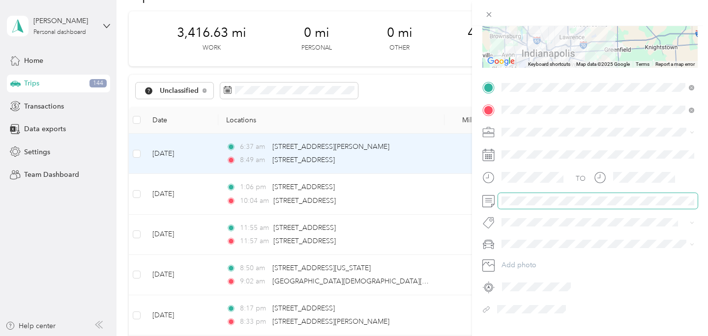
click at [514, 193] on span at bounding box center [598, 201] width 200 height 16
click at [526, 293] on span "Chases Car" at bounding box center [522, 296] width 35 height 8
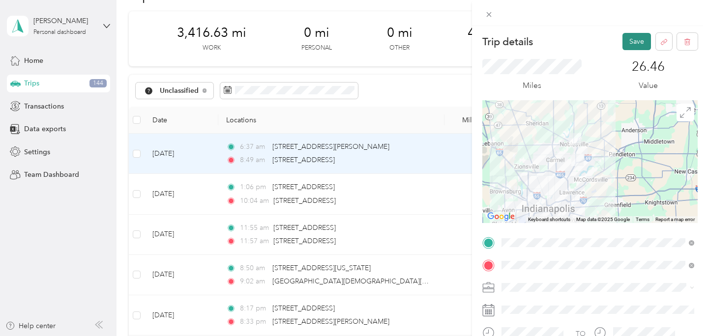
click at [632, 42] on button "Save" at bounding box center [637, 41] width 29 height 17
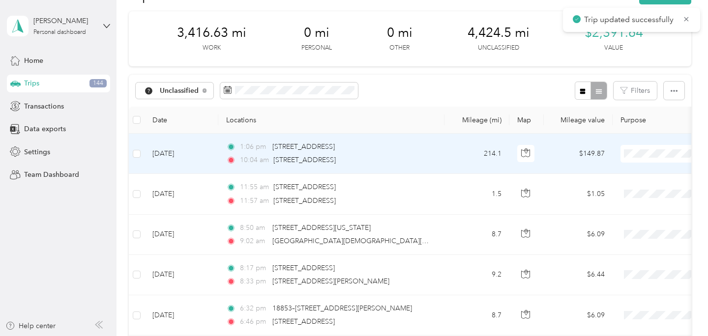
click at [432, 147] on div "1:06 pm [STREET_ADDRESS]" at bounding box center [329, 147] width 207 height 11
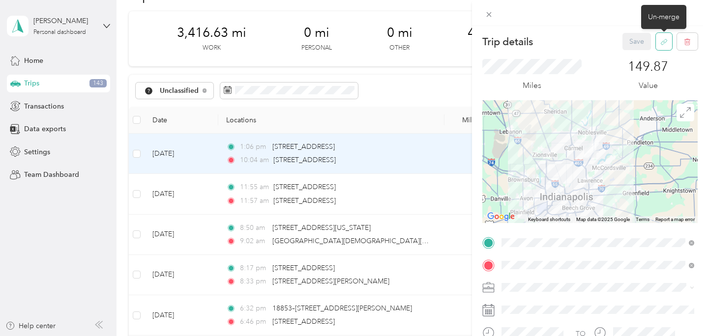
click at [661, 46] on button "button" at bounding box center [664, 41] width 16 height 17
click at [634, 46] on button "Yes" at bounding box center [636, 49] width 19 height 16
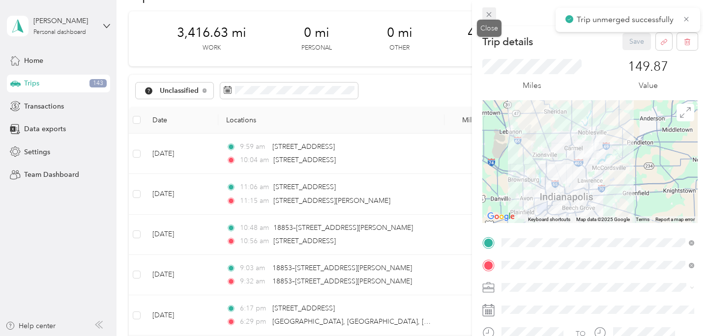
click at [487, 17] on icon at bounding box center [489, 14] width 8 height 8
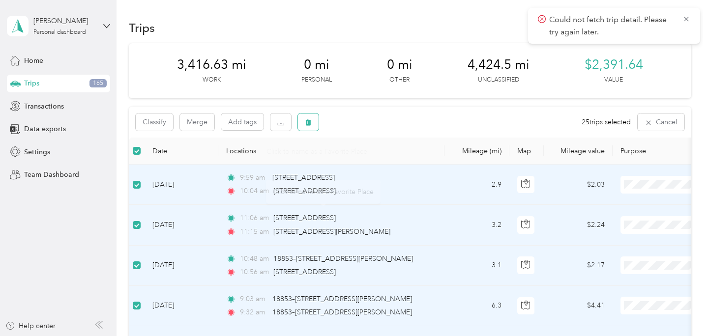
click at [308, 122] on icon "button" at bounding box center [308, 122] width 6 height 6
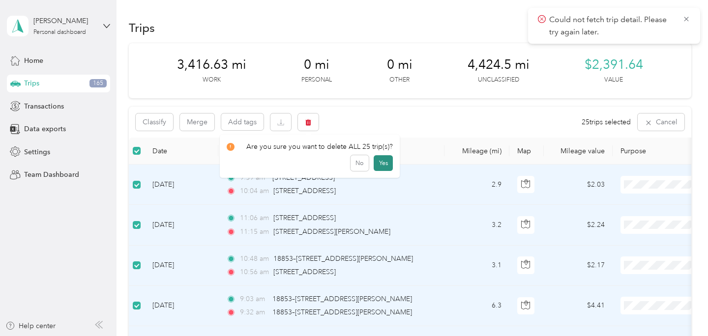
click at [387, 159] on button "Yes" at bounding box center [383, 163] width 19 height 16
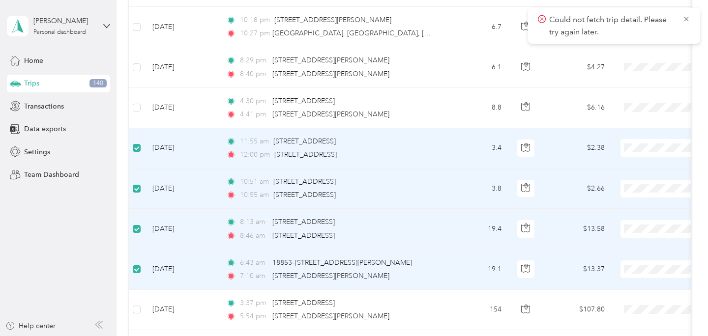
scroll to position [458, 0]
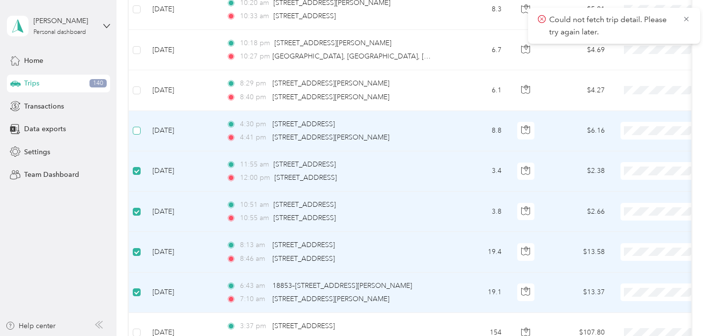
click at [137, 125] on label at bounding box center [137, 130] width 8 height 11
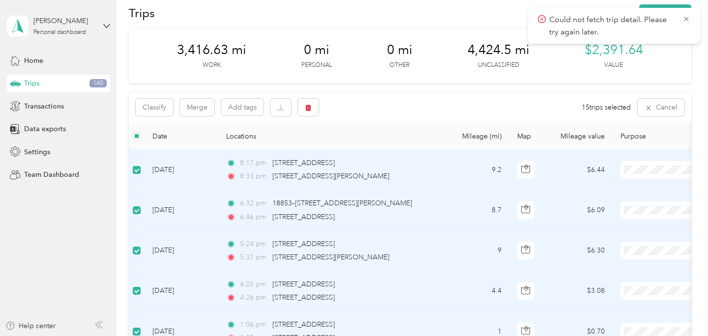
scroll to position [0, 0]
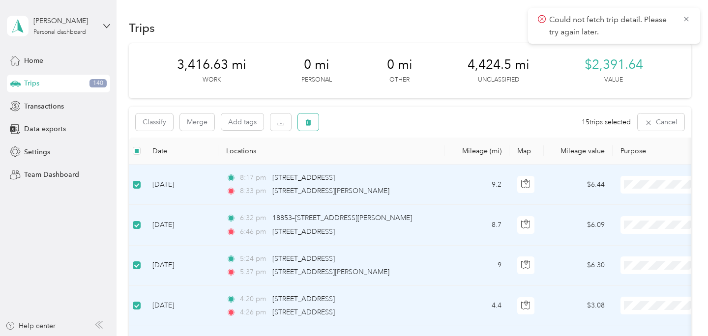
click at [306, 123] on icon "button" at bounding box center [308, 122] width 6 height 6
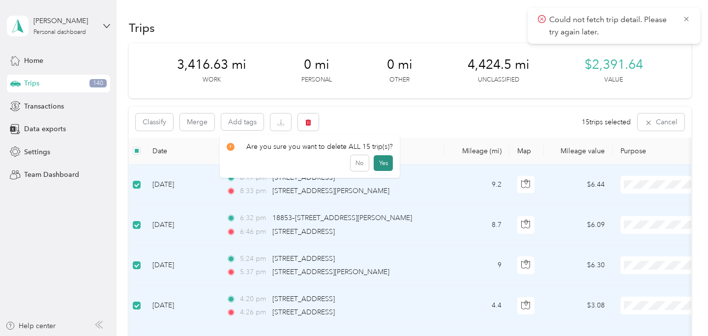
click at [385, 161] on button "Yes" at bounding box center [383, 163] width 19 height 16
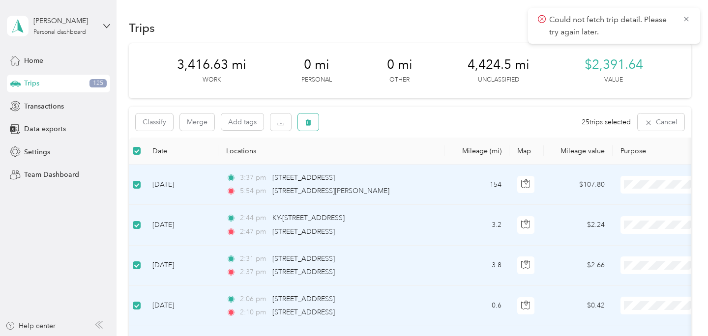
click at [309, 118] on span "button" at bounding box center [308, 122] width 7 height 8
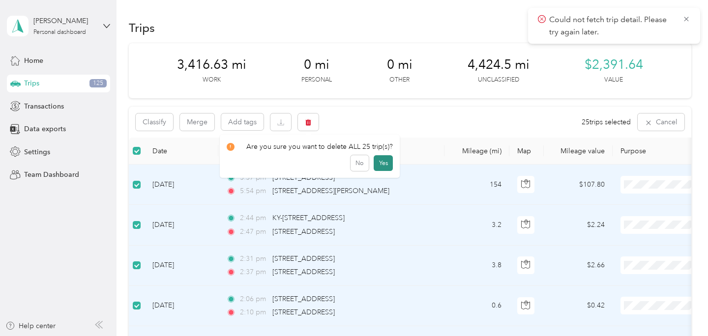
click at [386, 163] on button "Yes" at bounding box center [383, 163] width 19 height 16
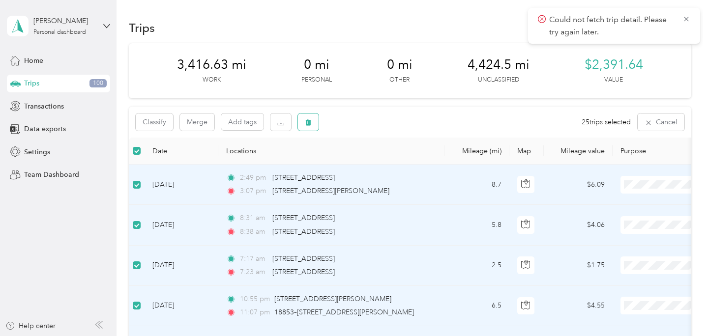
click at [311, 123] on icon "button" at bounding box center [308, 122] width 7 height 7
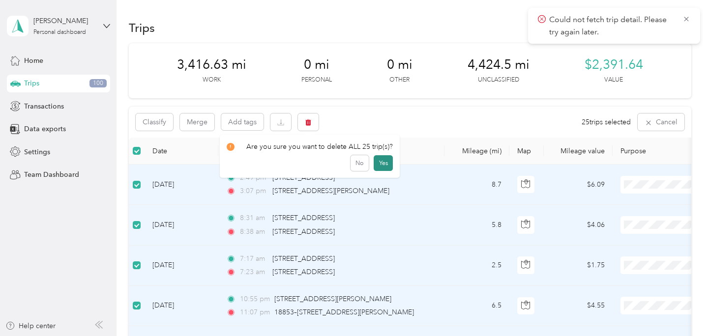
click at [376, 160] on button "Yes" at bounding box center [383, 163] width 19 height 16
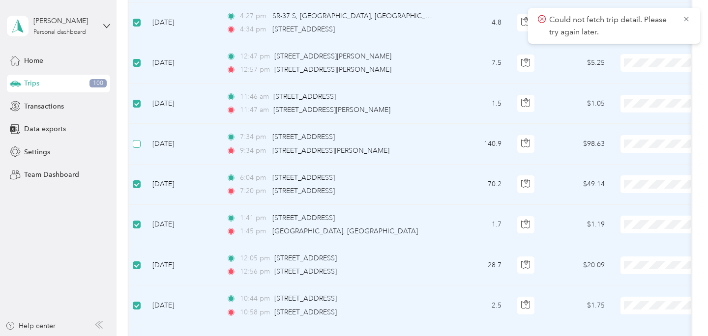
scroll to position [243, 0]
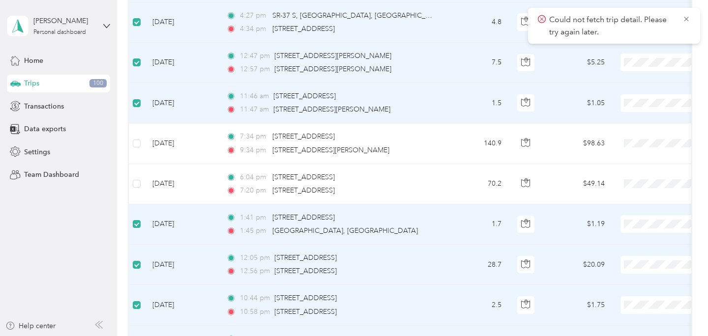
click at [139, 230] on td at bounding box center [137, 225] width 16 height 40
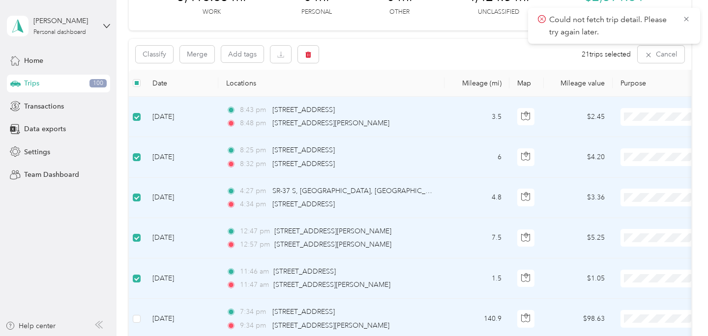
scroll to position [0, 0]
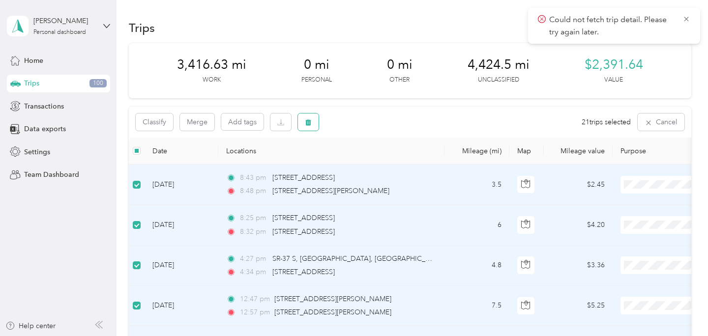
click at [310, 122] on icon "button" at bounding box center [308, 122] width 6 height 6
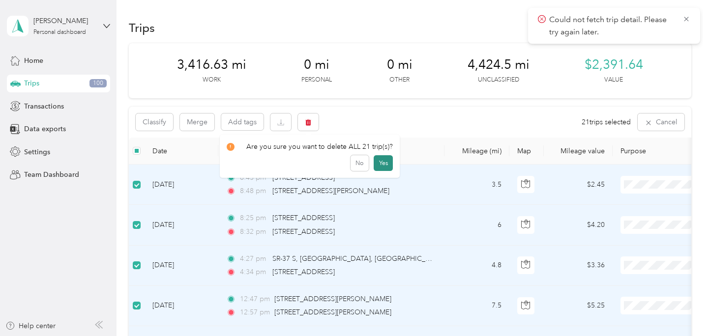
click at [382, 163] on button "Yes" at bounding box center [383, 163] width 19 height 16
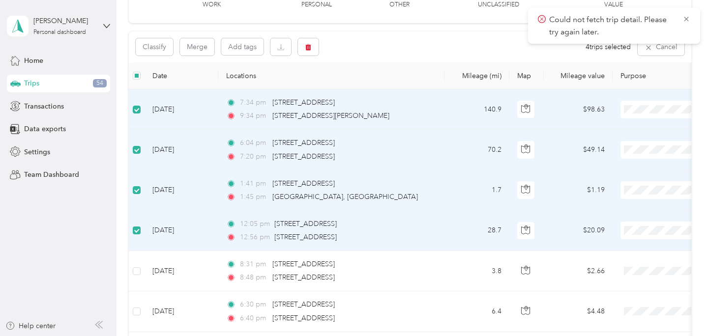
scroll to position [78, 0]
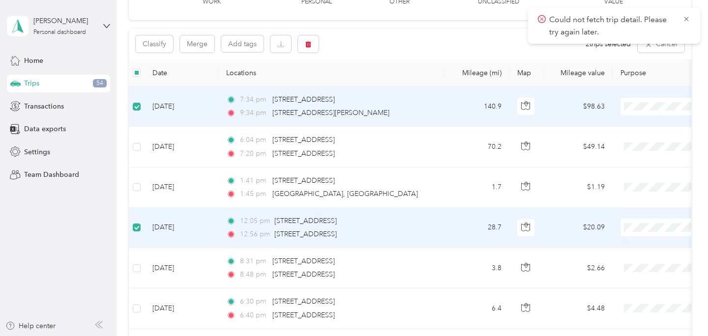
click at [140, 108] on td at bounding box center [137, 107] width 16 height 40
click at [433, 234] on td "12:05 pm [STREET_ADDRESS] 12:56 pm [STREET_ADDRESS]" at bounding box center [331, 228] width 226 height 40
click at [442, 220] on td "12:05 pm [STREET_ADDRESS] 12:56 pm [STREET_ADDRESS]" at bounding box center [331, 228] width 226 height 40
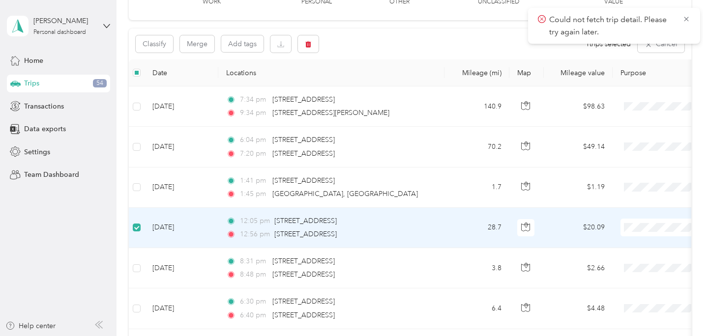
click at [424, 225] on div "12:05 pm [STREET_ADDRESS]" at bounding box center [329, 221] width 207 height 11
click at [438, 221] on td "12:05 pm [STREET_ADDRESS] 12:56 pm [STREET_ADDRESS]" at bounding box center [331, 229] width 226 height 40
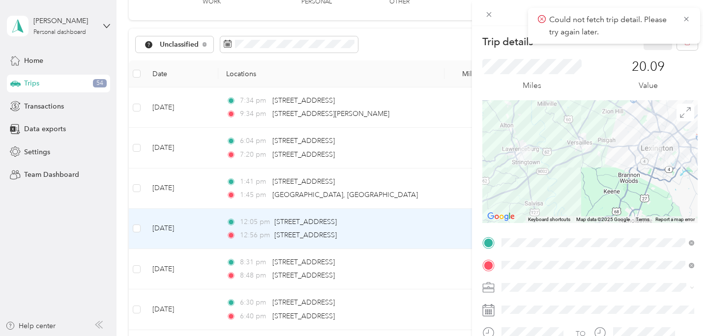
scroll to position [150, 0]
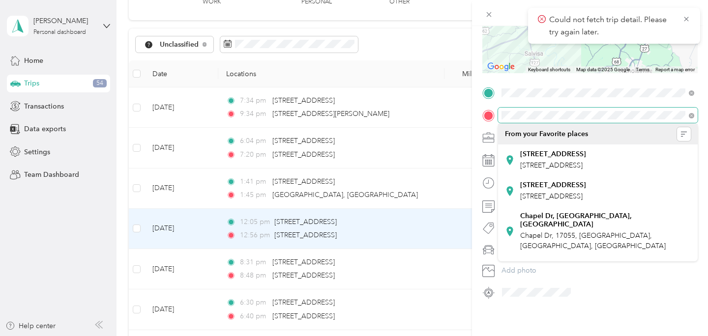
click at [467, 111] on div "Trip details Save This trip cannot be edited because it is either under review,…" at bounding box center [354, 168] width 708 height 336
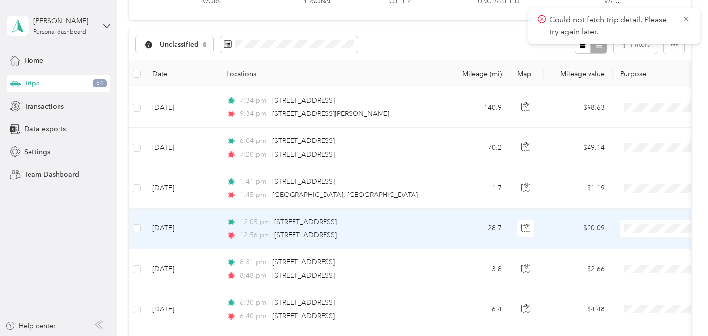
click at [444, 237] on td "12:05 pm [STREET_ADDRESS] 12:56 pm [STREET_ADDRESS]" at bounding box center [331, 229] width 226 height 40
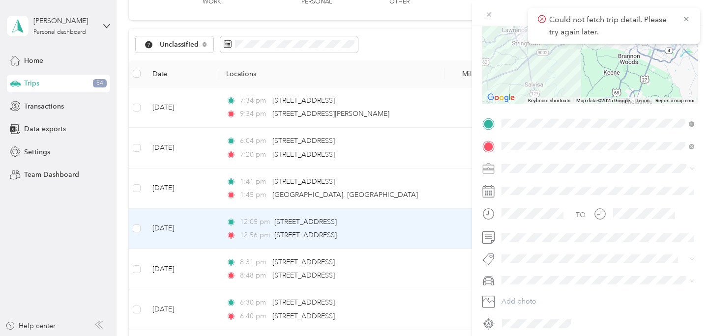
scroll to position [121, 0]
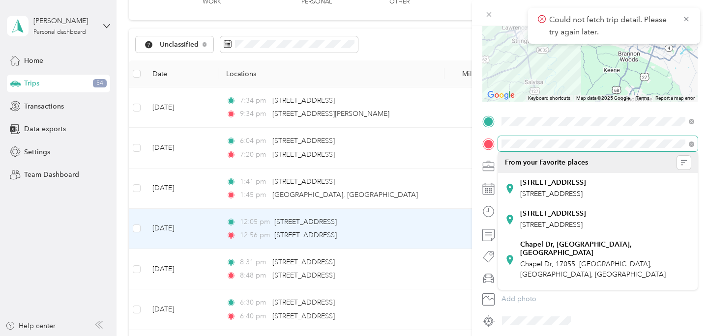
click at [466, 147] on div "Trip details Save This trip cannot be edited because it is either under review,…" at bounding box center [354, 168] width 708 height 336
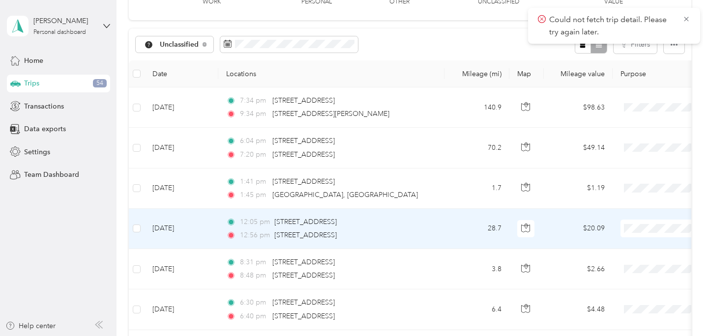
click at [451, 227] on td "28.7" at bounding box center [477, 229] width 65 height 40
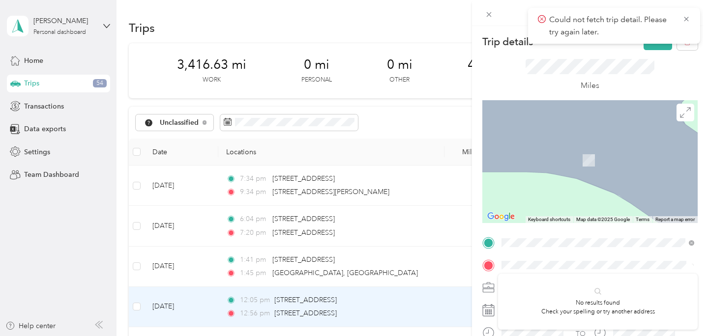
scroll to position [78, 0]
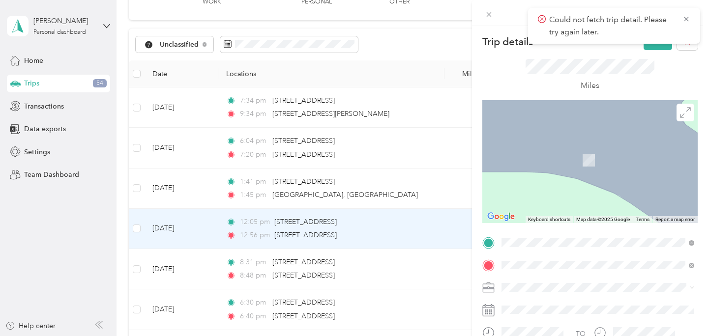
click at [619, 150] on span "[STREET_ADDRESS][US_STATE]" at bounding box center [569, 145] width 98 height 9
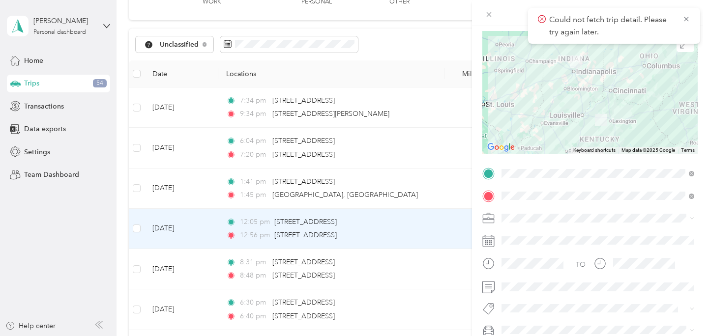
scroll to position [94, 0]
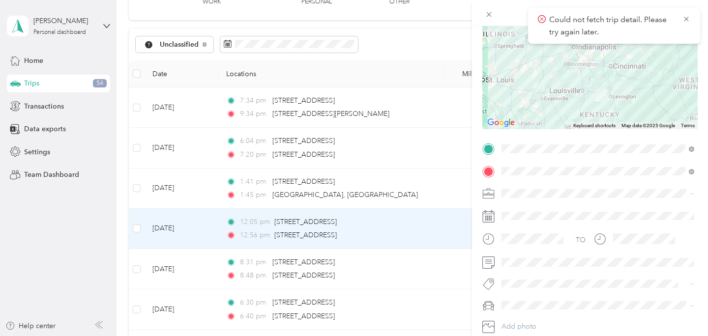
click at [542, 92] on div "Preacher" at bounding box center [598, 90] width 186 height 10
click at [532, 267] on span "Rebeccas Car" at bounding box center [526, 271] width 42 height 8
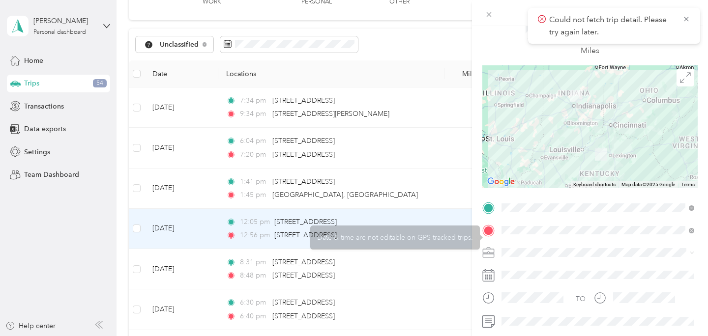
scroll to position [0, 0]
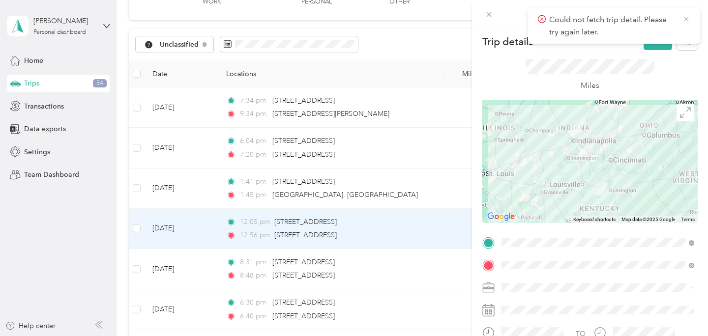
click at [687, 19] on icon at bounding box center [687, 19] width 8 height 9
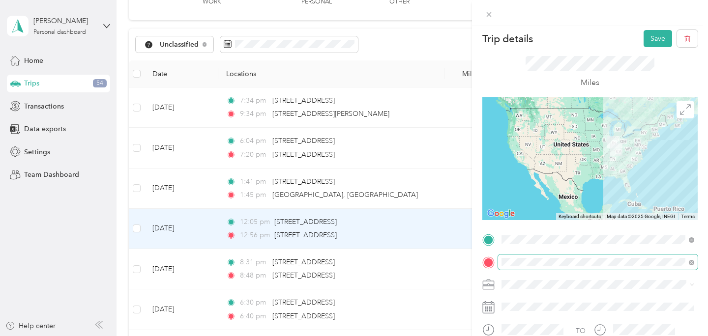
scroll to position [2, 0]
click at [652, 44] on button "Save" at bounding box center [658, 38] width 29 height 17
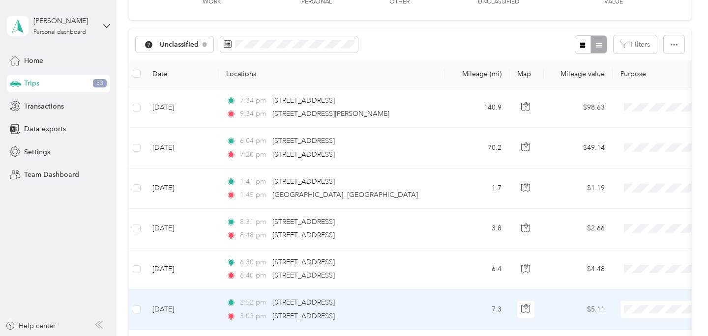
click at [421, 300] on div "2:52 pm 1006 Forest Hill Dr, Lawrenceburg, KY" at bounding box center [329, 303] width 207 height 11
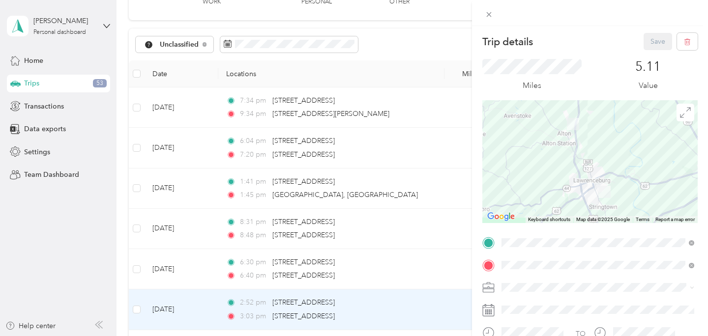
click at [635, 294] on span at bounding box center [598, 288] width 200 height 16
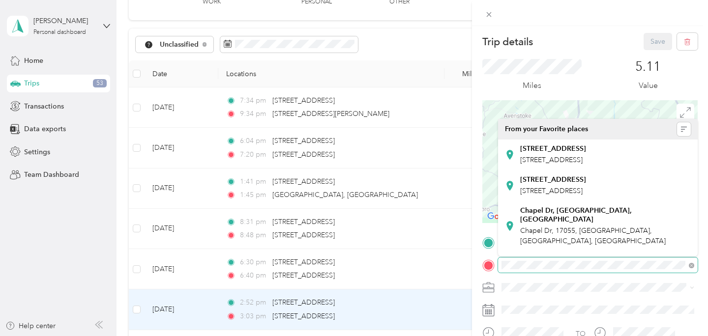
click at [495, 264] on div at bounding box center [589, 266] width 215 height 16
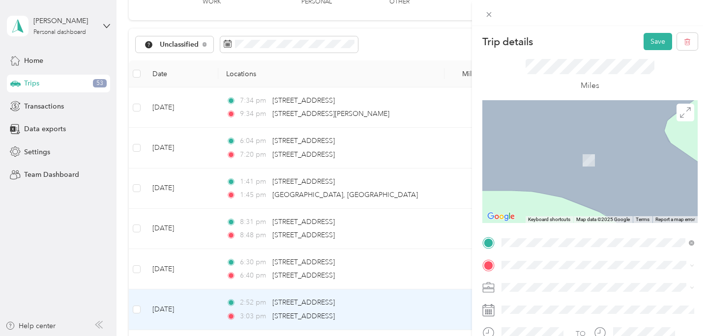
click at [565, 148] on span "[STREET_ADDRESS][US_STATE]" at bounding box center [569, 143] width 98 height 9
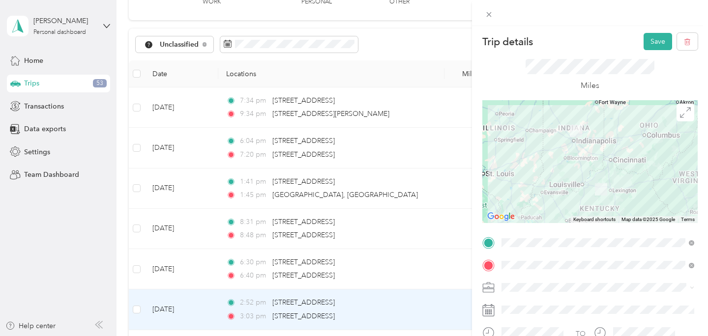
click at [527, 181] on span "Preacher" at bounding box center [518, 183] width 27 height 8
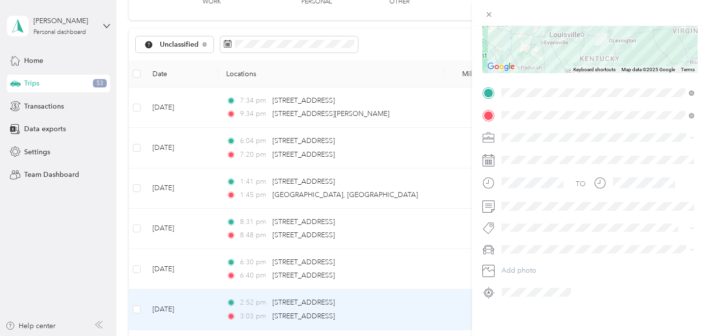
click at [514, 256] on span at bounding box center [598, 250] width 200 height 16
click at [516, 282] on span "Rebeccas Car" at bounding box center [526, 284] width 42 height 8
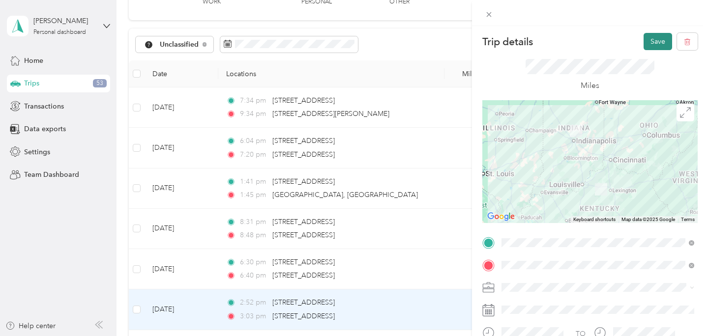
click at [653, 44] on button "Save" at bounding box center [658, 41] width 29 height 17
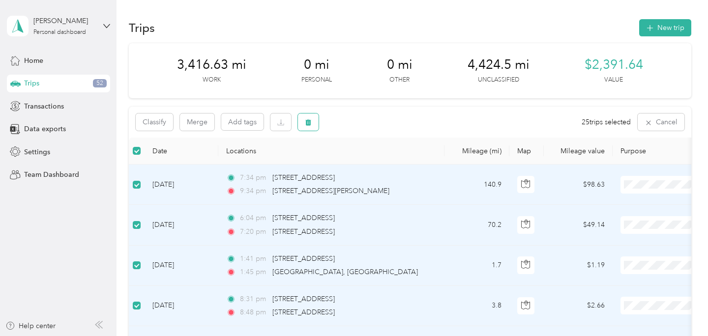
click at [306, 121] on icon "button" at bounding box center [308, 122] width 7 height 7
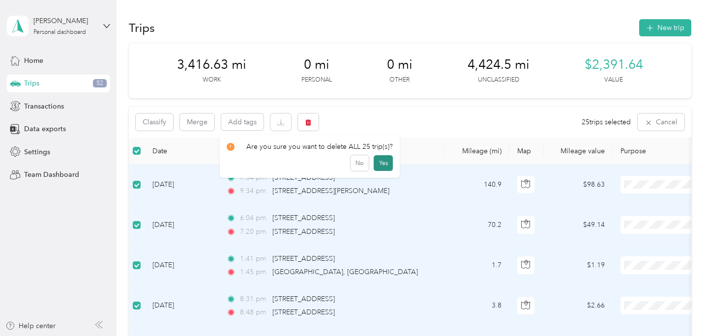
click at [379, 163] on button "Yes" at bounding box center [383, 163] width 19 height 16
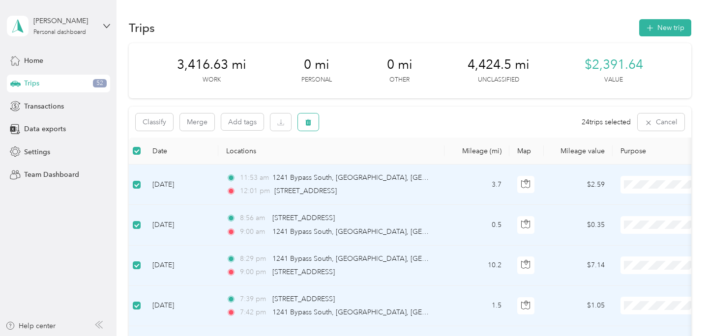
click at [311, 125] on icon "button" at bounding box center [308, 122] width 7 height 7
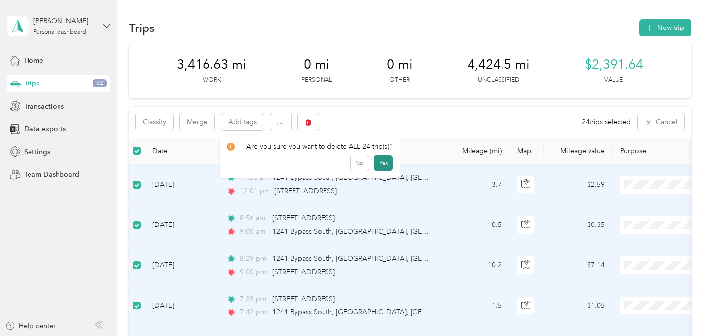
click at [386, 161] on button "Yes" at bounding box center [383, 163] width 19 height 16
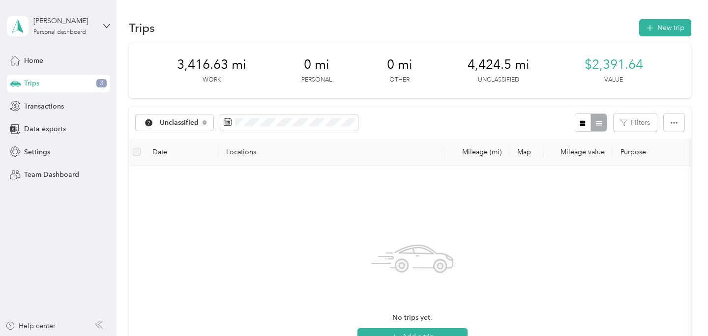
click at [73, 87] on div "Trips 3" at bounding box center [58, 84] width 103 height 18
click at [204, 123] on icon at bounding box center [205, 122] width 4 height 4
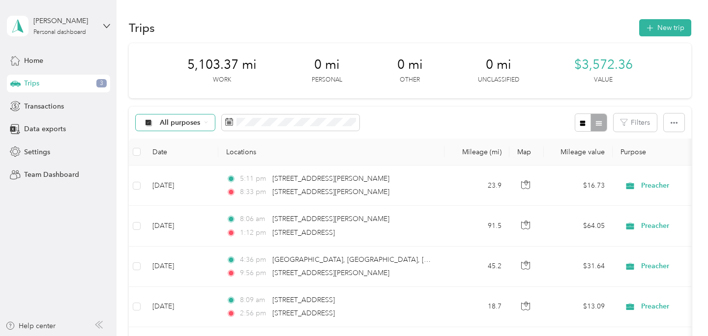
click at [204, 123] on icon at bounding box center [206, 122] width 4 height 4
click at [187, 161] on span "Unclassified" at bounding box center [184, 157] width 48 height 10
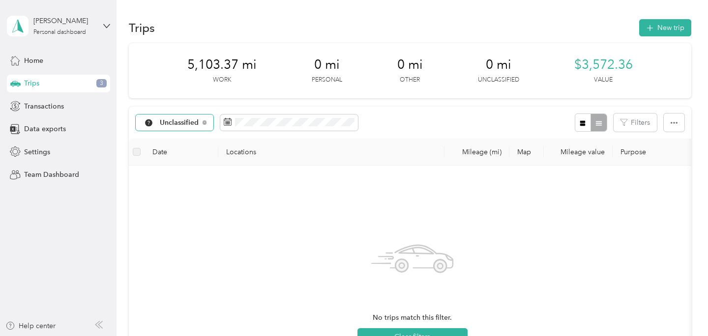
click at [79, 84] on div "Trips 3" at bounding box center [58, 84] width 103 height 18
click at [164, 116] on div "Unclassified" at bounding box center [175, 123] width 78 height 17
click at [172, 209] on span "Preacher" at bounding box center [185, 209] width 51 height 10
